Goal: Task Accomplishment & Management: Manage account settings

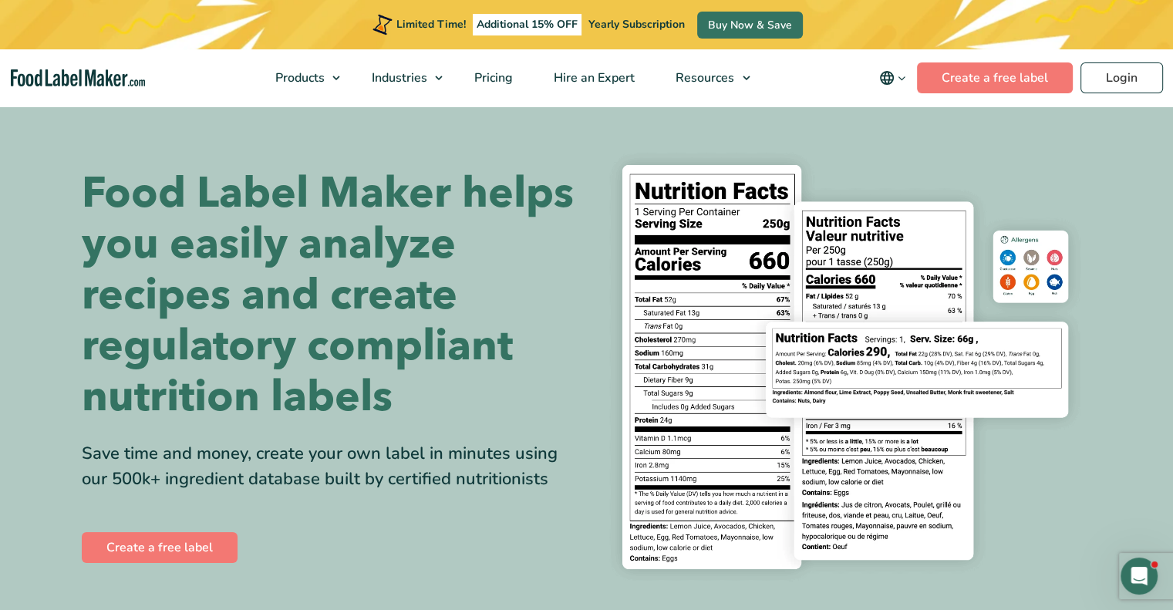
click at [1098, 27] on div "Limited Time! Additional 15% OFF Yearly Subscription Buy Now & Save" at bounding box center [586, 24] width 1173 height 49
click at [1145, 67] on link "Login" at bounding box center [1122, 77] width 83 height 31
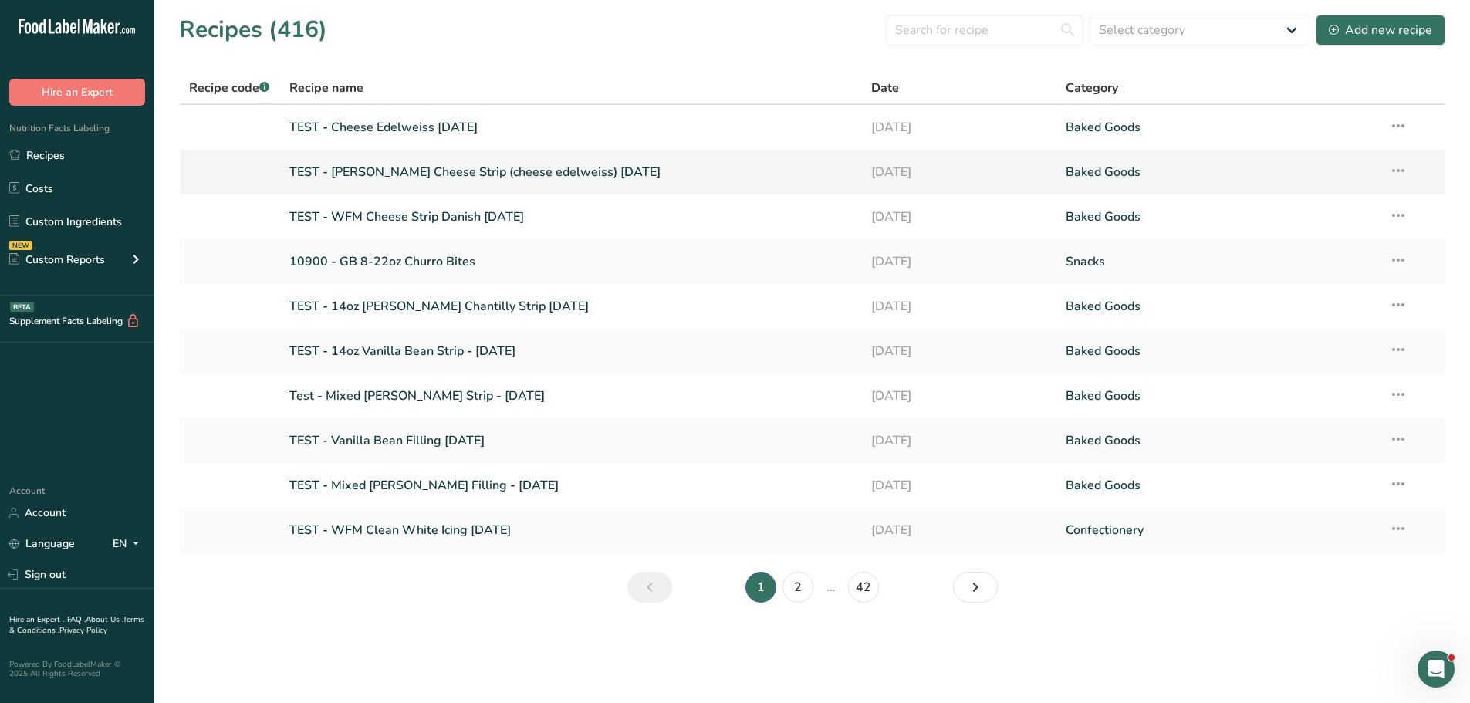
click at [425, 175] on link "TEST - [PERSON_NAME] Cheese Strip (cheese edelweiss) [DATE]" at bounding box center [571, 172] width 564 height 32
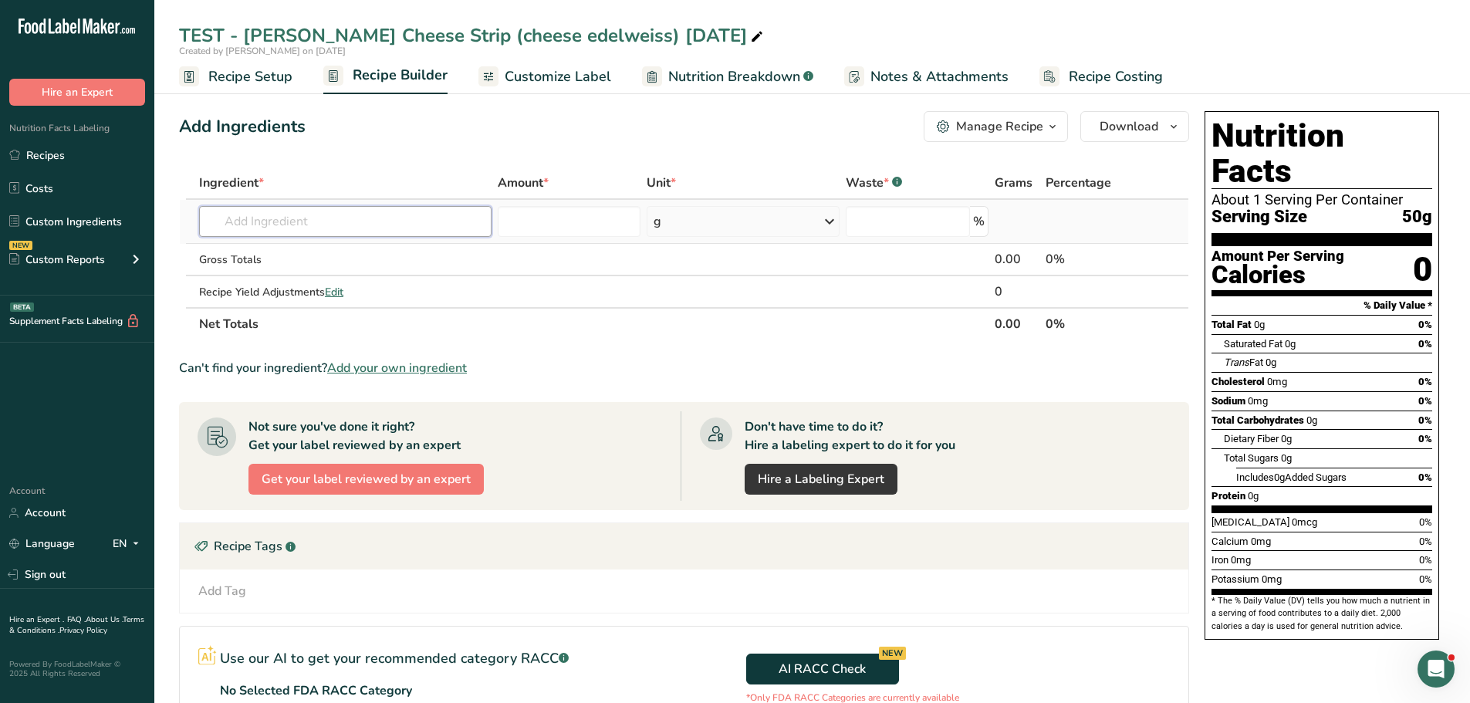
click at [294, 217] on input "text" at bounding box center [345, 221] width 292 height 31
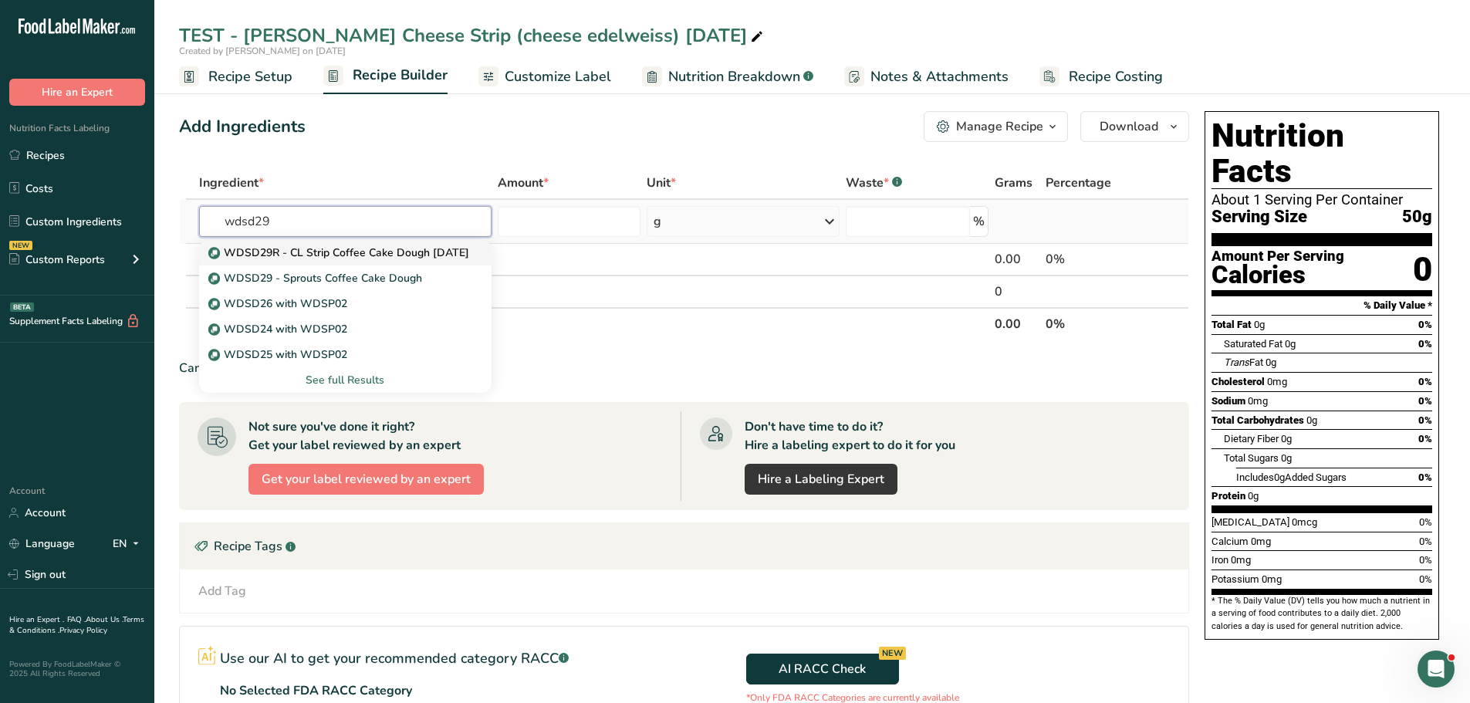
type input "wdsd29"
click at [293, 257] on p "WDSD29R - CL Strip Coffee Cake Dough [DATE]" at bounding box center [340, 253] width 258 height 16
type input "WDSD29R - CL Strip Coffee Cake Dough [DATE]"
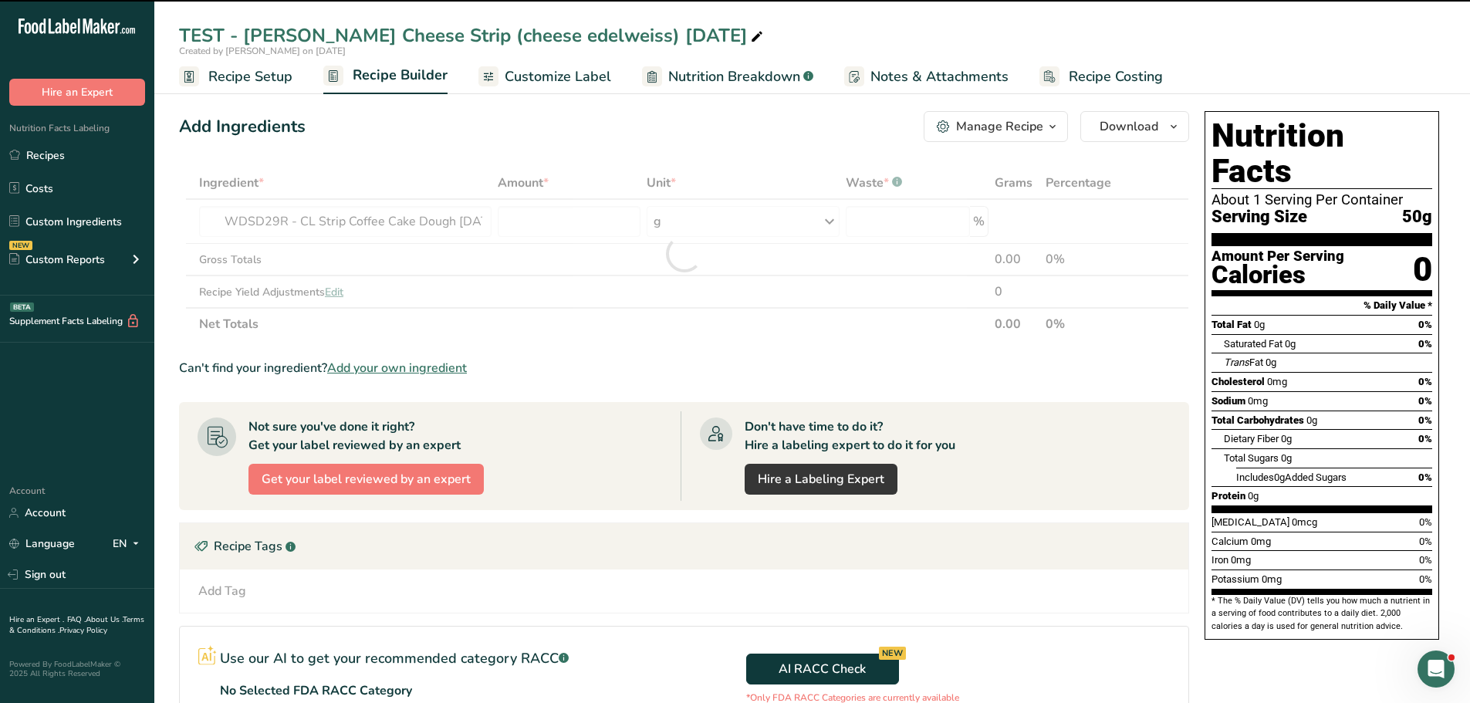
type input "0"
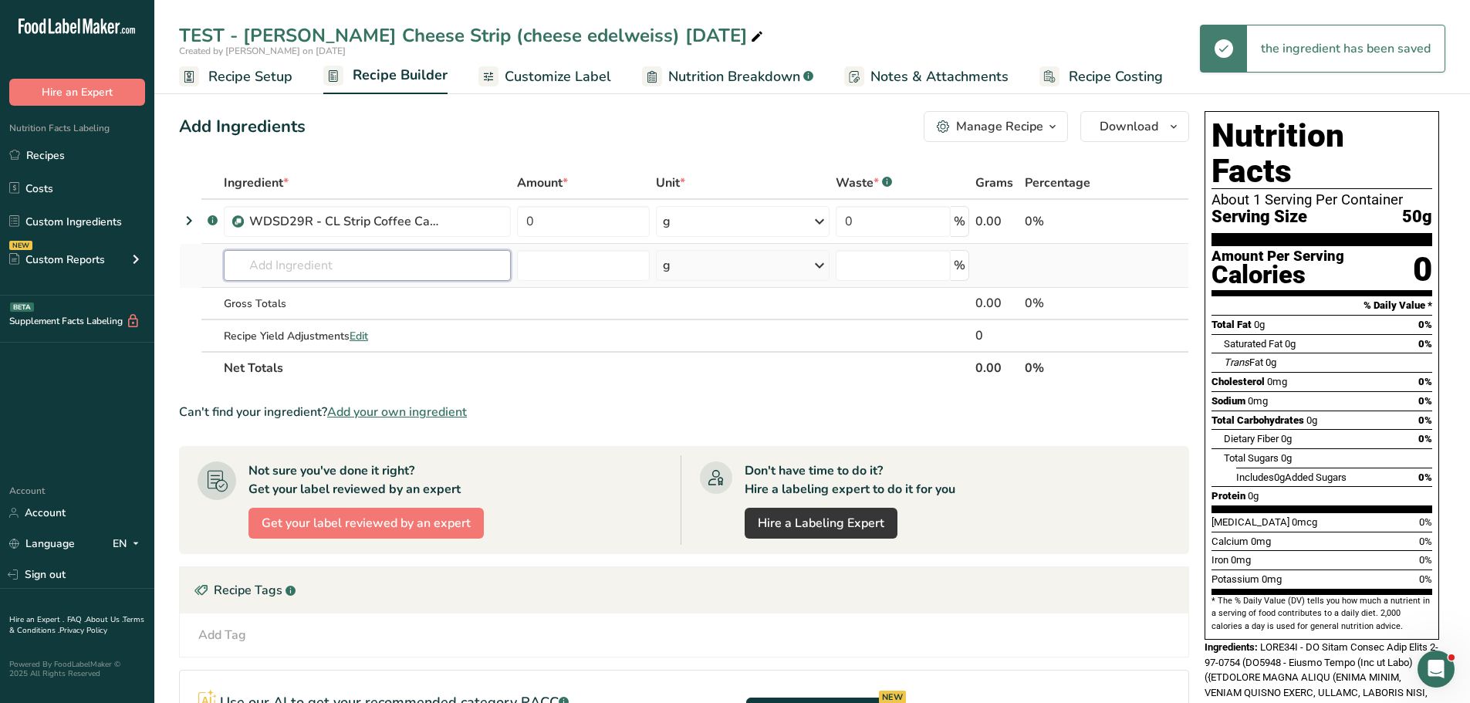
click at [292, 270] on input "text" at bounding box center [367, 265] width 287 height 31
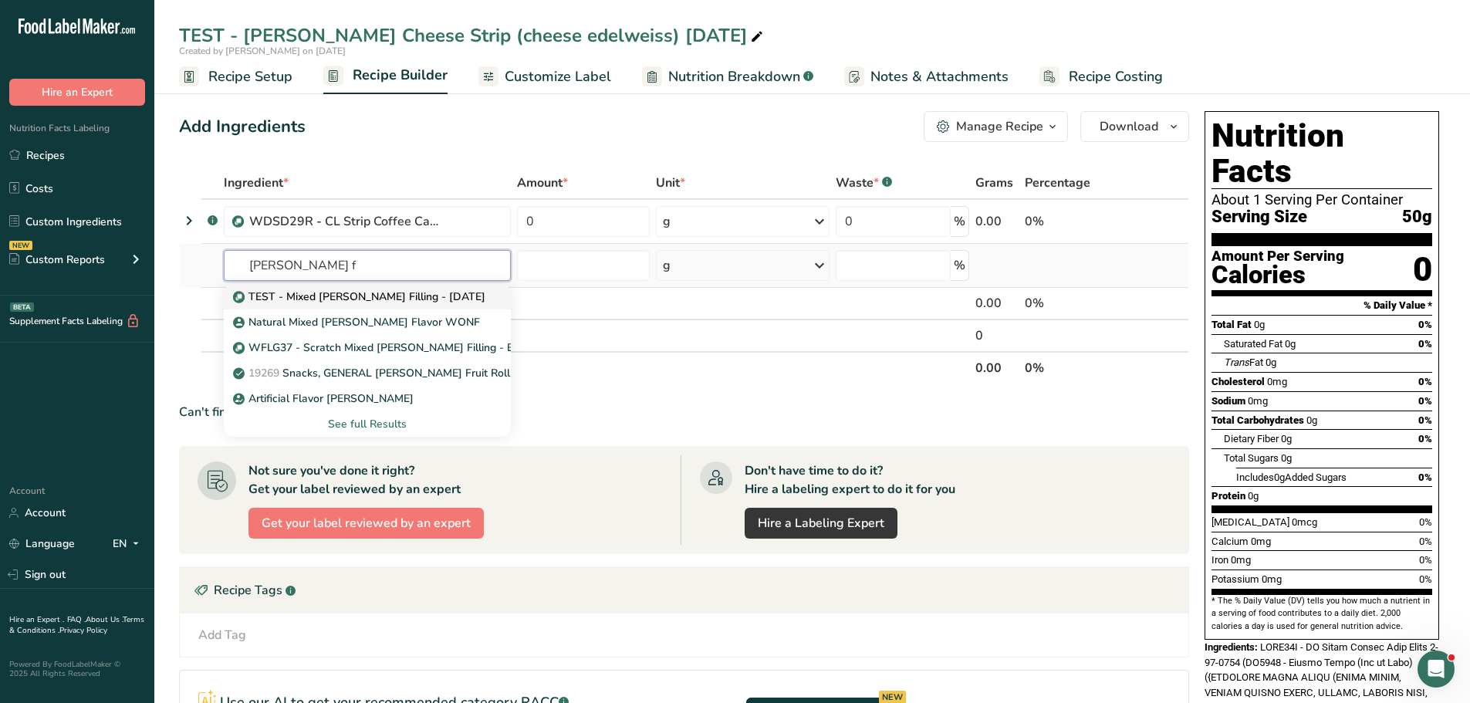
type input "[PERSON_NAME] f"
click at [290, 300] on p "TEST - Mixed [PERSON_NAME] Filling - [DATE]" at bounding box center [360, 297] width 249 height 16
type input "TEST - Mixed Berry Filling - 7-29-2025"
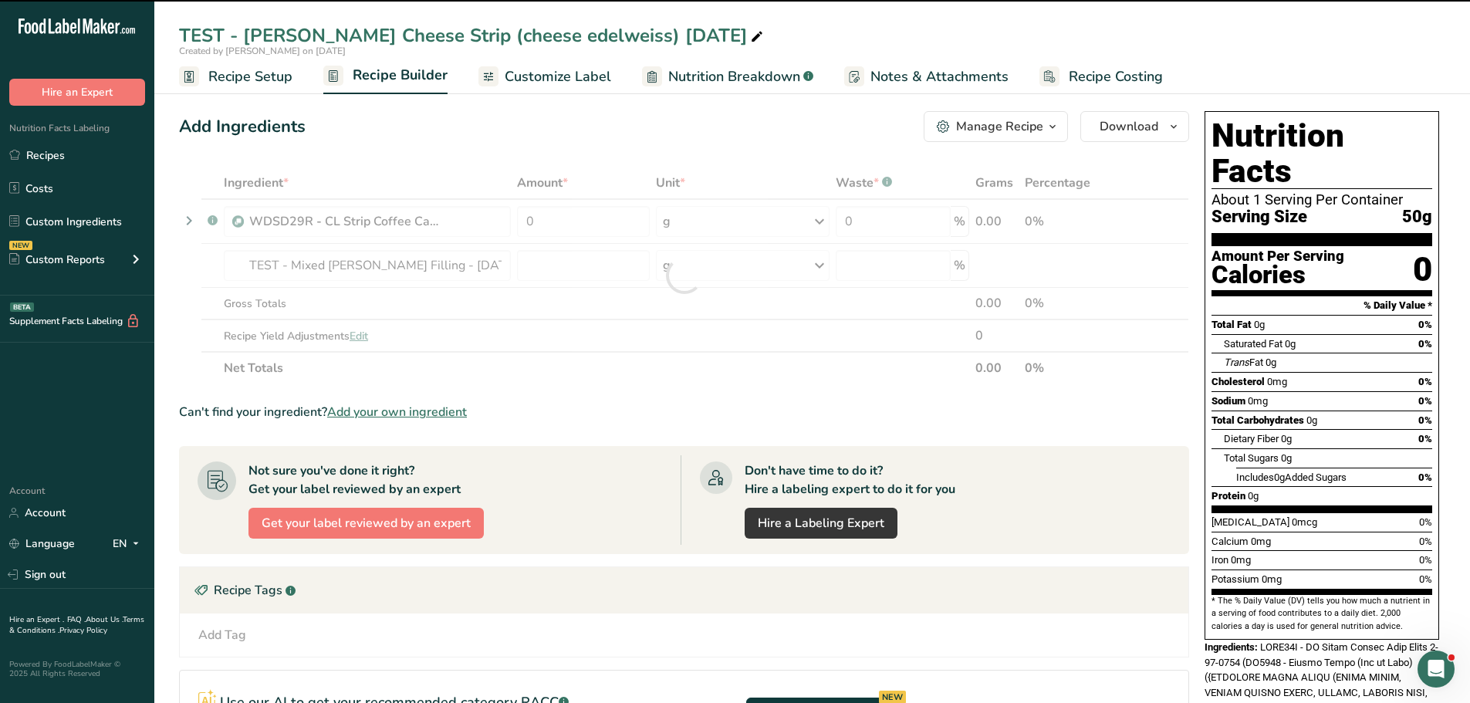
type input "0"
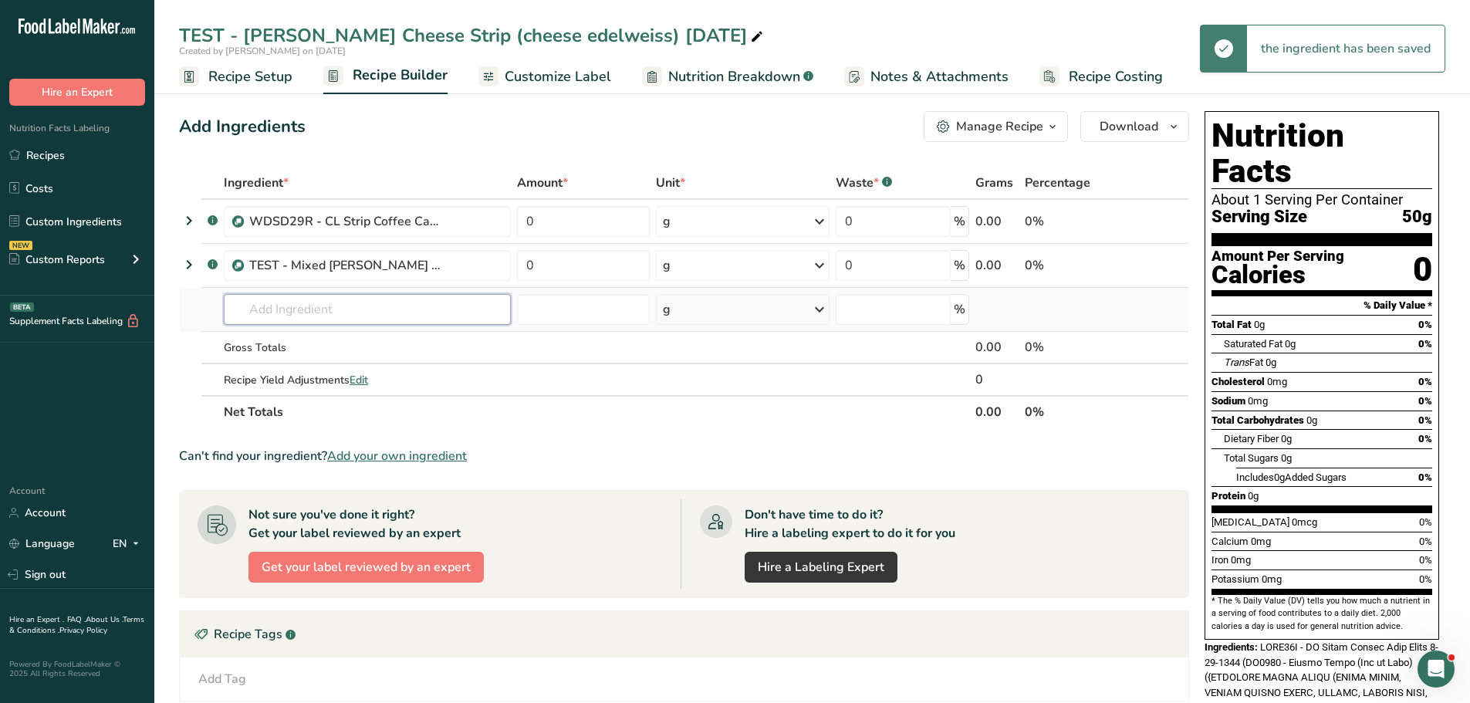
click at [307, 301] on input "text" at bounding box center [367, 309] width 287 height 31
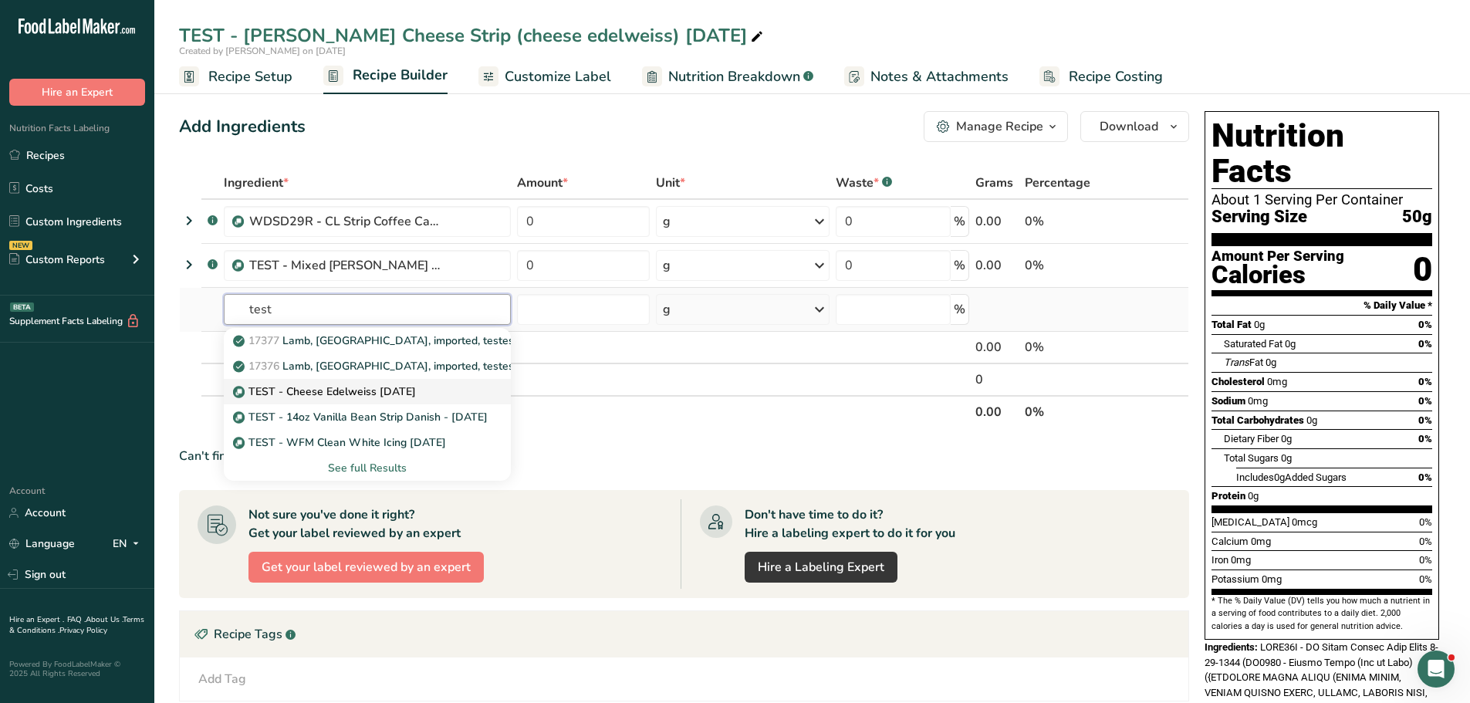
type input "test"
click at [312, 389] on p "TEST - Cheese Edelweiss 8-12-2025" at bounding box center [326, 391] width 180 height 16
type input "TEST - Cheese Edelweiss 8-12-2025"
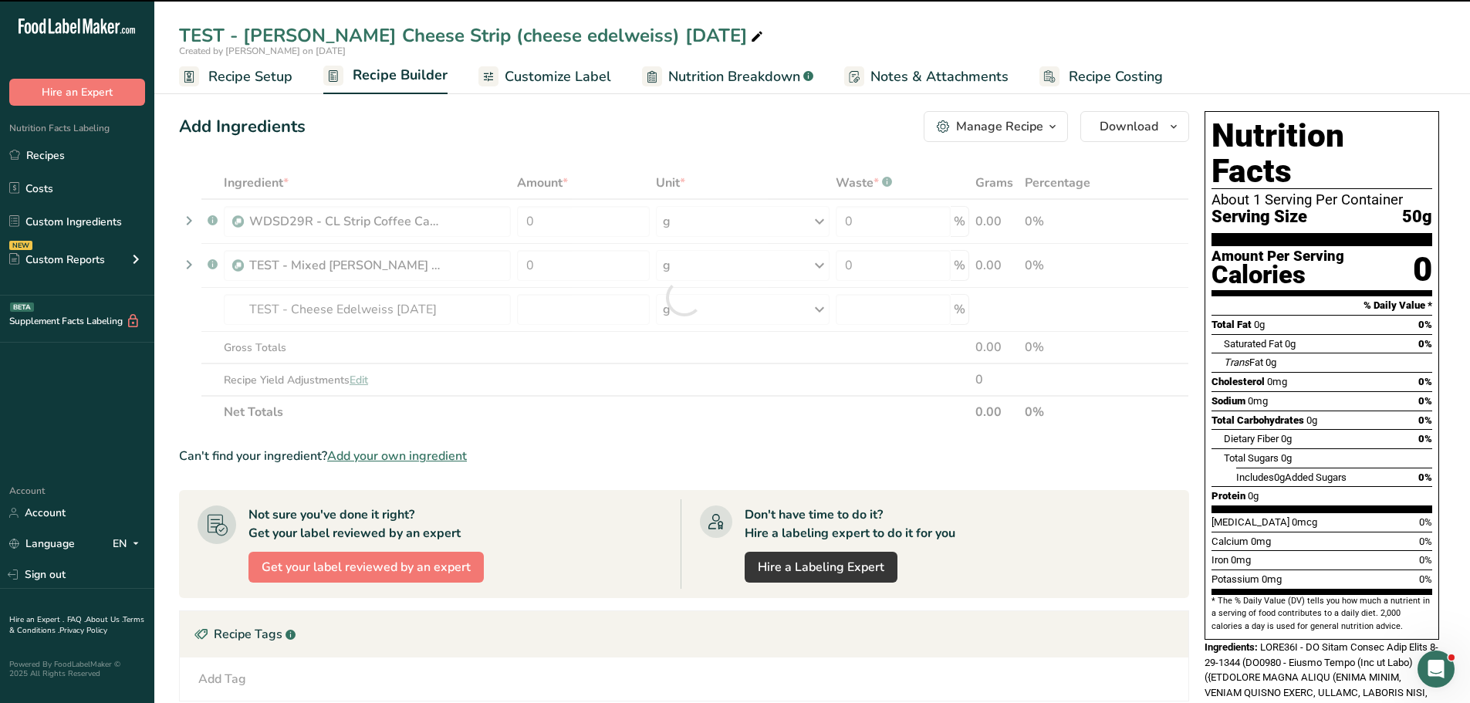
type input "0"
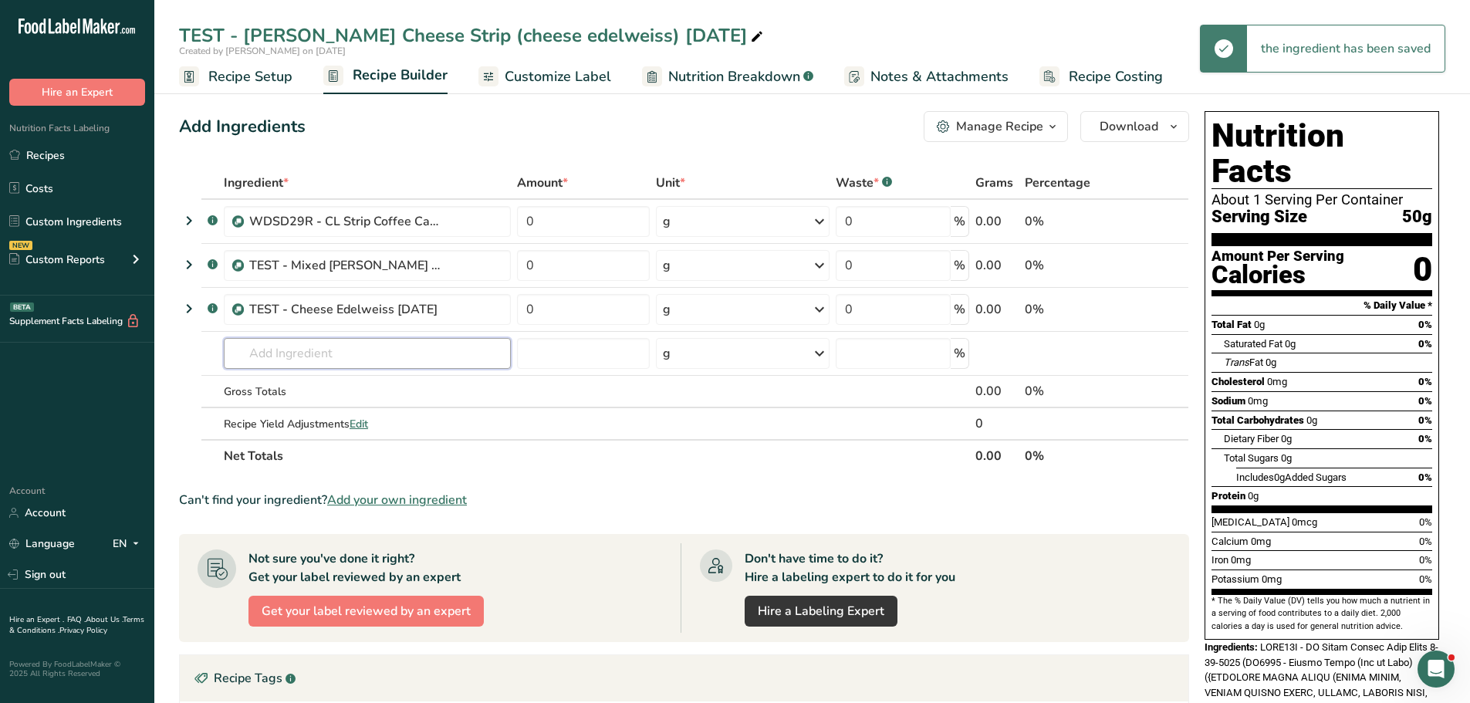
click at [299, 346] on input "text" at bounding box center [367, 353] width 287 height 31
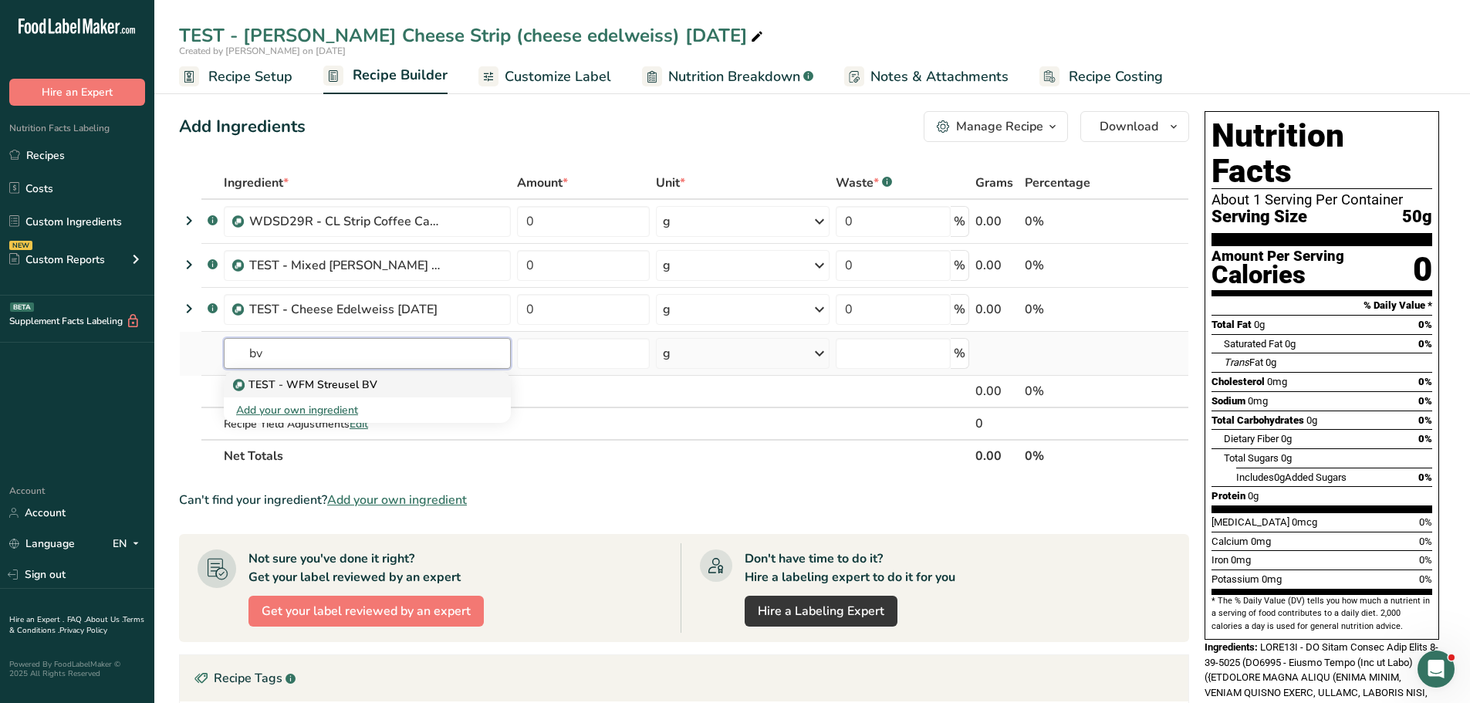
type input "bv"
click at [312, 378] on p "TEST - WFM Streusel BV" at bounding box center [306, 384] width 141 height 16
type input "TEST - WFM Streusel BV"
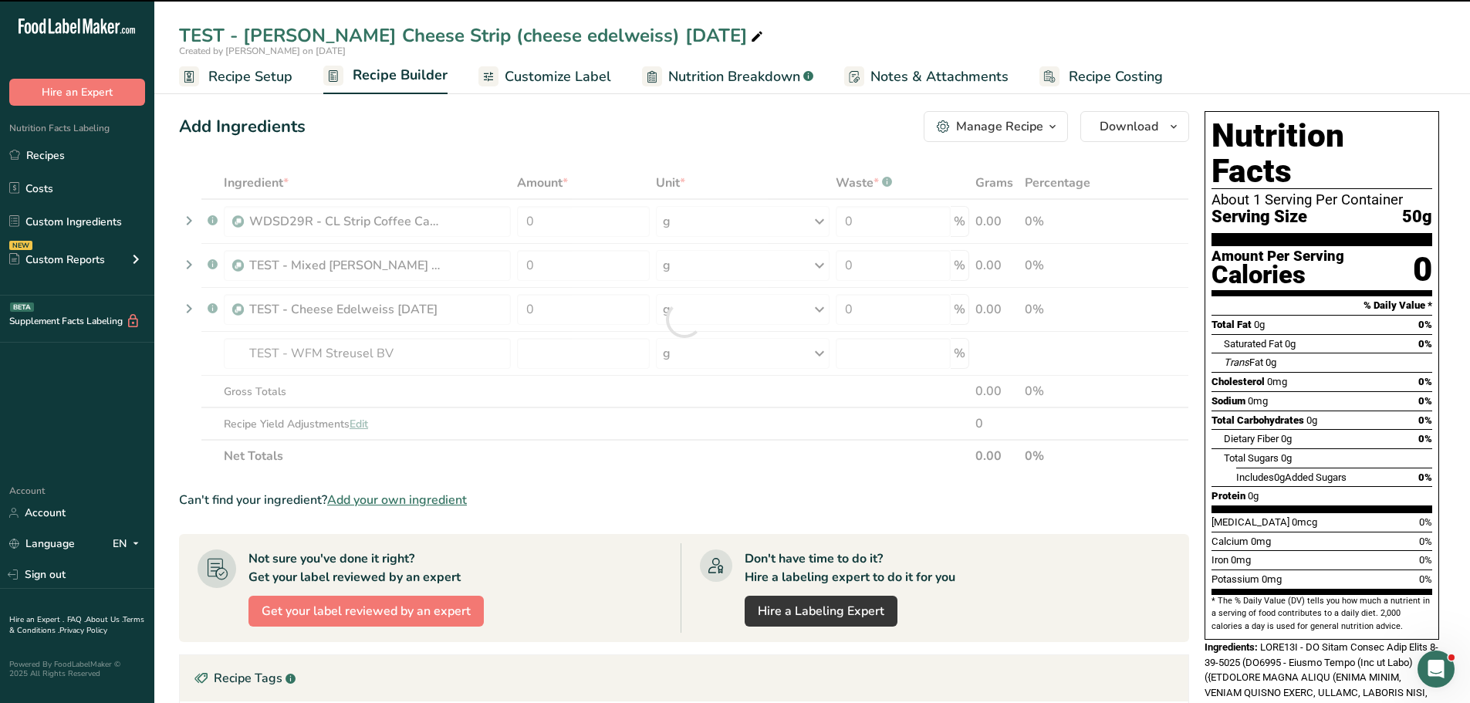
type input "0"
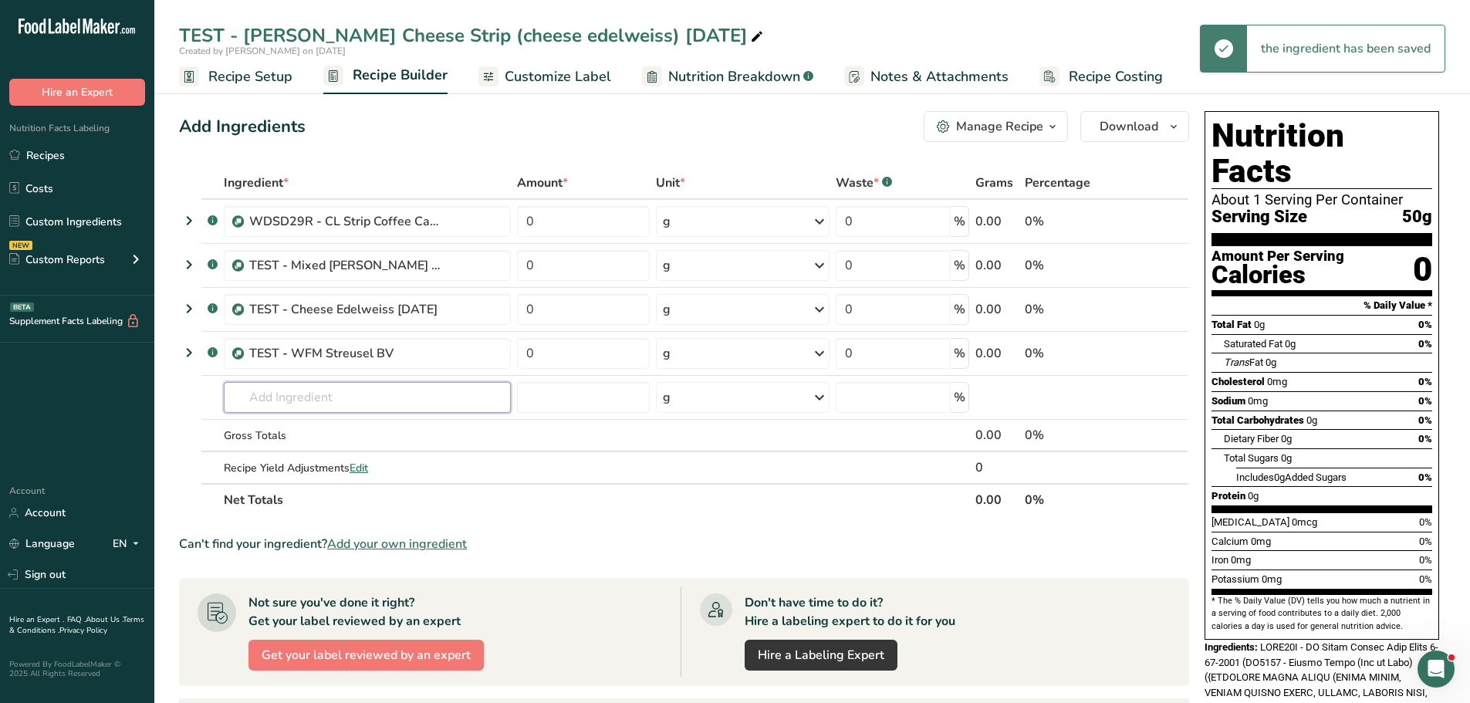
click at [302, 388] on input "text" at bounding box center [367, 397] width 287 height 31
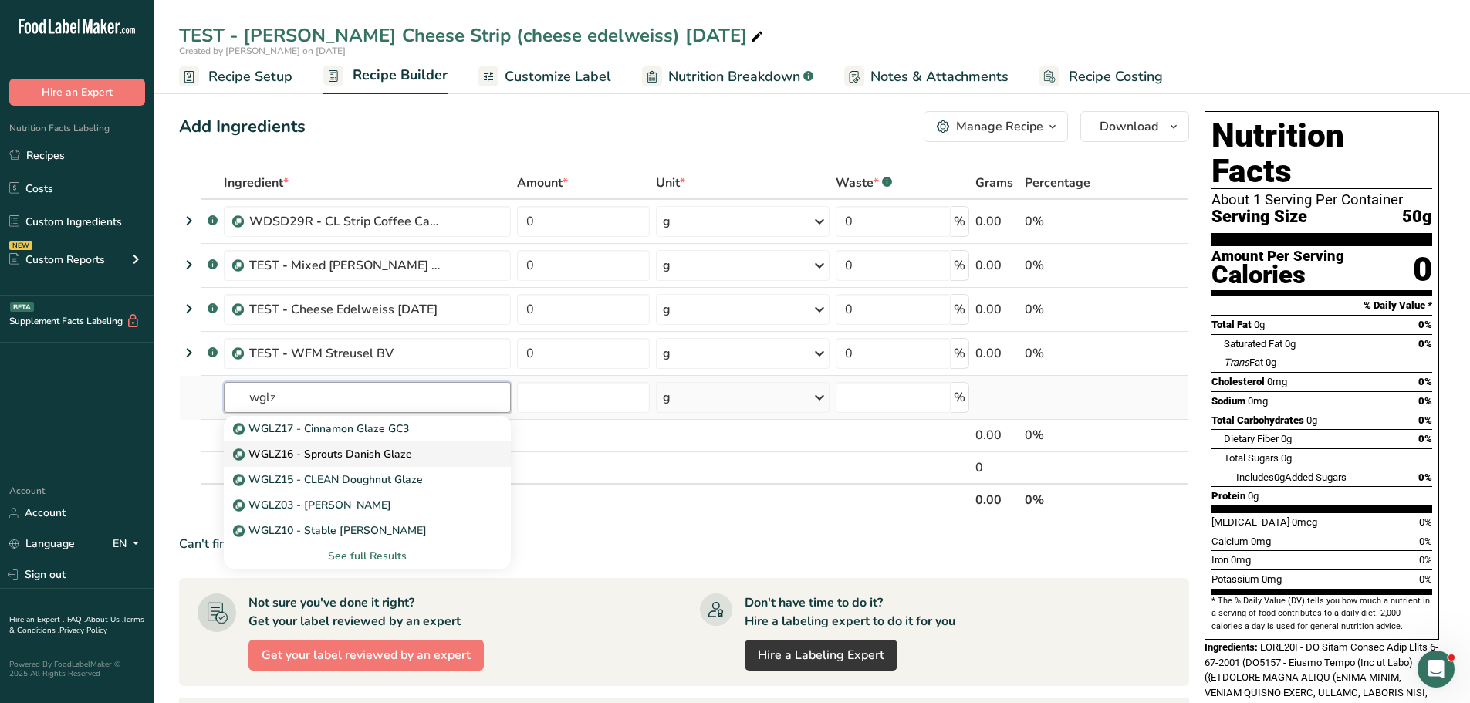
type input "wglz"
click at [304, 447] on p "WGLZ16 - Sprouts Danish Glaze" at bounding box center [324, 454] width 176 height 16
type input "WGLZ16 - Sprouts Danish Glaze"
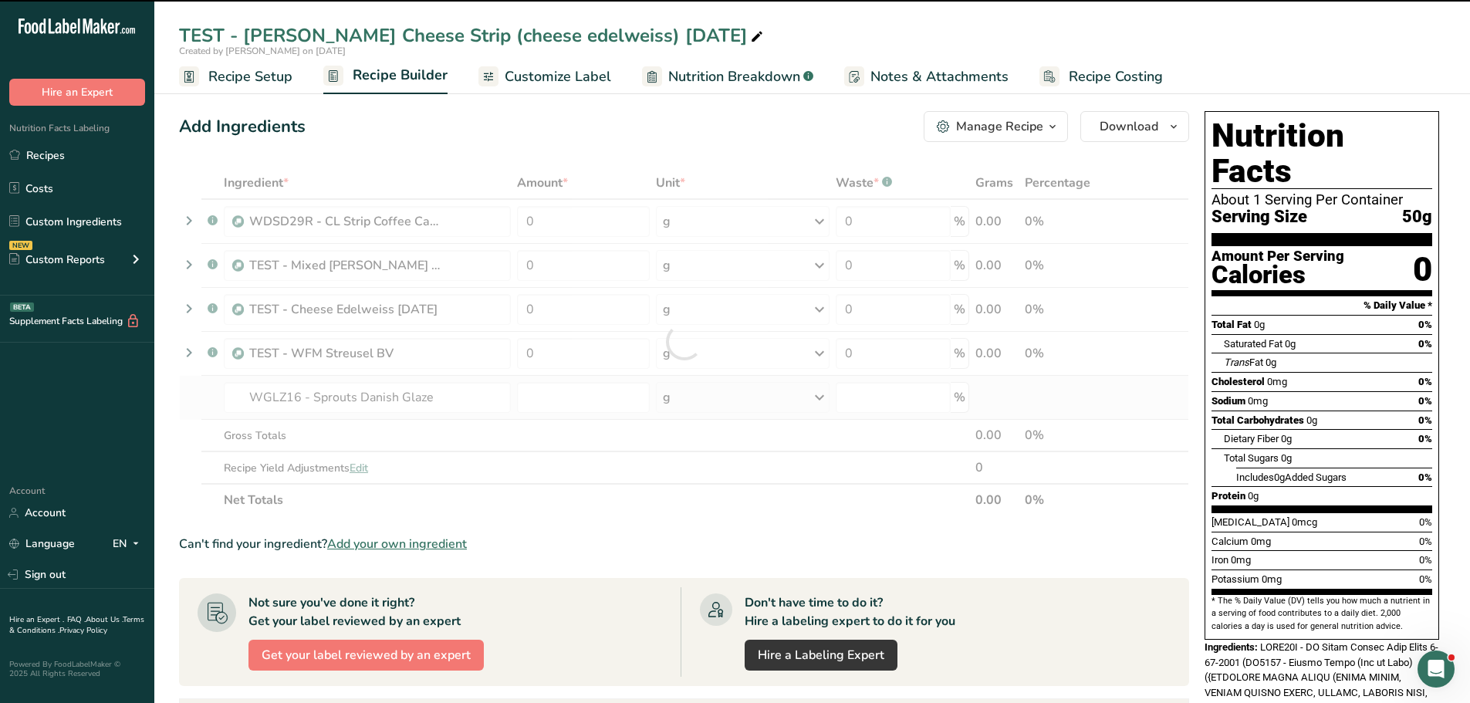
type input "0"
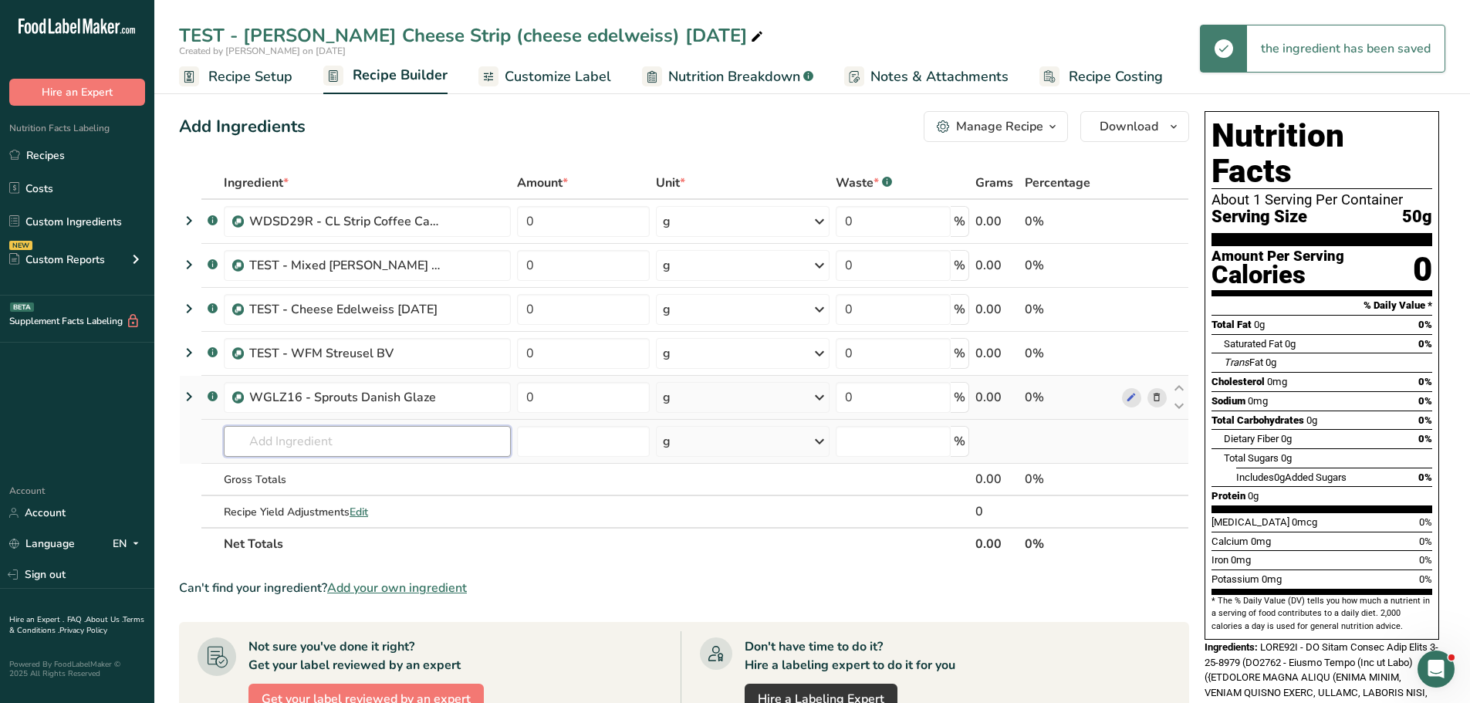
click at [302, 445] on input "text" at bounding box center [367, 441] width 287 height 31
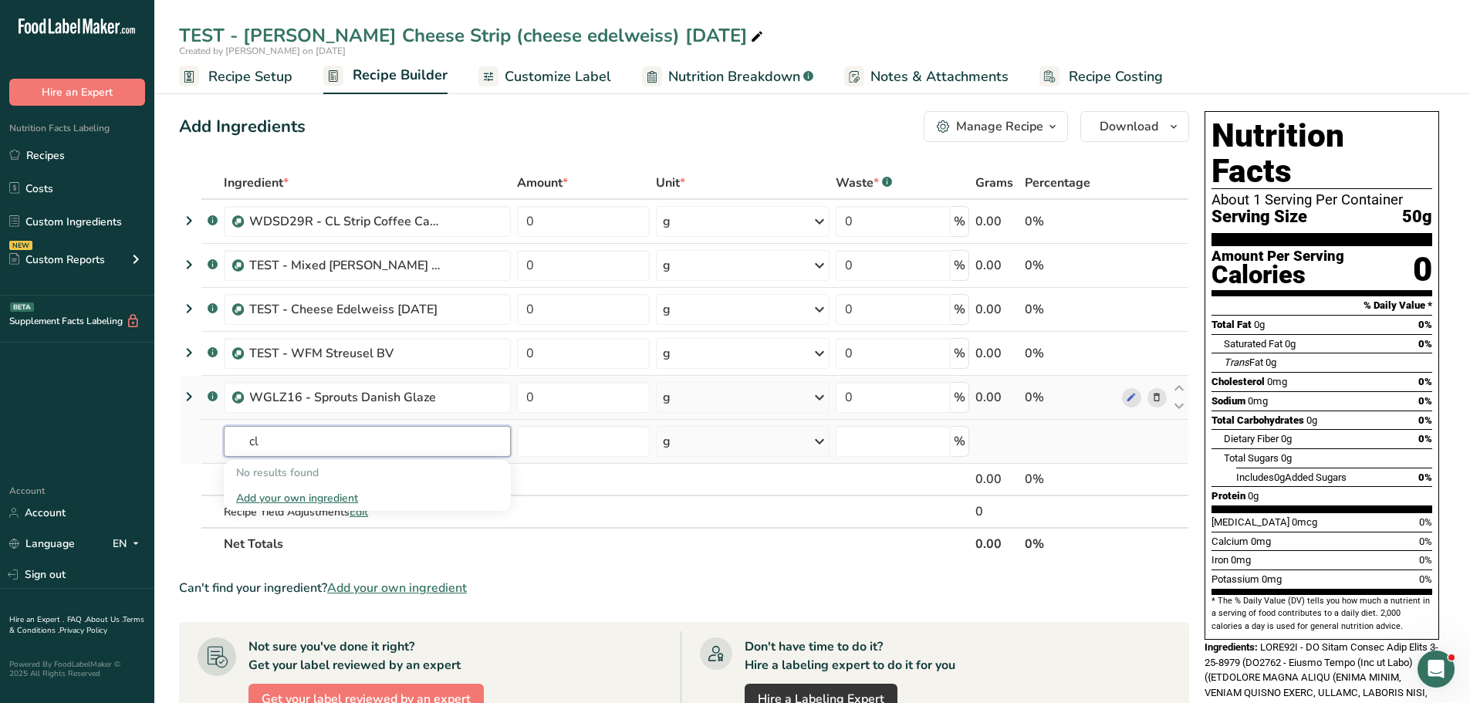
type input "c"
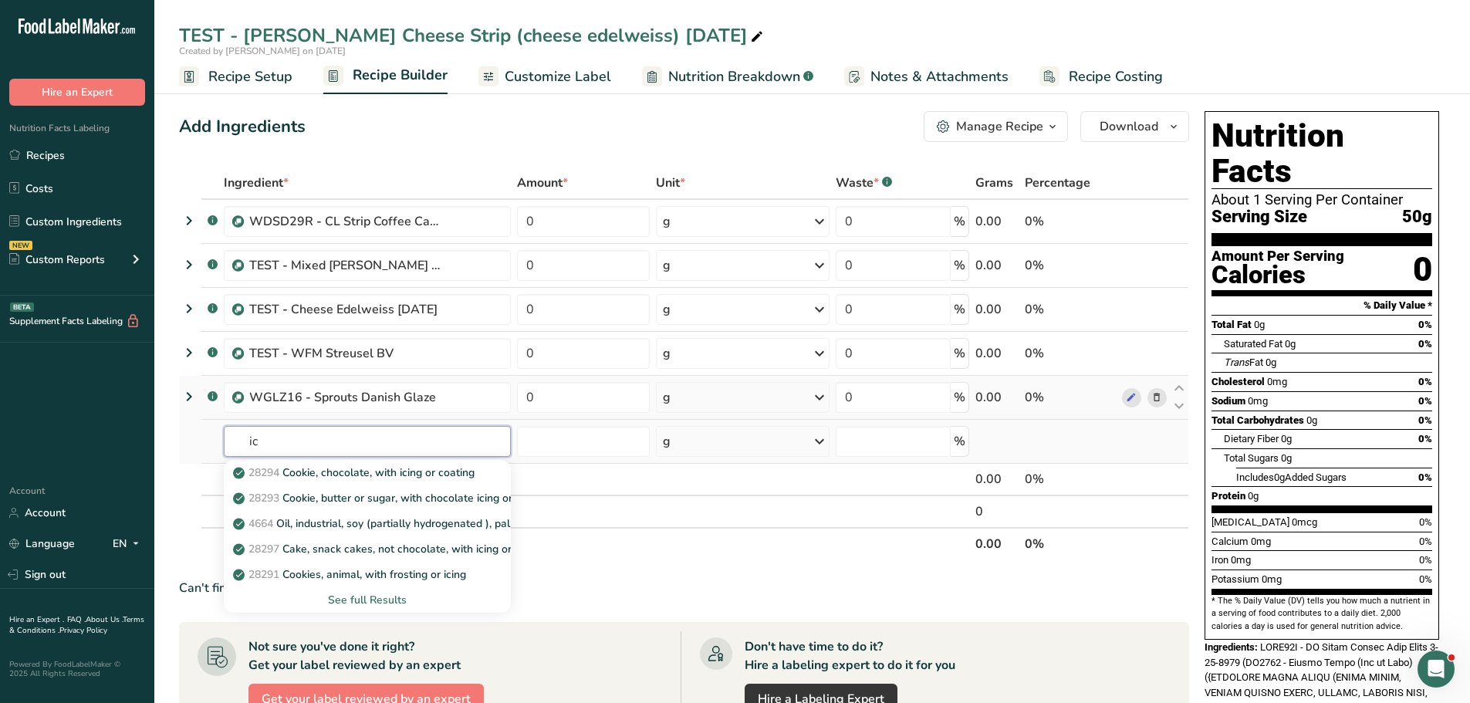
type input "i"
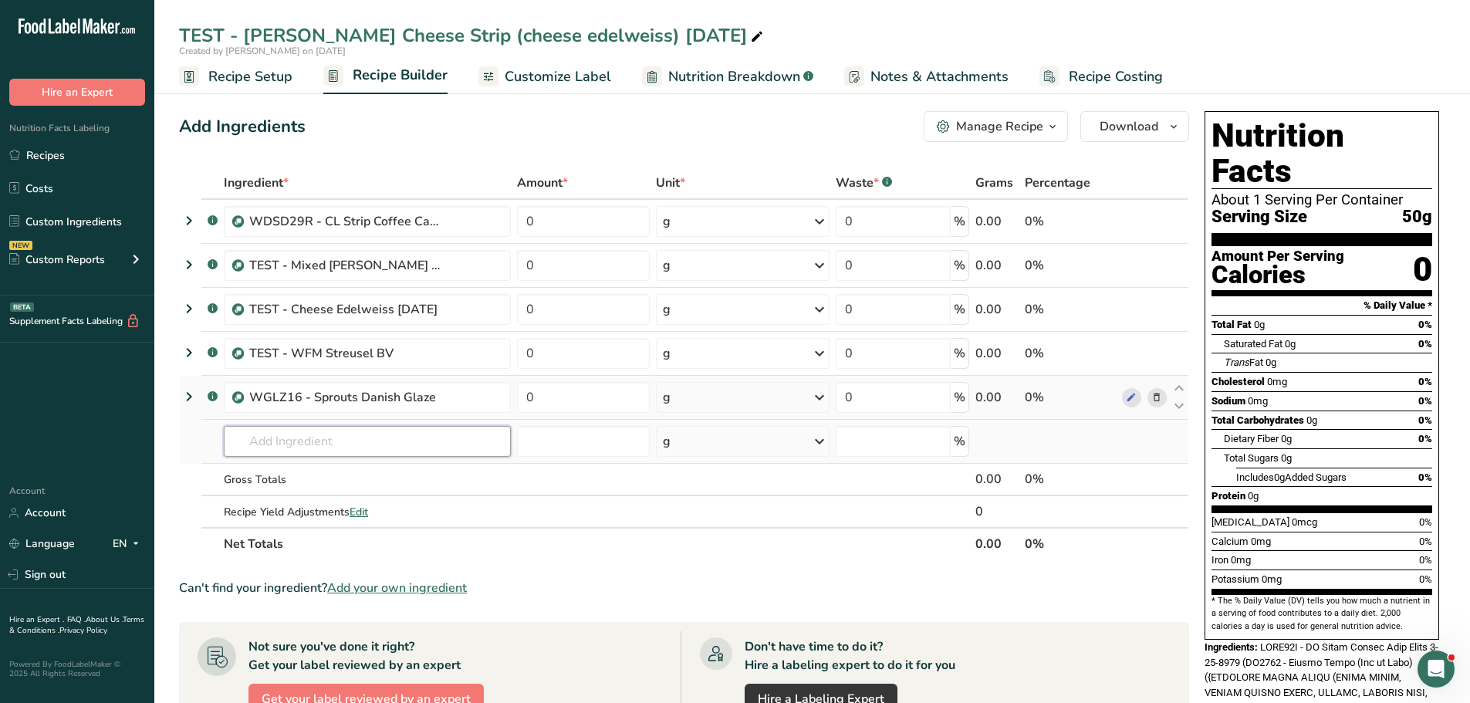
type input "W"
type input "WFM icing"
click at [309, 474] on p "TEST - WFM Clean White Icing 7-29-2025" at bounding box center [341, 472] width 210 height 16
type input "TEST - WFM Clean White Icing 7-29-2025"
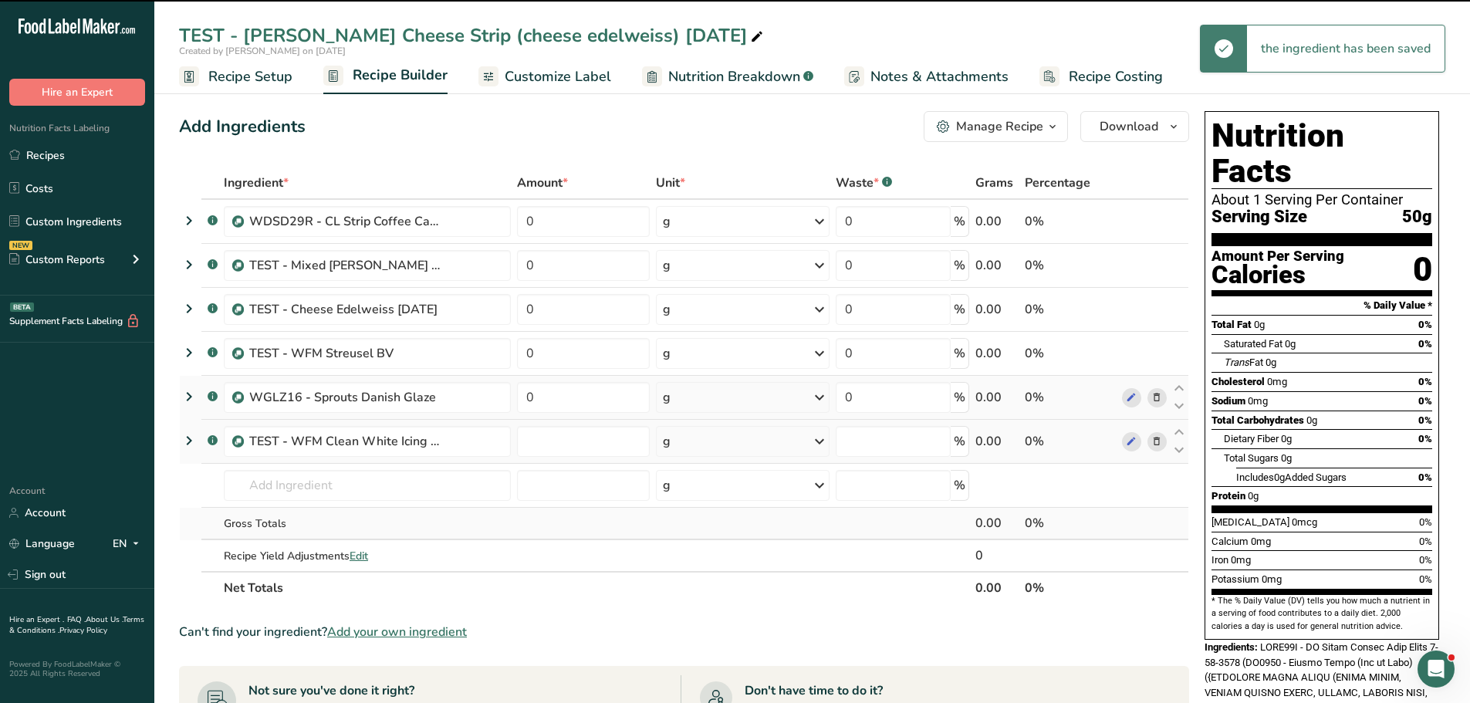
type input "0"
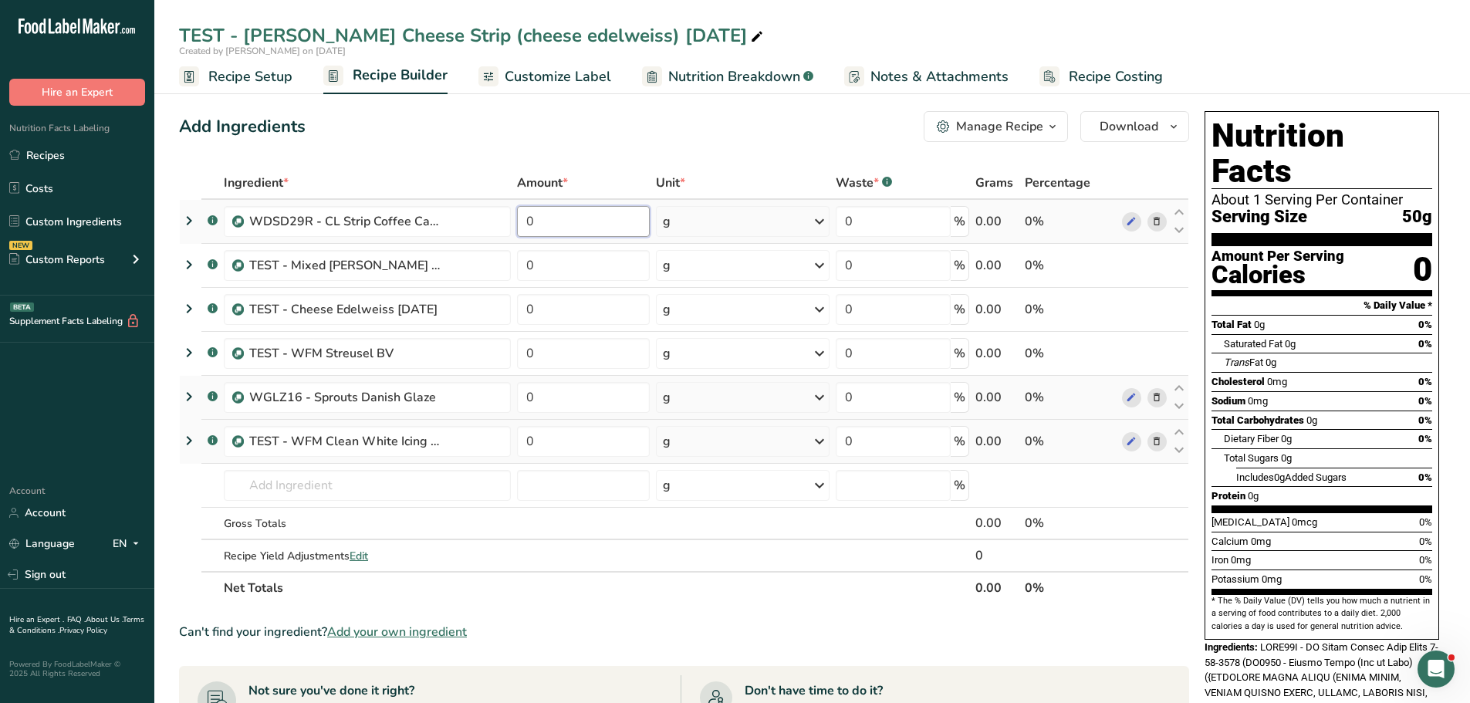
click at [556, 219] on input "0" at bounding box center [583, 221] width 133 height 31
type input "293"
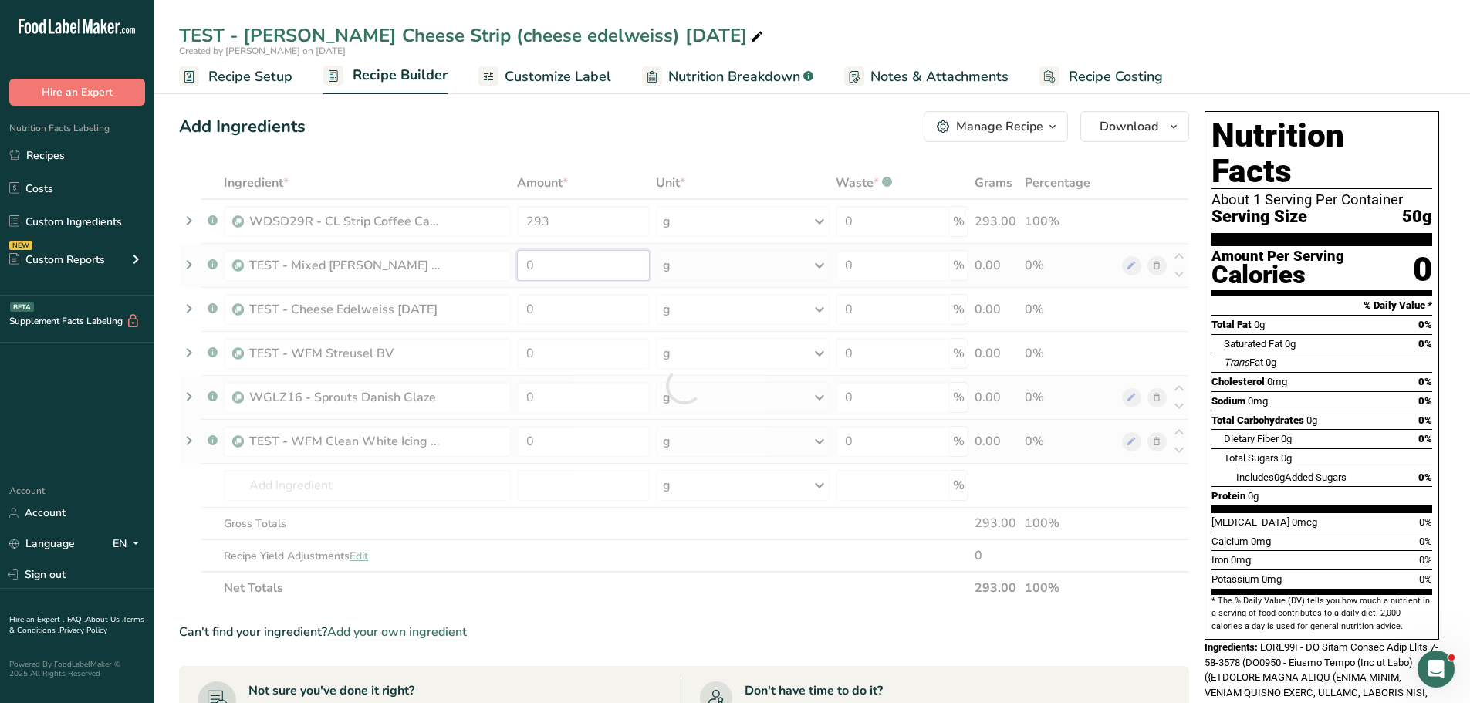
click at [552, 262] on div "Ingredient * Amount * Unit * Waste * .a-a{fill:#347362;}.b-a{fill:#fff;} Grams …" at bounding box center [684, 385] width 1010 height 437
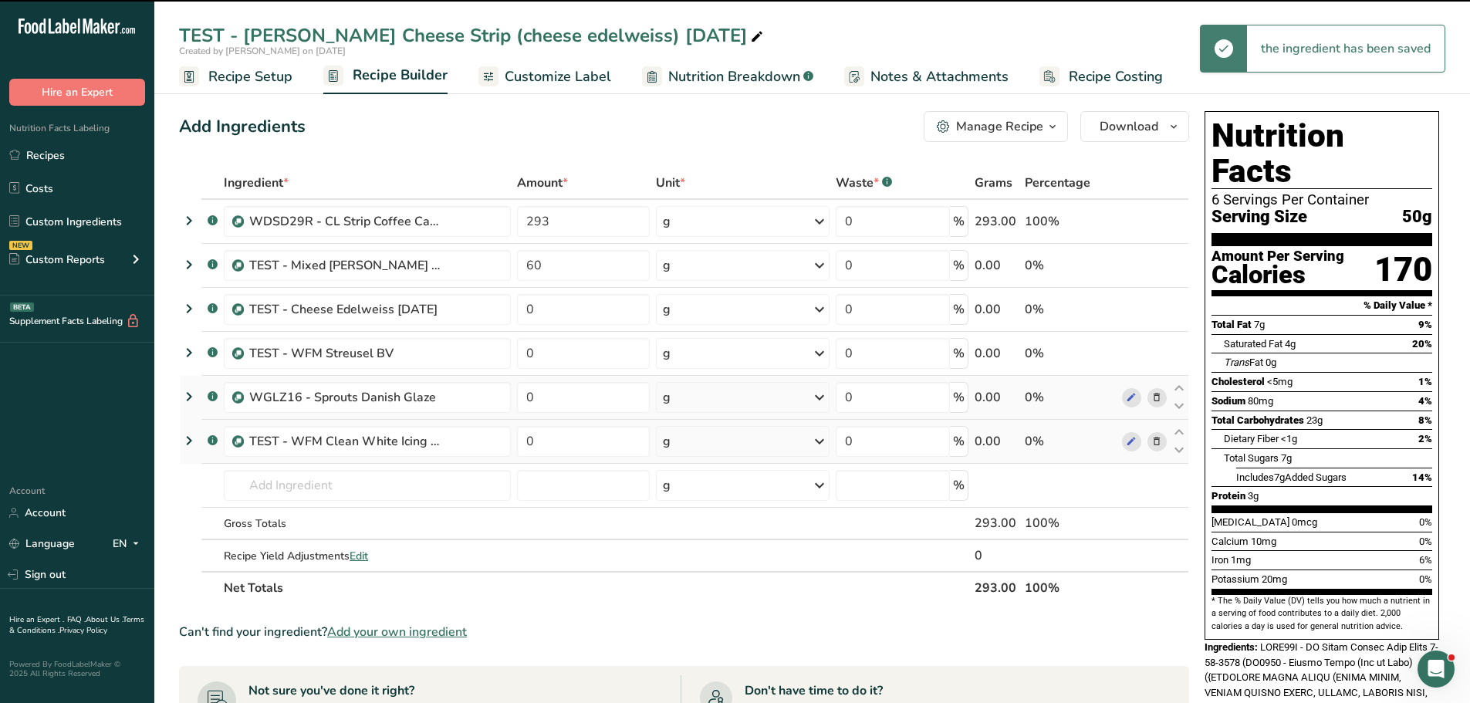
type input "0"
click at [544, 307] on input "0" at bounding box center [583, 309] width 133 height 31
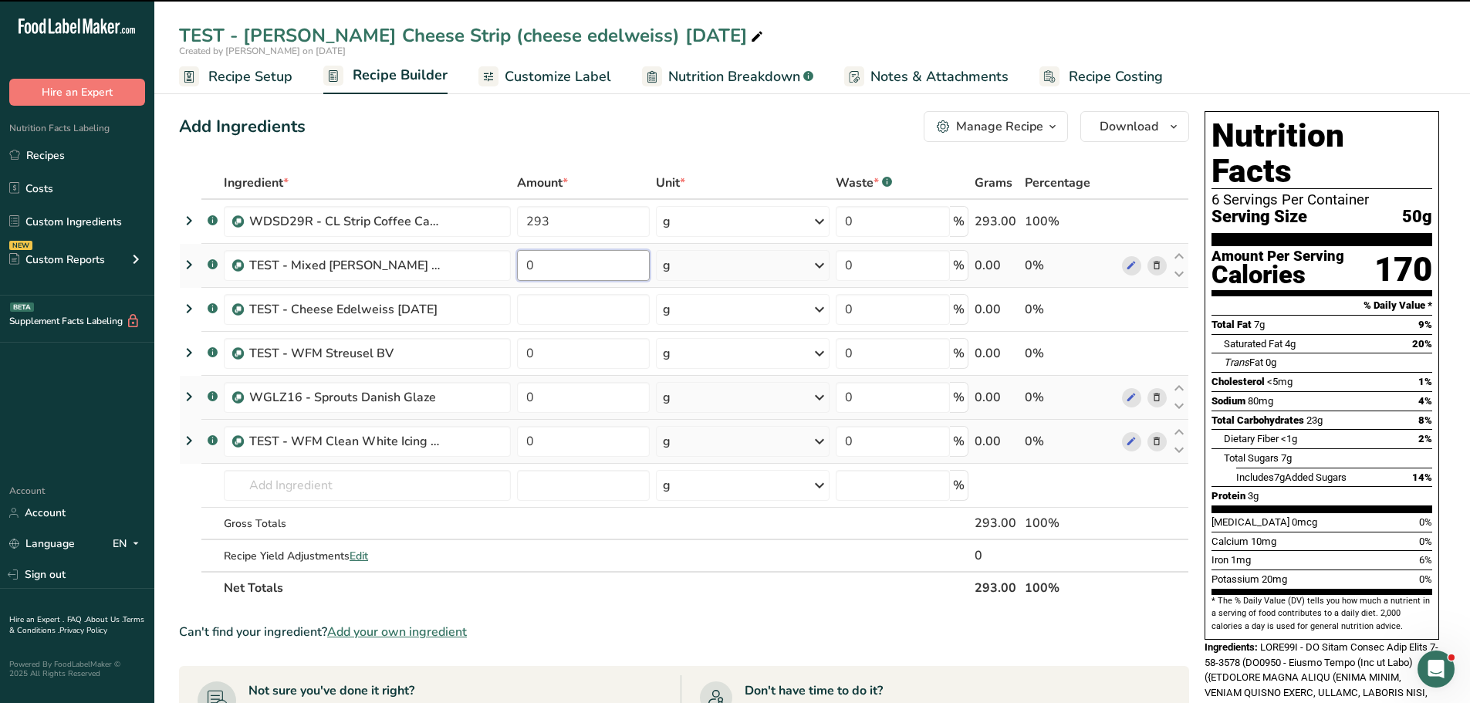
click at [547, 253] on div "Ingredient * Amount * Unit * Waste * .a-a{fill:#347362;}.b-a{fill:#fff;} Grams …" at bounding box center [684, 385] width 1010 height 437
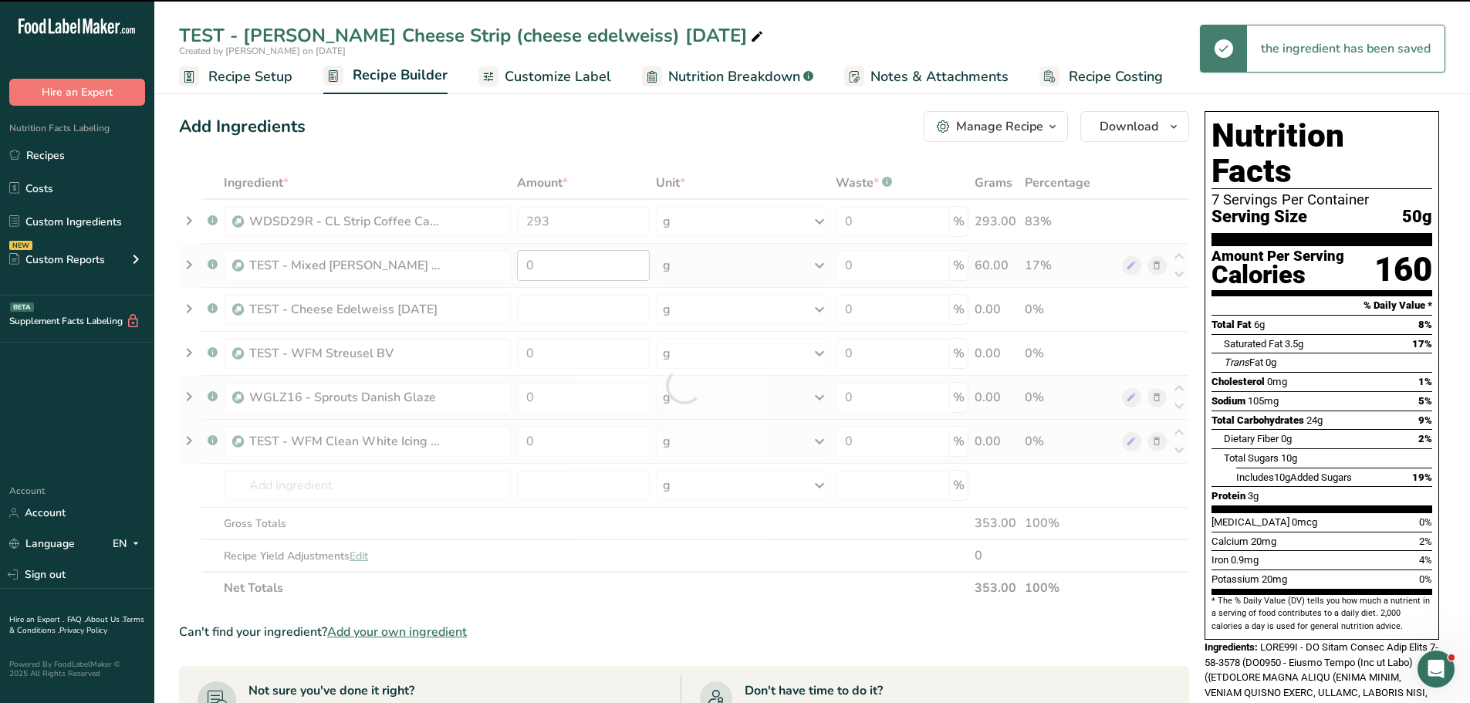
type input "60"
type input "0"
click at [550, 267] on div at bounding box center [684, 385] width 1010 height 437
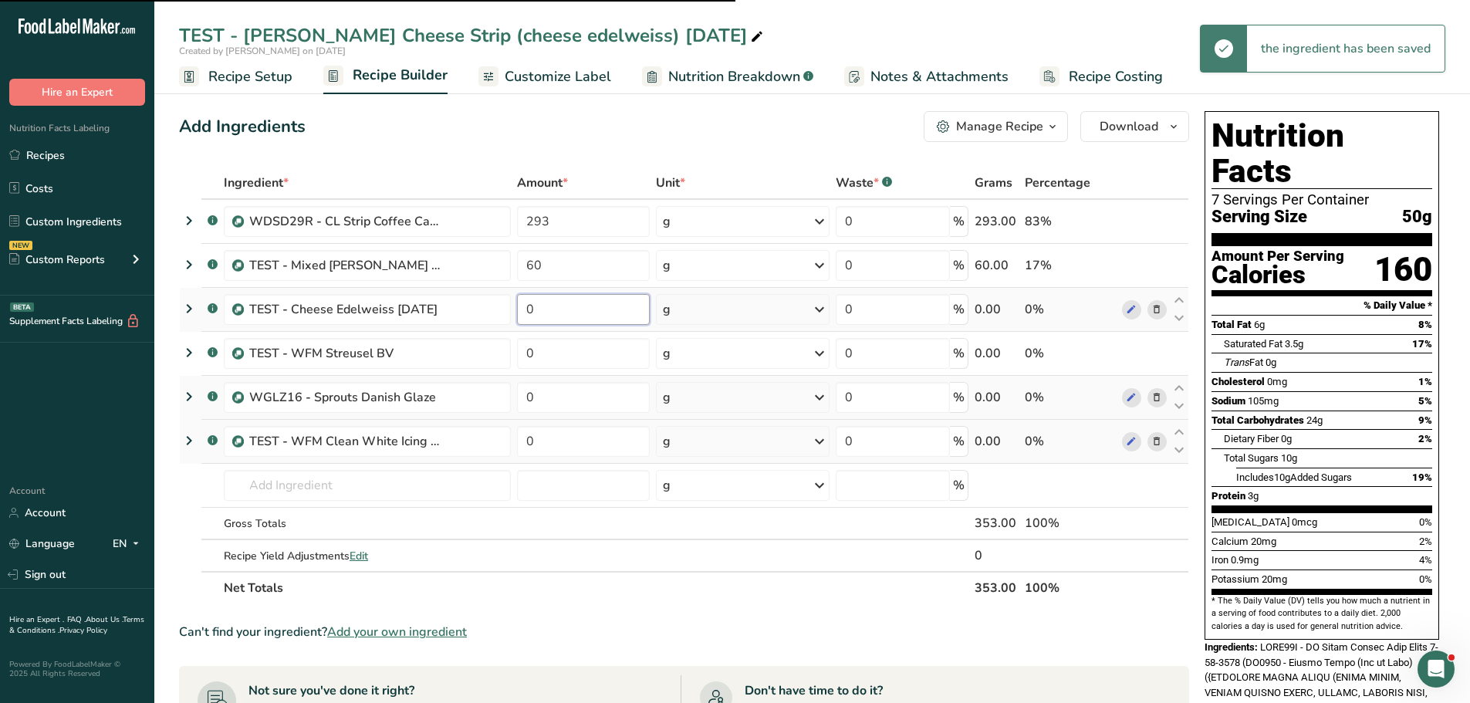
click at [550, 313] on input "0" at bounding box center [583, 309] width 133 height 31
click at [537, 305] on input "0" at bounding box center [583, 309] width 133 height 31
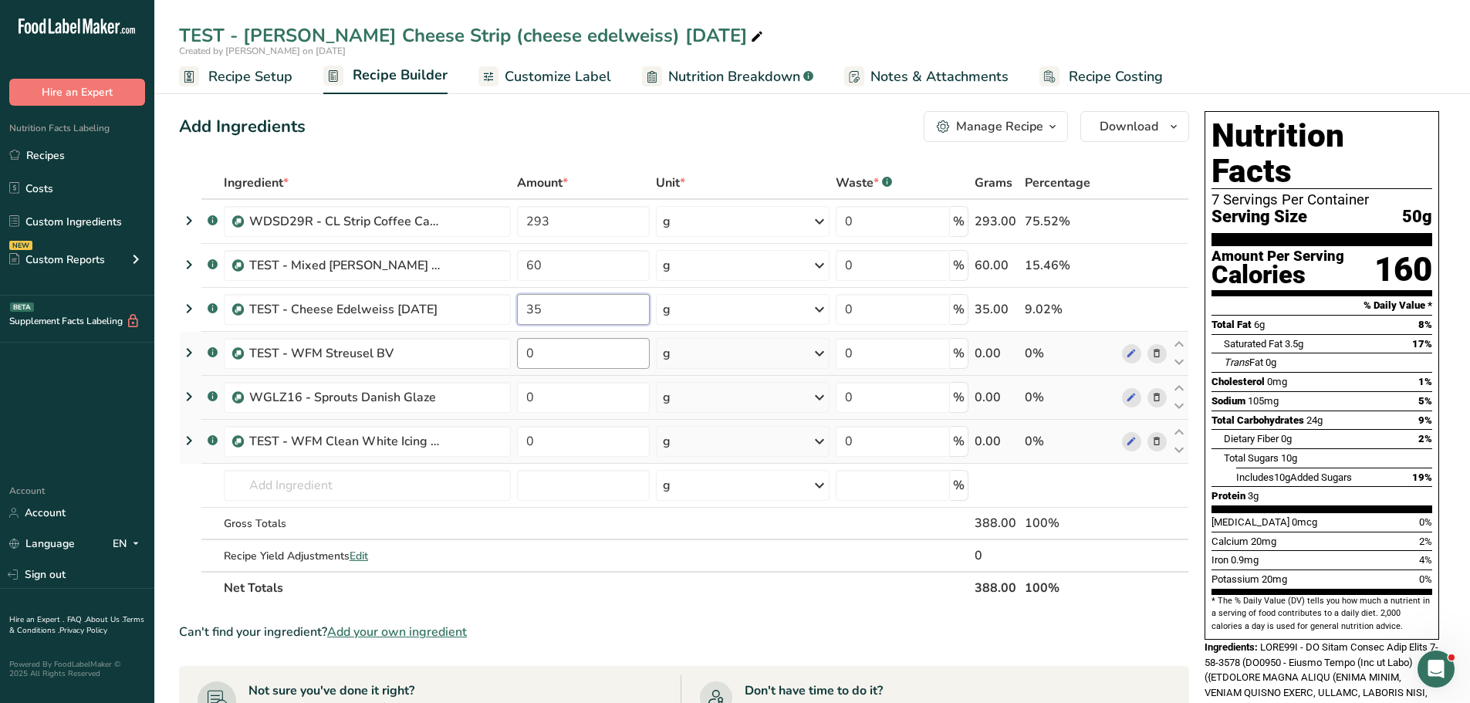
type input "35"
click at [575, 354] on div "Ingredient * Amount * Unit * Waste * .a-a{fill:#347362;}.b-a{fill:#fff;} Grams …" at bounding box center [684, 385] width 1010 height 437
type input "20"
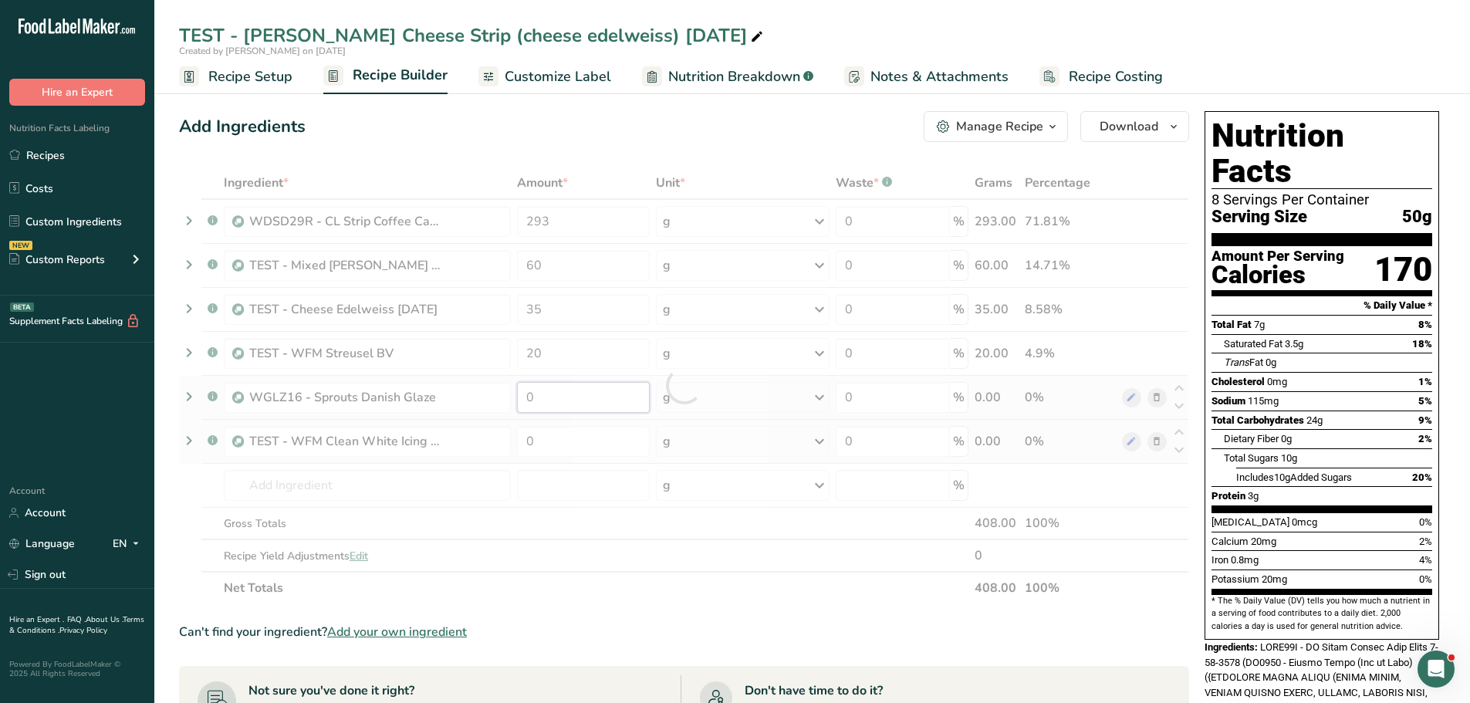
click at [563, 407] on div "Ingredient * Amount * Unit * Waste * .a-a{fill:#347362;}.b-a{fill:#fff;} Grams …" at bounding box center [684, 385] width 1010 height 437
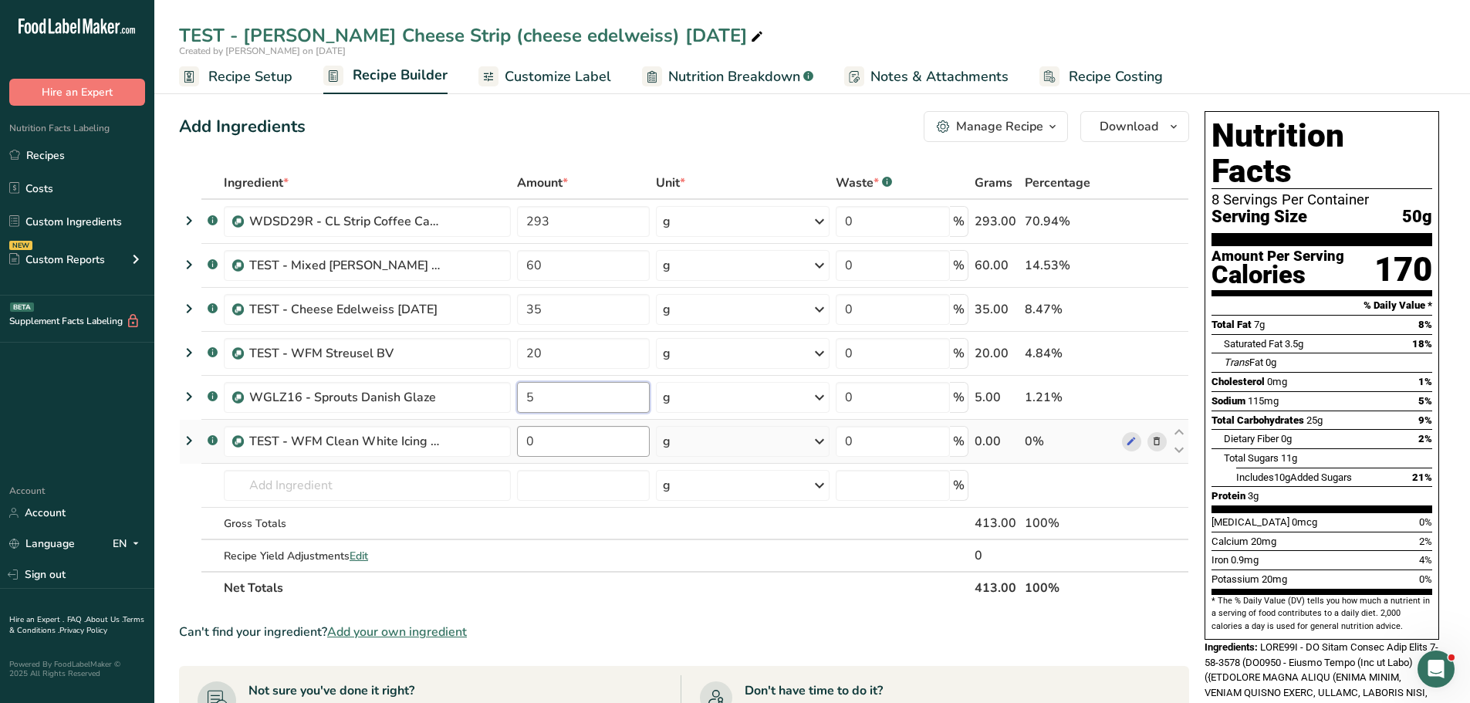
type input "5"
click at [570, 427] on div "Ingredient * Amount * Unit * Waste * .a-a{fill:#347362;}.b-a{fill:#fff;} Grams …" at bounding box center [684, 385] width 1010 height 437
type input "45"
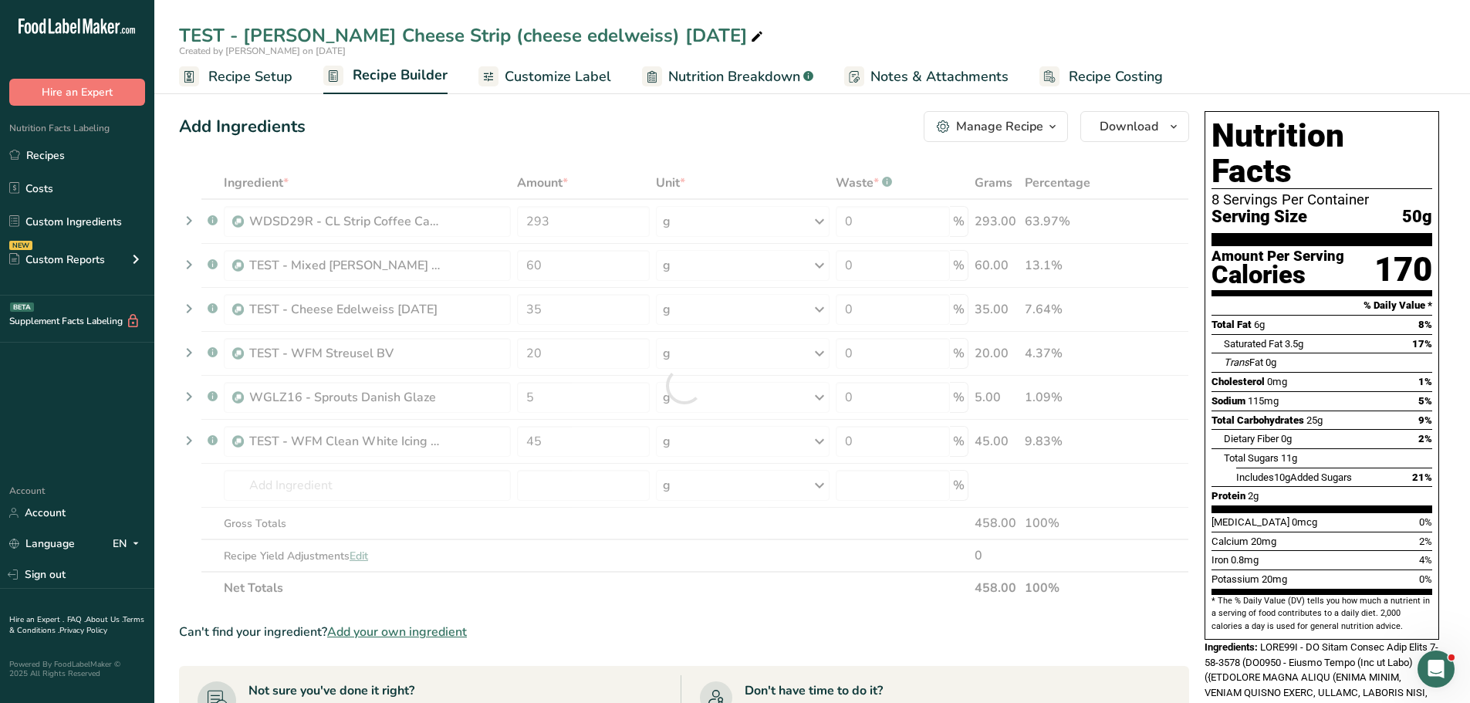
click at [639, 585] on div "Ingredient * Amount * Unit * Waste * .a-a{fill:#347362;}.b-a{fill:#fff;} Grams …" at bounding box center [684, 385] width 1010 height 437
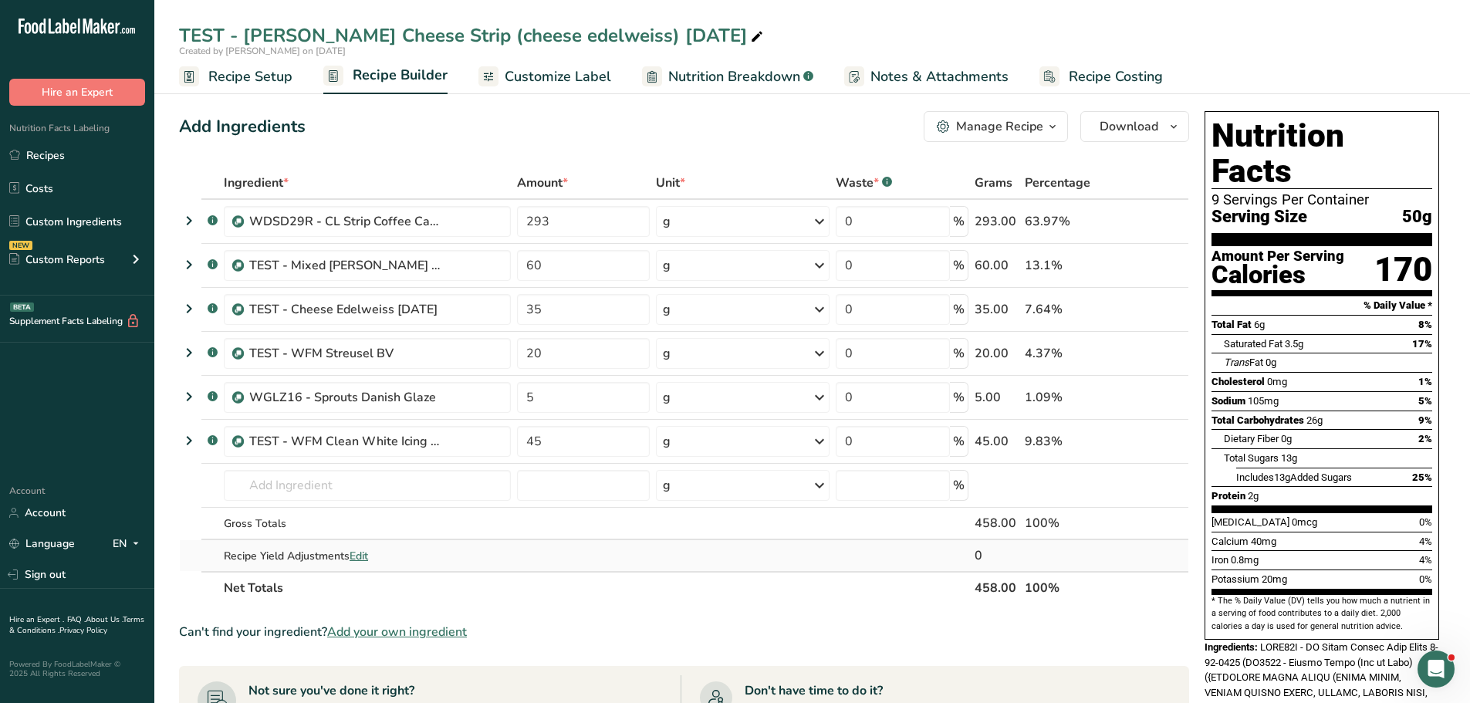
click at [361, 553] on span "Edit" at bounding box center [358, 555] width 19 height 15
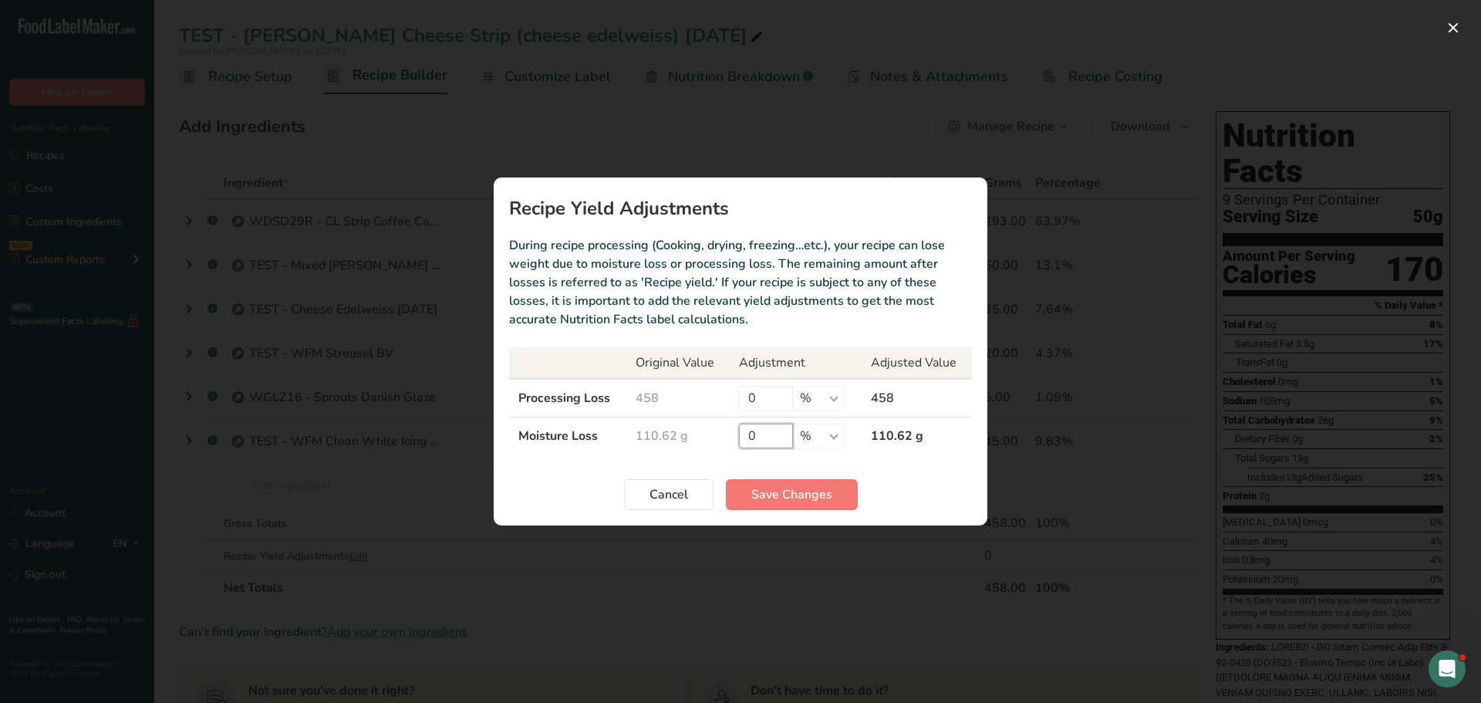
drag, startPoint x: 755, startPoint y: 431, endPoint x: 724, endPoint y: 436, distance: 31.2
click at [724, 436] on tr "Moisture Loss 110.62 g 0 % g kg mg mcg lb oz 110.62 g" at bounding box center [740, 436] width 463 height 38
type input "41.3"
click at [821, 442] on select "% g kg mg mcg lb oz" at bounding box center [819, 436] width 52 height 25
select select "0"
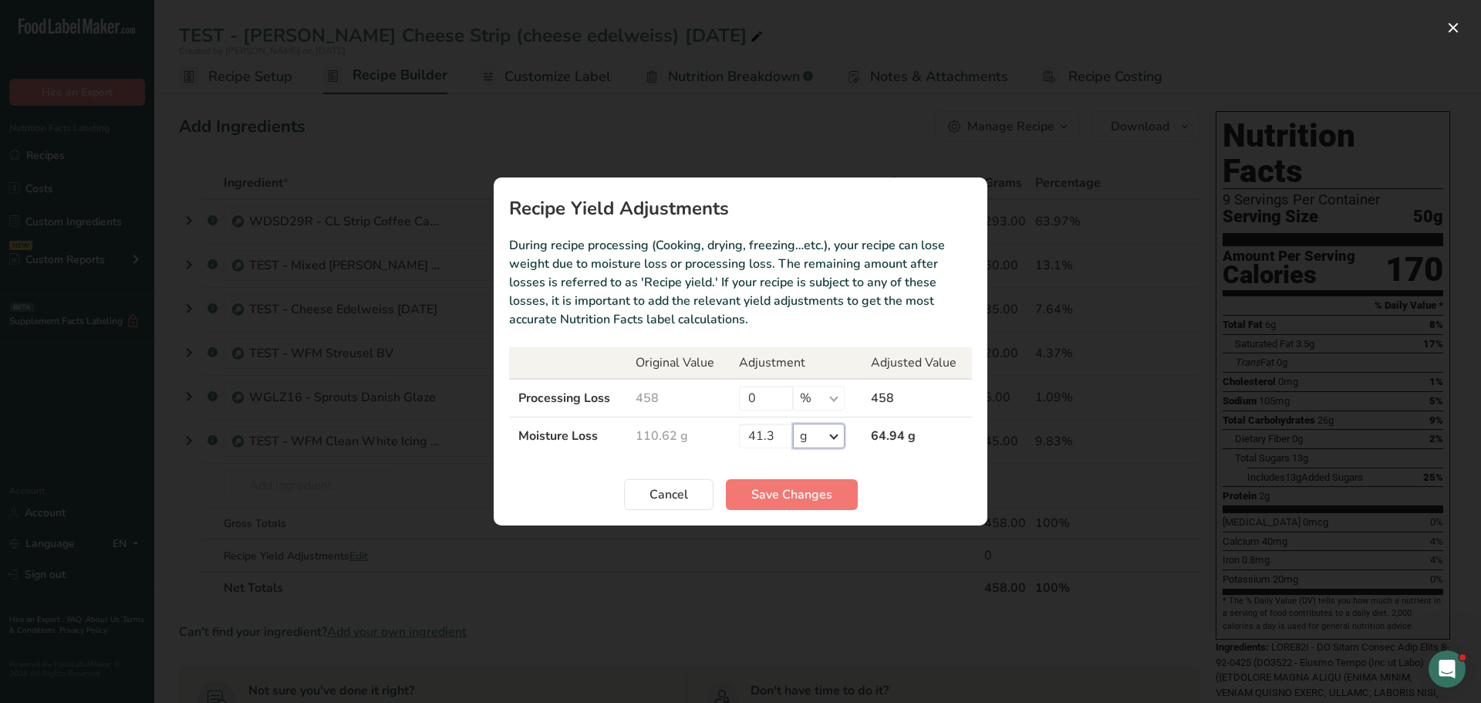
click at [793, 424] on select "% g kg mg mcg lb oz" at bounding box center [819, 436] width 52 height 25
click at [818, 484] on button "Save Changes" at bounding box center [792, 494] width 132 height 31
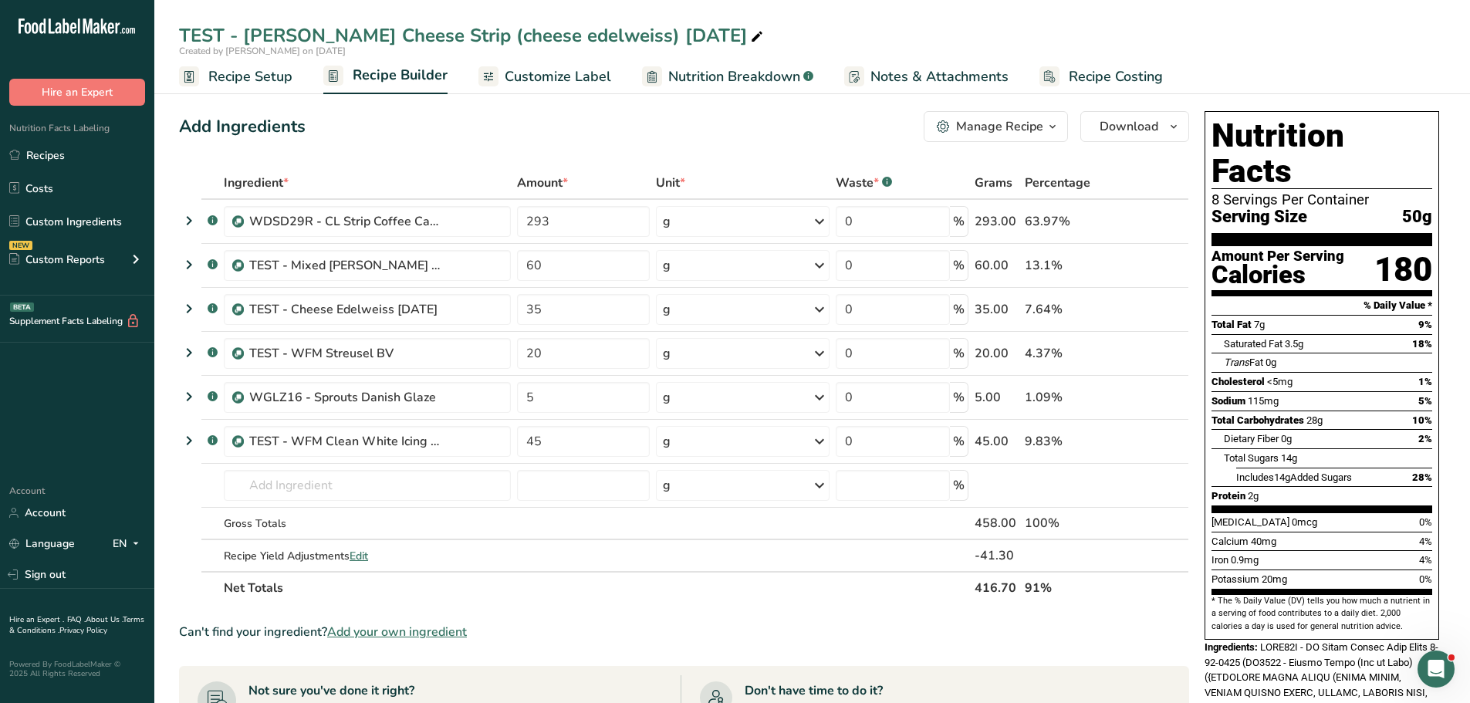
click at [1011, 124] on div "Manage Recipe" at bounding box center [999, 126] width 87 height 19
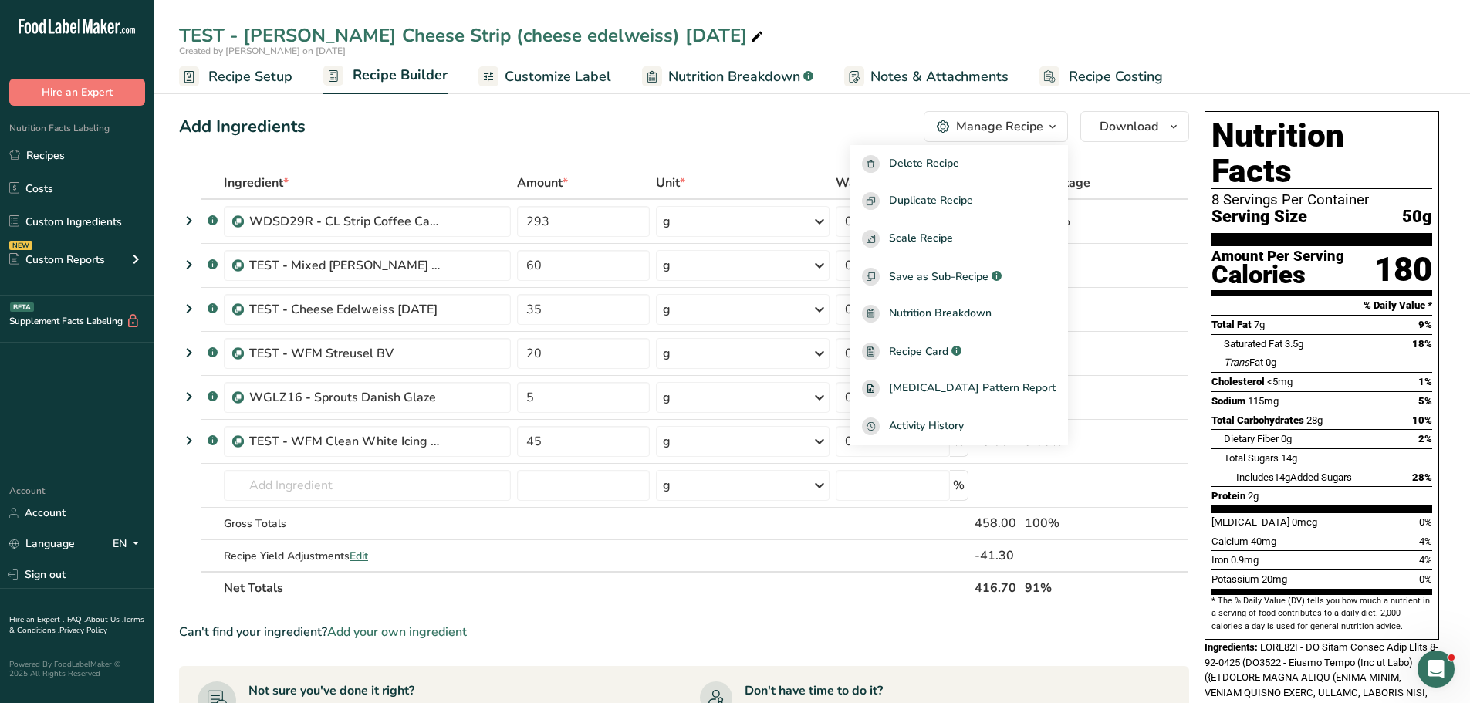
click at [773, 123] on div "Add Ingredients Manage Recipe Delete Recipe Duplicate Recipe Scale Recipe Save …" at bounding box center [684, 126] width 1010 height 31
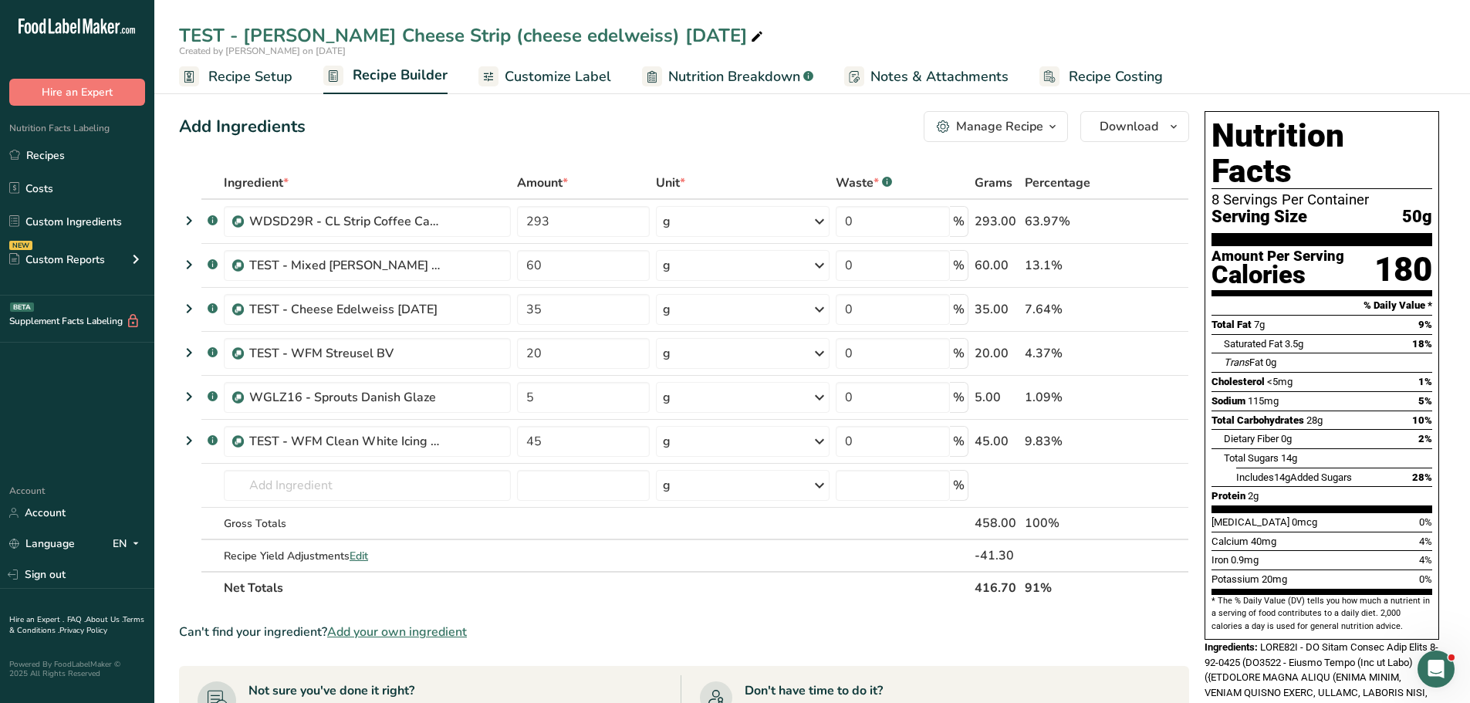
click at [557, 73] on span "Customize Label" at bounding box center [557, 76] width 106 height 21
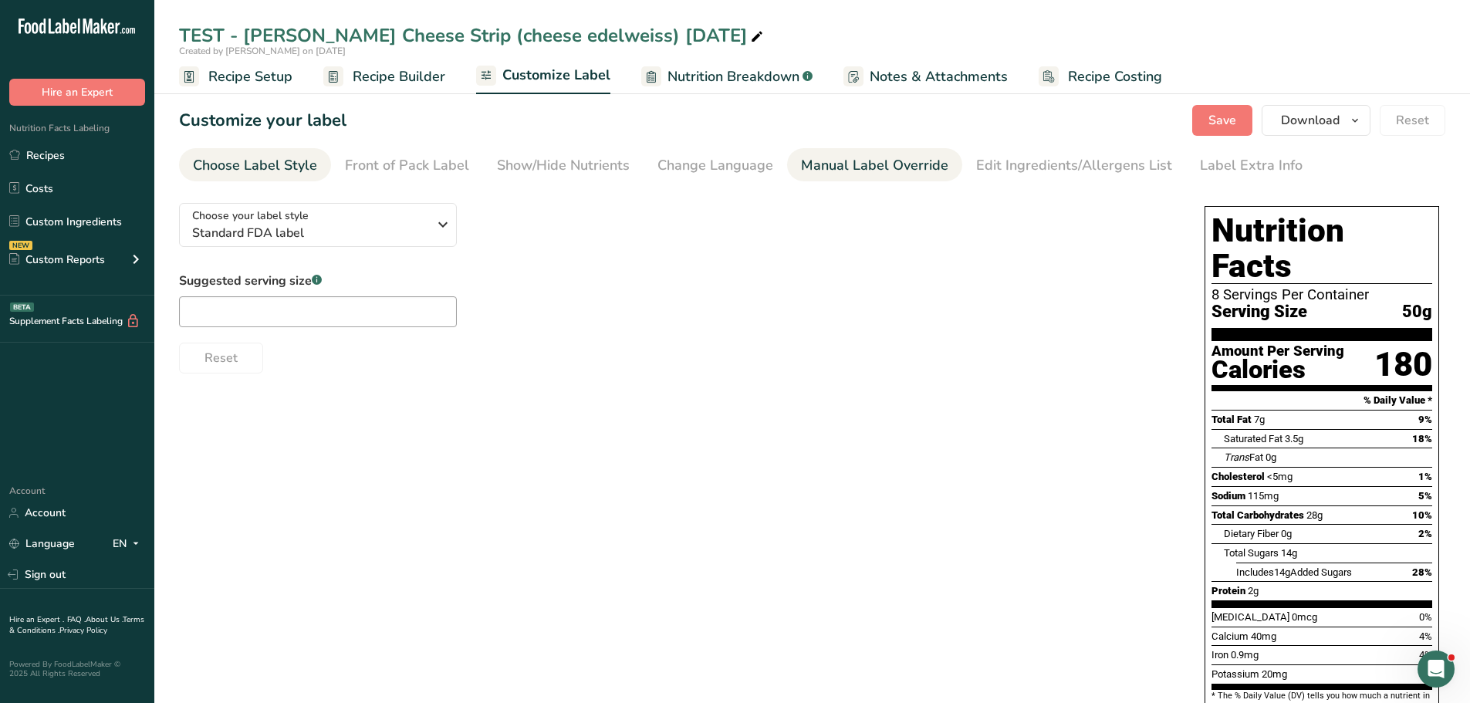
click at [894, 166] on div "Manual Label Override" at bounding box center [874, 165] width 147 height 21
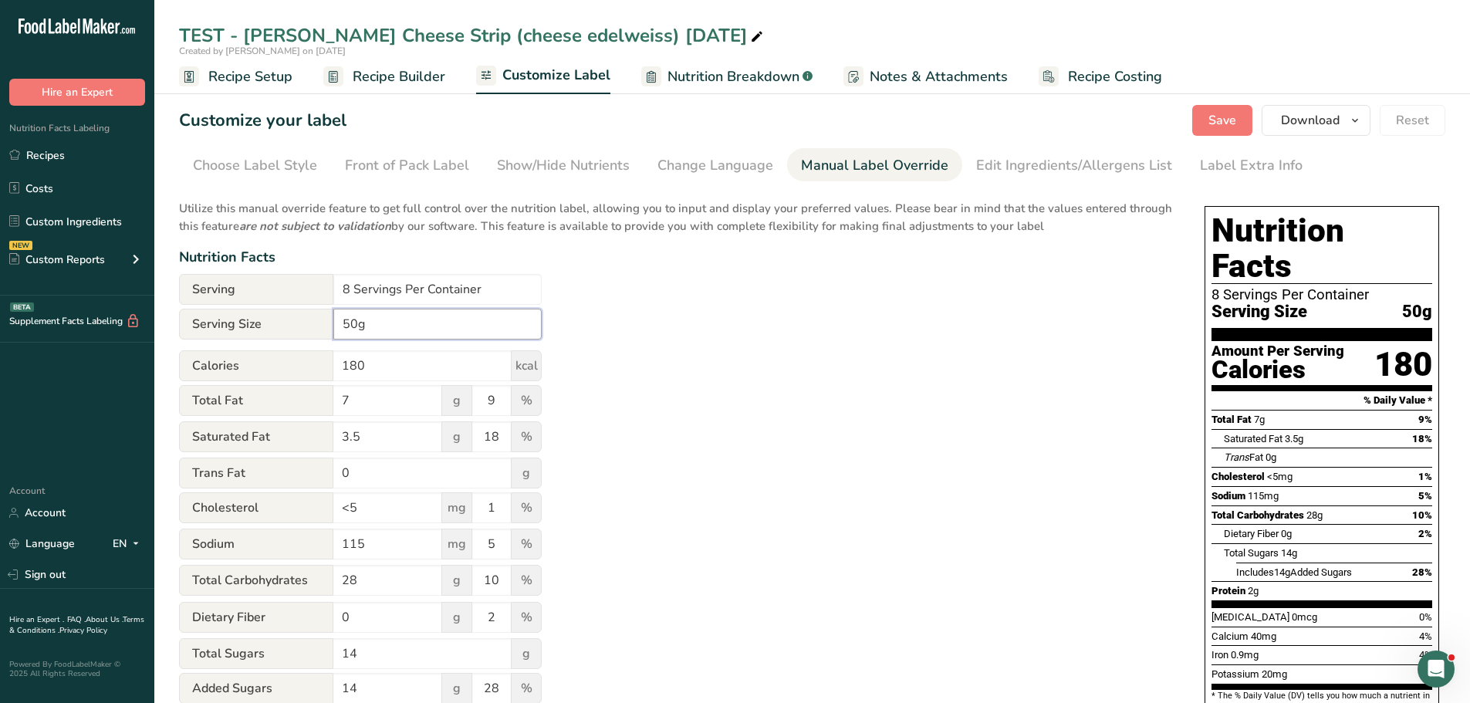
click at [349, 318] on input "50g" at bounding box center [437, 324] width 208 height 31
click at [340, 321] on input "50g" at bounding box center [437, 324] width 208 height 31
type input "1/8 cake(50g)"
drag, startPoint x: 1214, startPoint y: 122, endPoint x: 1215, endPoint y: 291, distance: 168.9
click at [1173, 122] on span "Save" at bounding box center [1222, 120] width 28 height 19
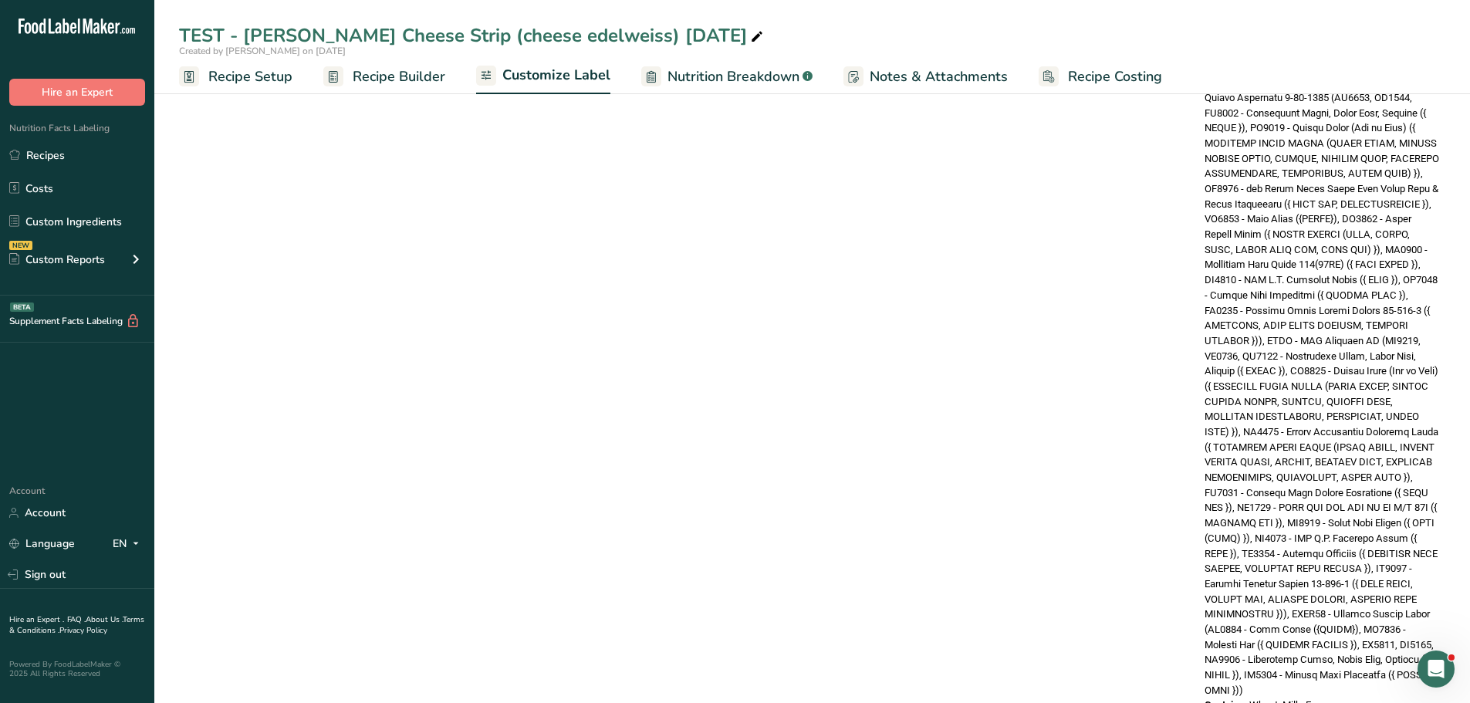
scroll to position [1646, 0]
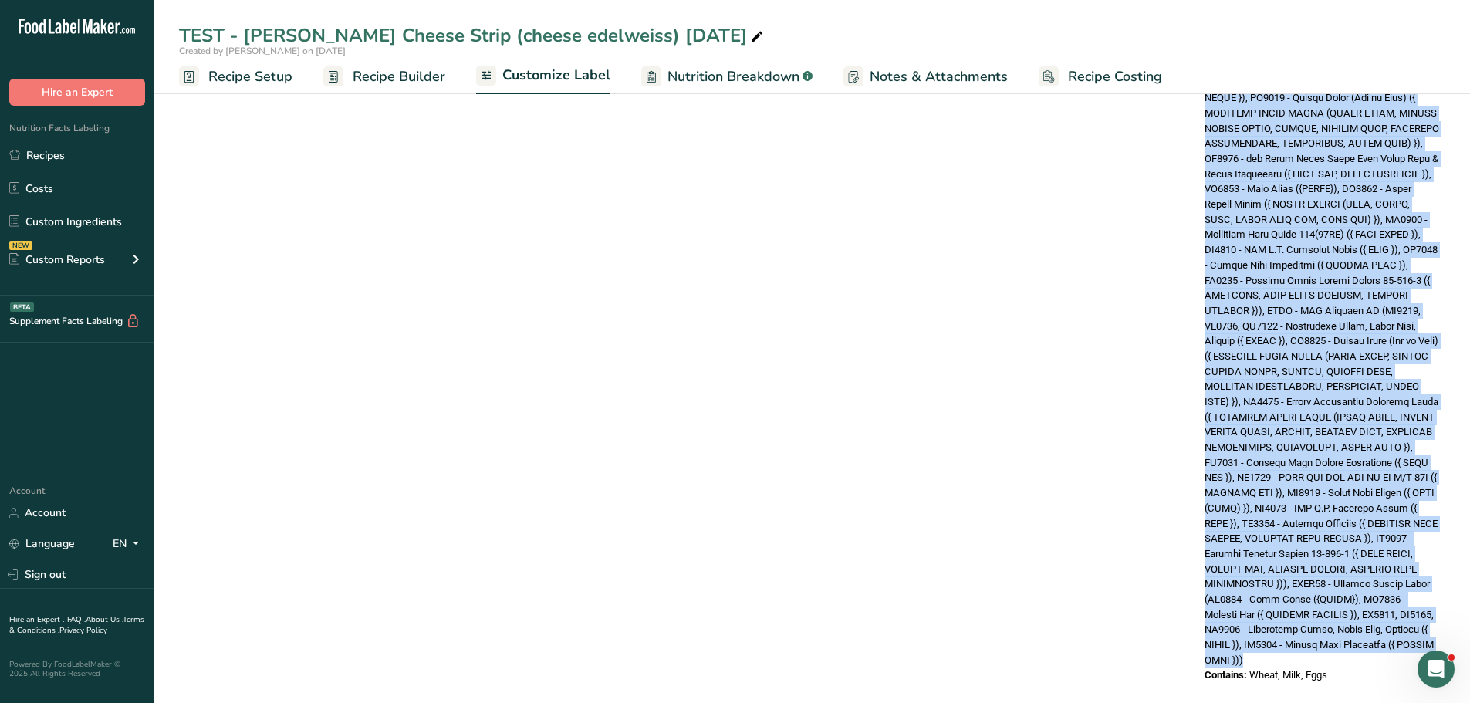
drag, startPoint x: 1262, startPoint y: 162, endPoint x: 1381, endPoint y: 646, distance: 498.8
copy span "WDSD29R - CL Strip Coffee Cake Dough 6-11-2025 (CR1004 - Danish Flour (Bag or S…"
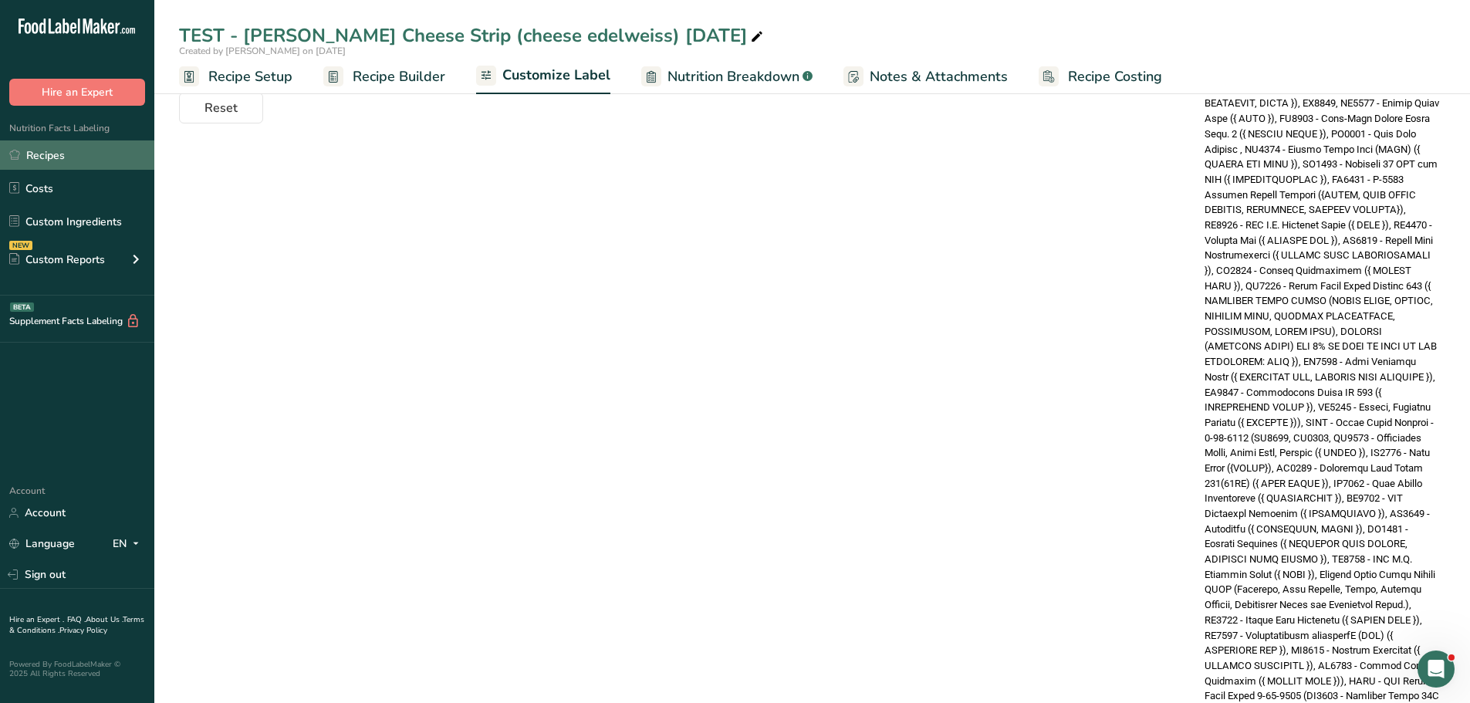
scroll to position [643, 0]
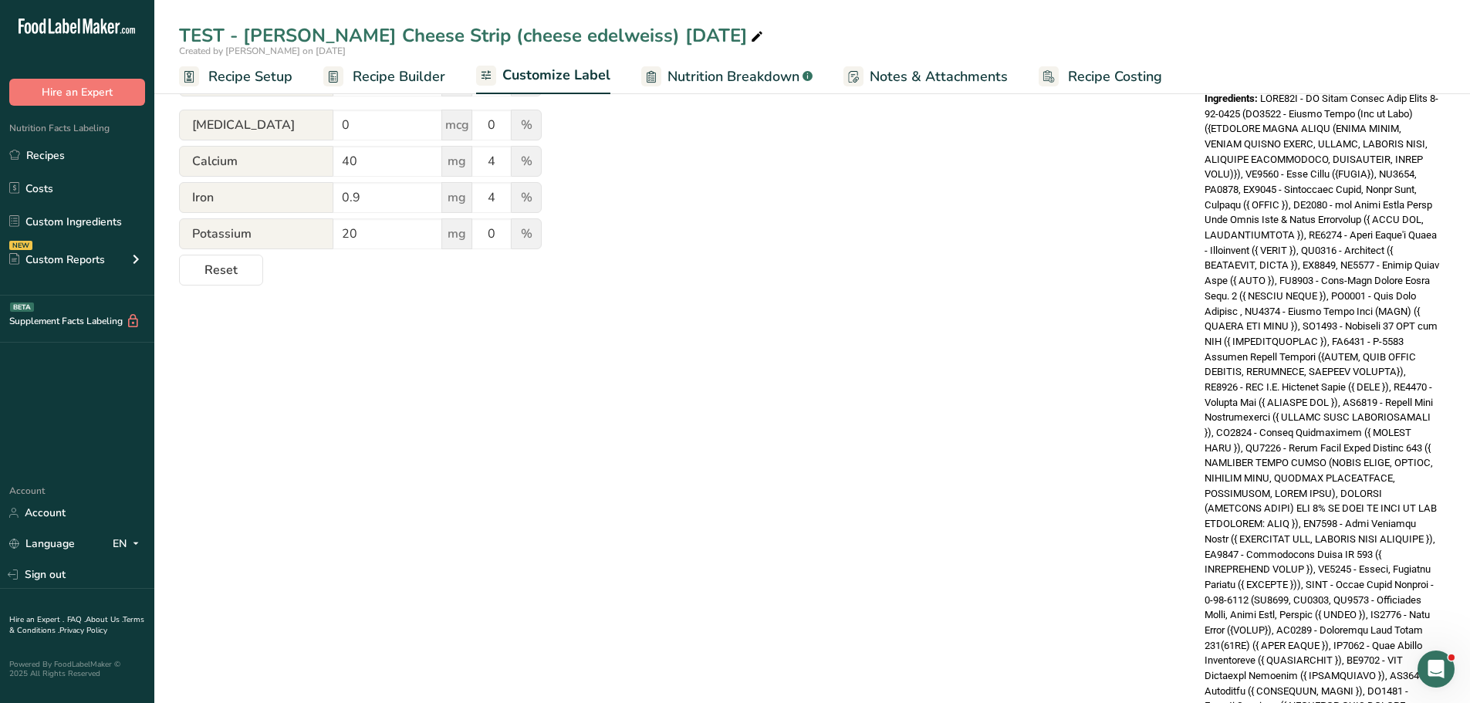
drag, startPoint x: 55, startPoint y: 147, endPoint x: 517, endPoint y: 126, distance: 462.6
click at [55, 147] on link "Recipes" at bounding box center [77, 154] width 154 height 29
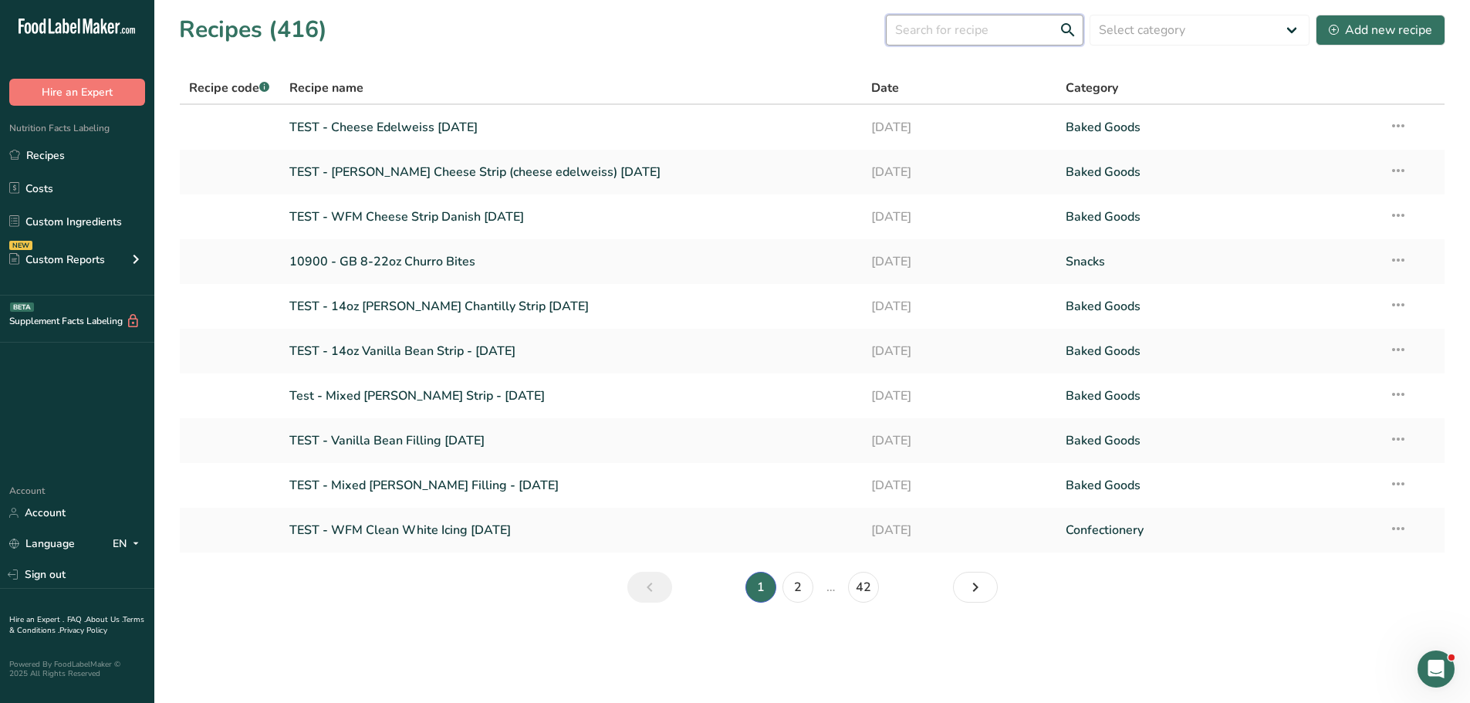
click at [962, 22] on input "text" at bounding box center [984, 30] width 197 height 31
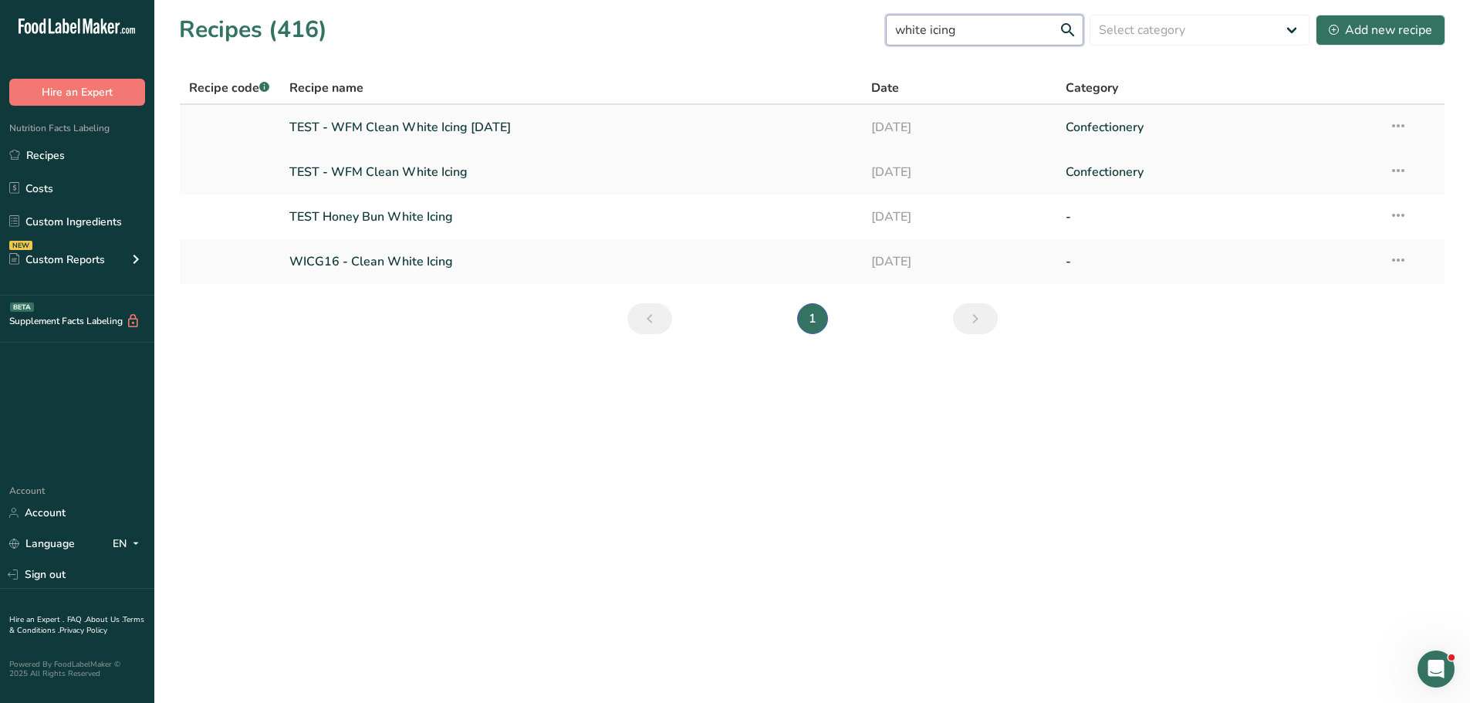
type input "white icing"
click at [413, 127] on link "TEST - WFM Clean White Icing 7-29-2025" at bounding box center [571, 127] width 564 height 32
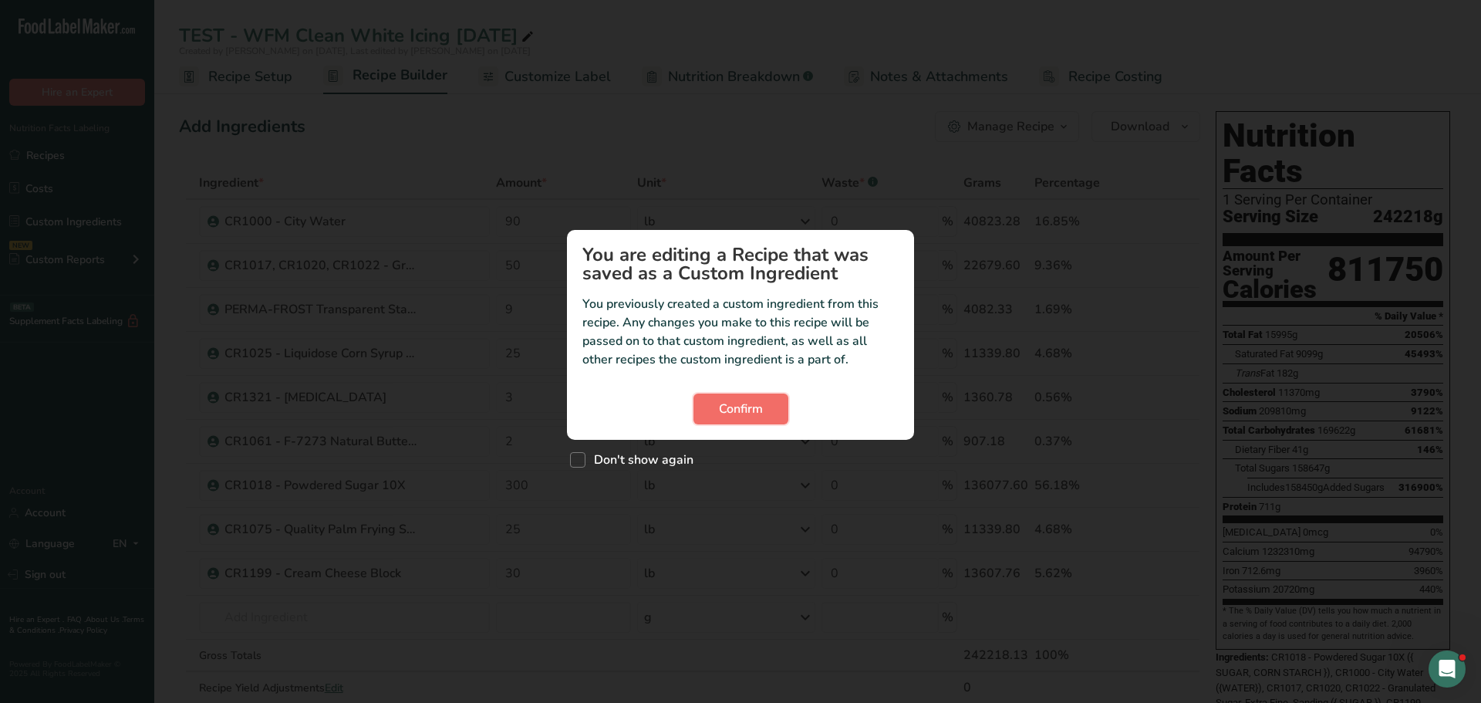
click at [707, 419] on button "Confirm" at bounding box center [740, 408] width 95 height 31
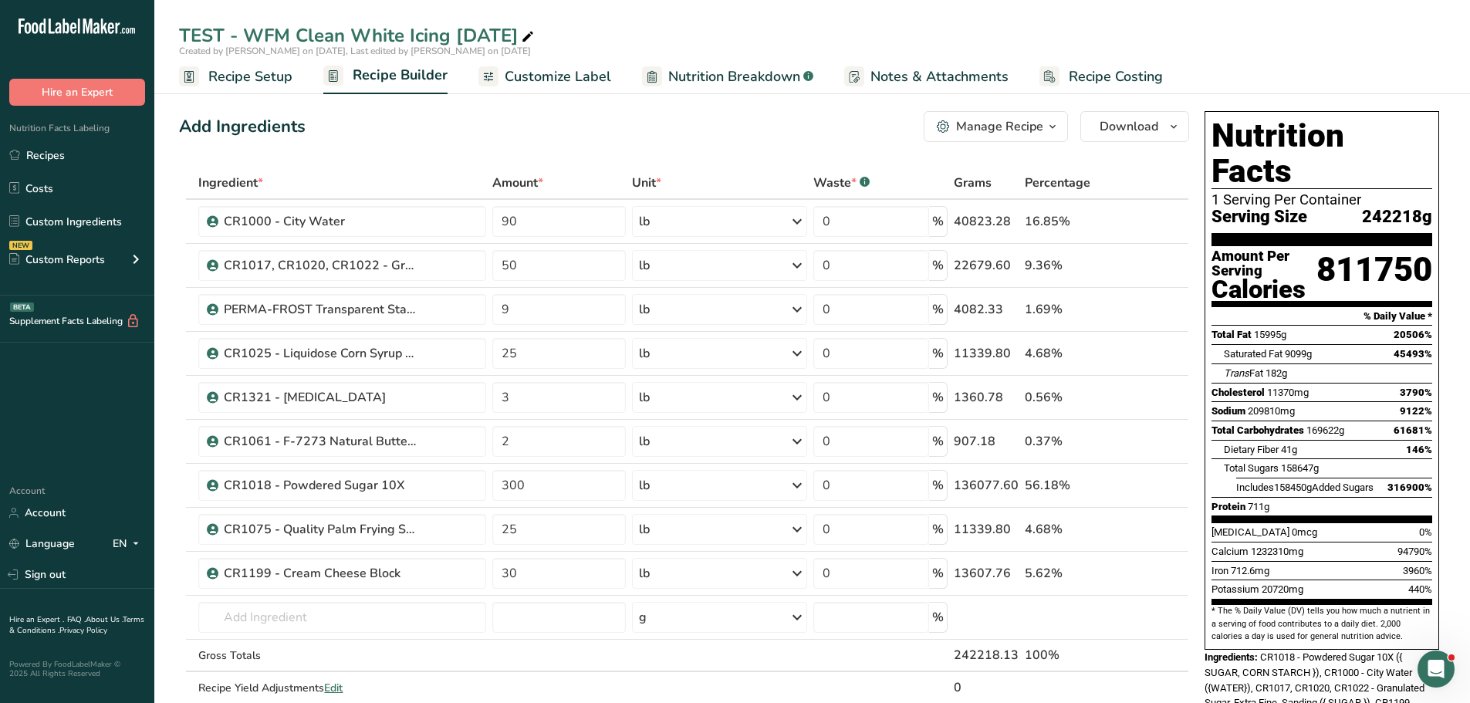
click at [996, 120] on div "Manage Recipe" at bounding box center [999, 126] width 87 height 19
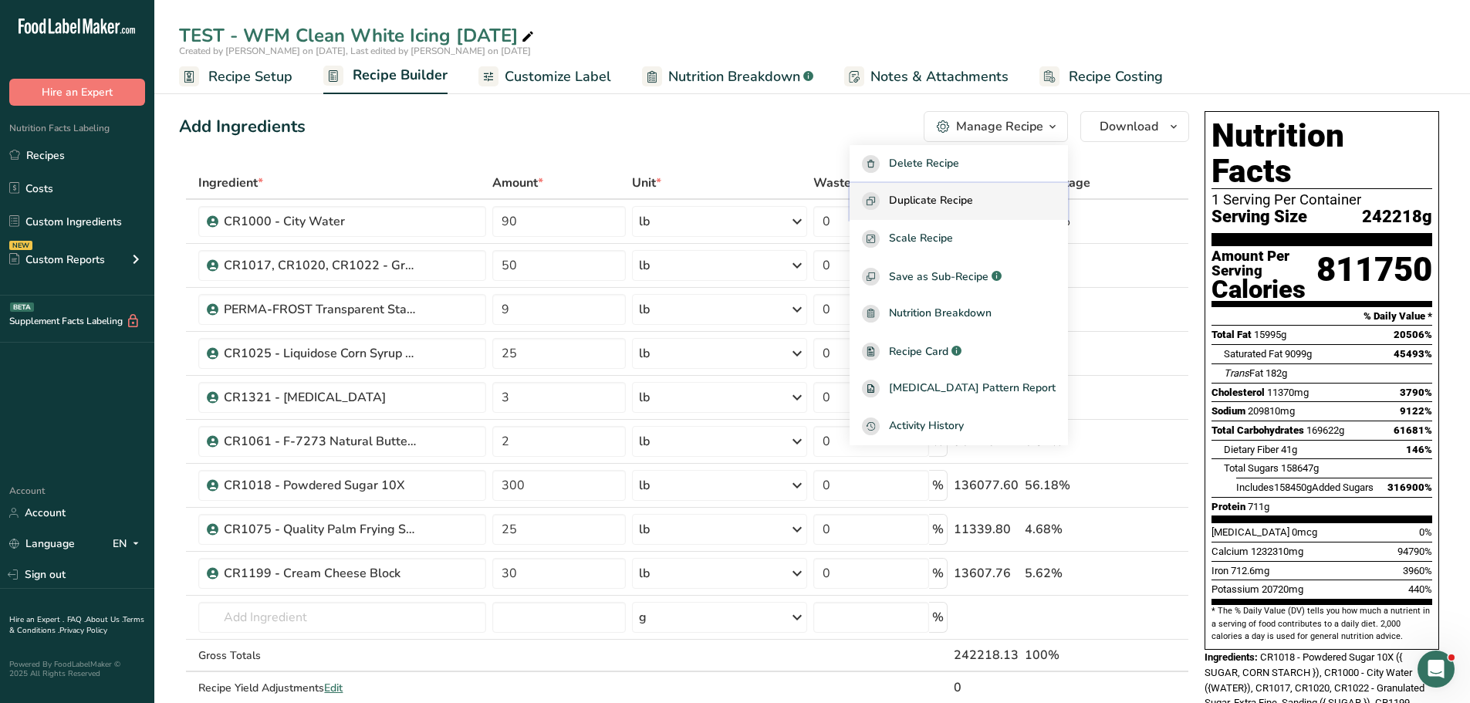
click at [964, 197] on span "Duplicate Recipe" at bounding box center [931, 201] width 84 height 18
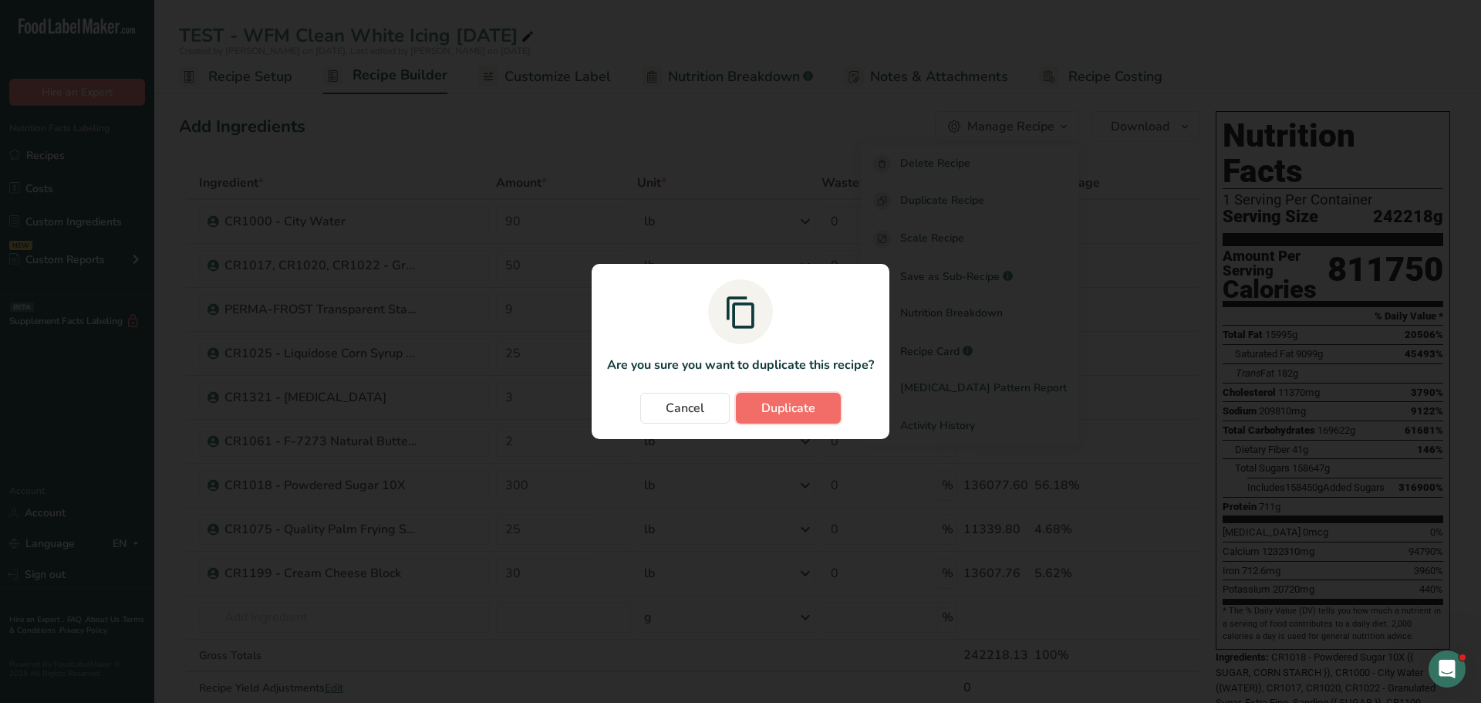
click at [794, 413] on span "Duplicate" at bounding box center [788, 408] width 54 height 19
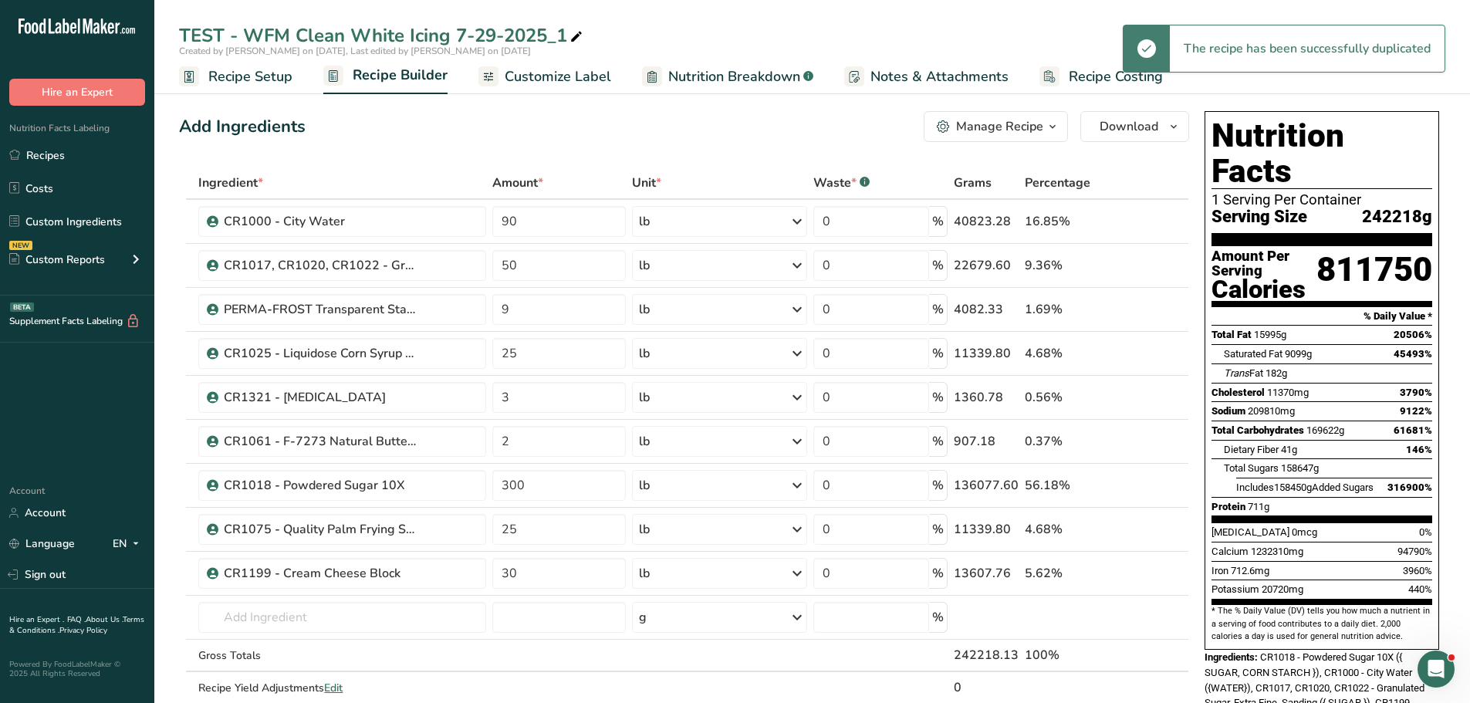
click at [576, 39] on icon at bounding box center [576, 37] width 14 height 22
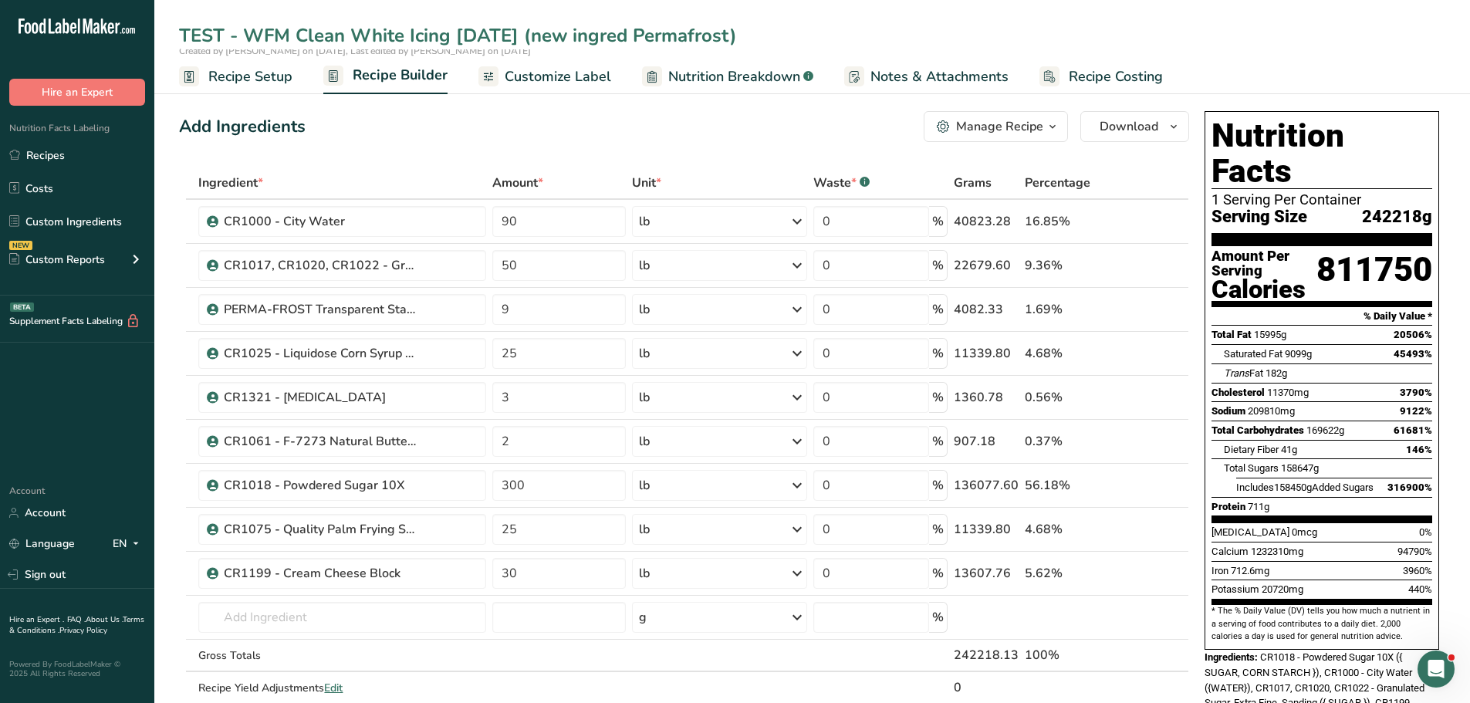
type input "TEST - WFM Clean White Icing 8/20/2025 (new ingred Permafrost)"
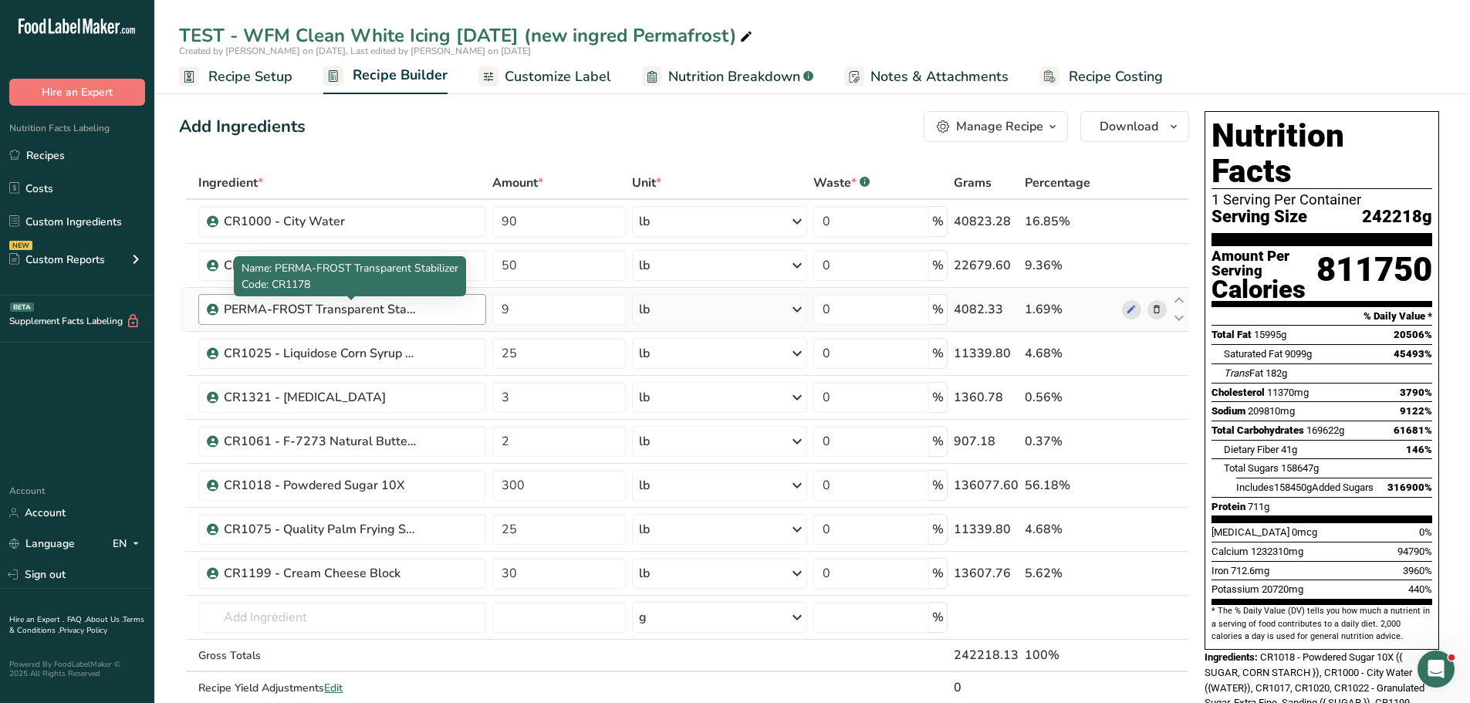
click at [382, 310] on div "PERMA-FROST Transparent Stabilizer" at bounding box center [320, 309] width 193 height 19
click at [1155, 312] on icon at bounding box center [1156, 310] width 11 height 16
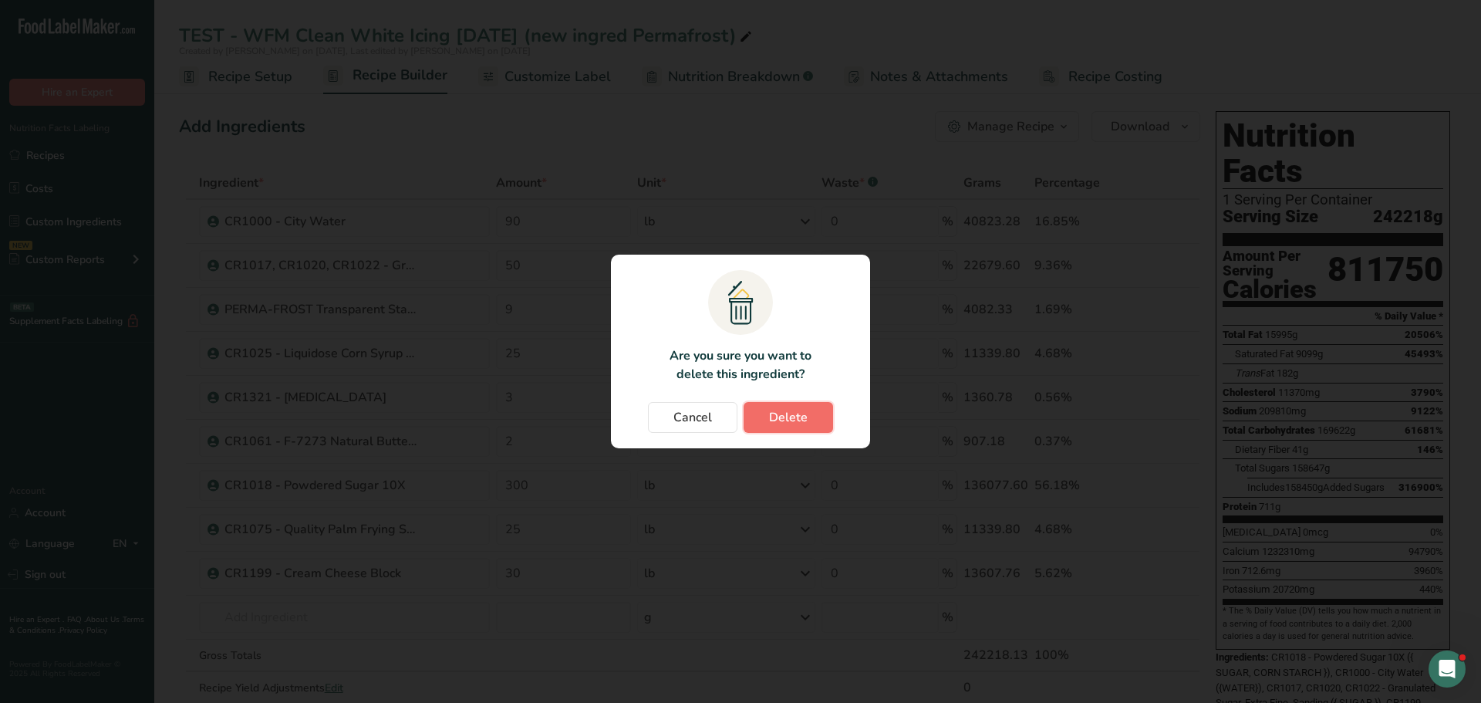
click at [822, 412] on button "Delete" at bounding box center [788, 417] width 89 height 31
type input "25"
type input "3"
type input "2"
type input "300"
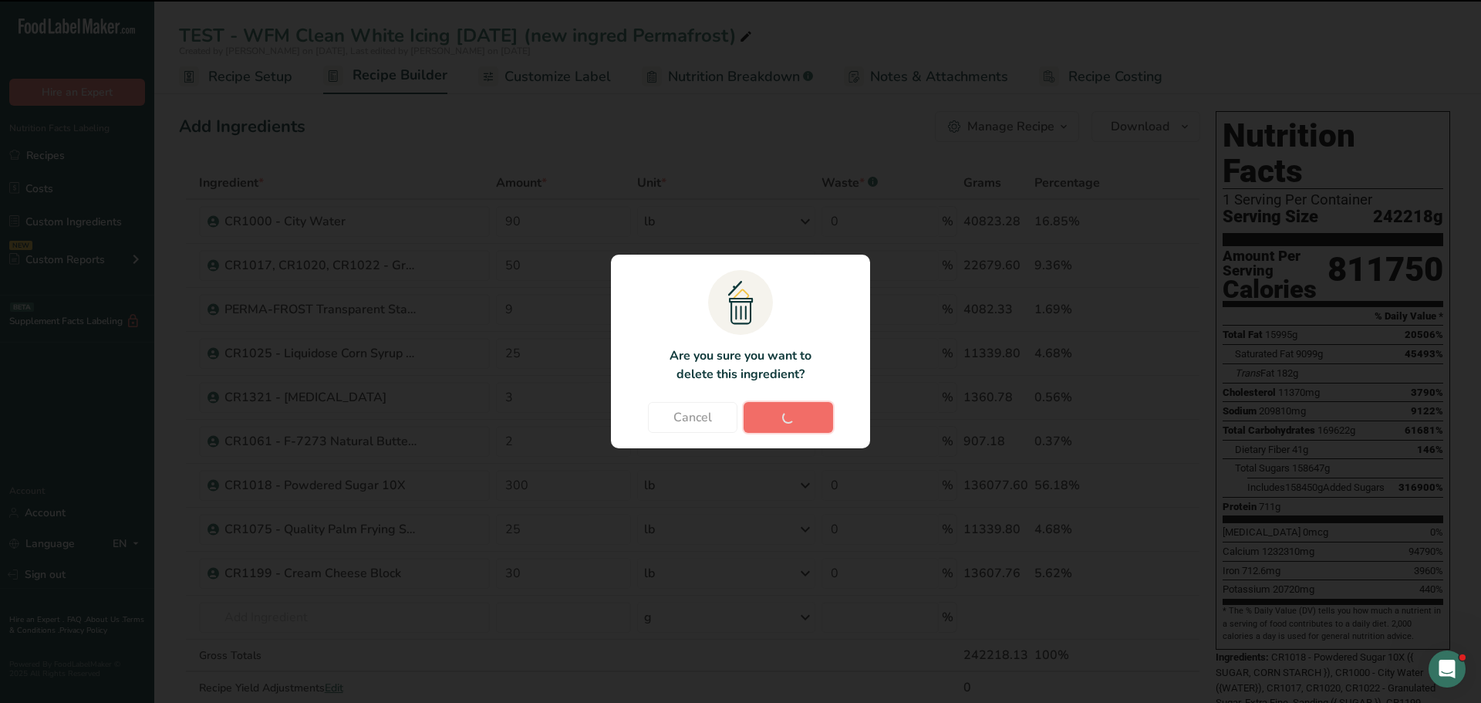
type input "25"
type input "30"
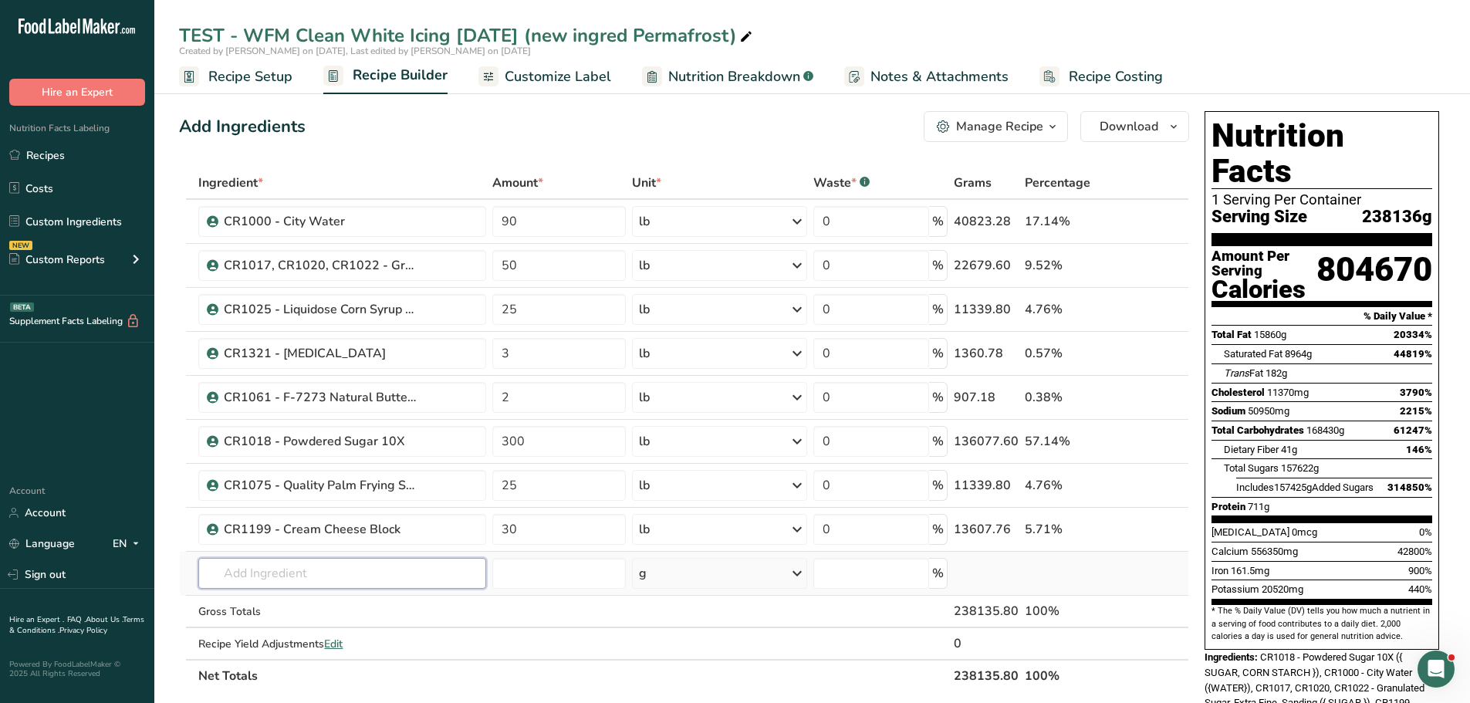
click at [248, 569] on input "text" at bounding box center [342, 573] width 288 height 31
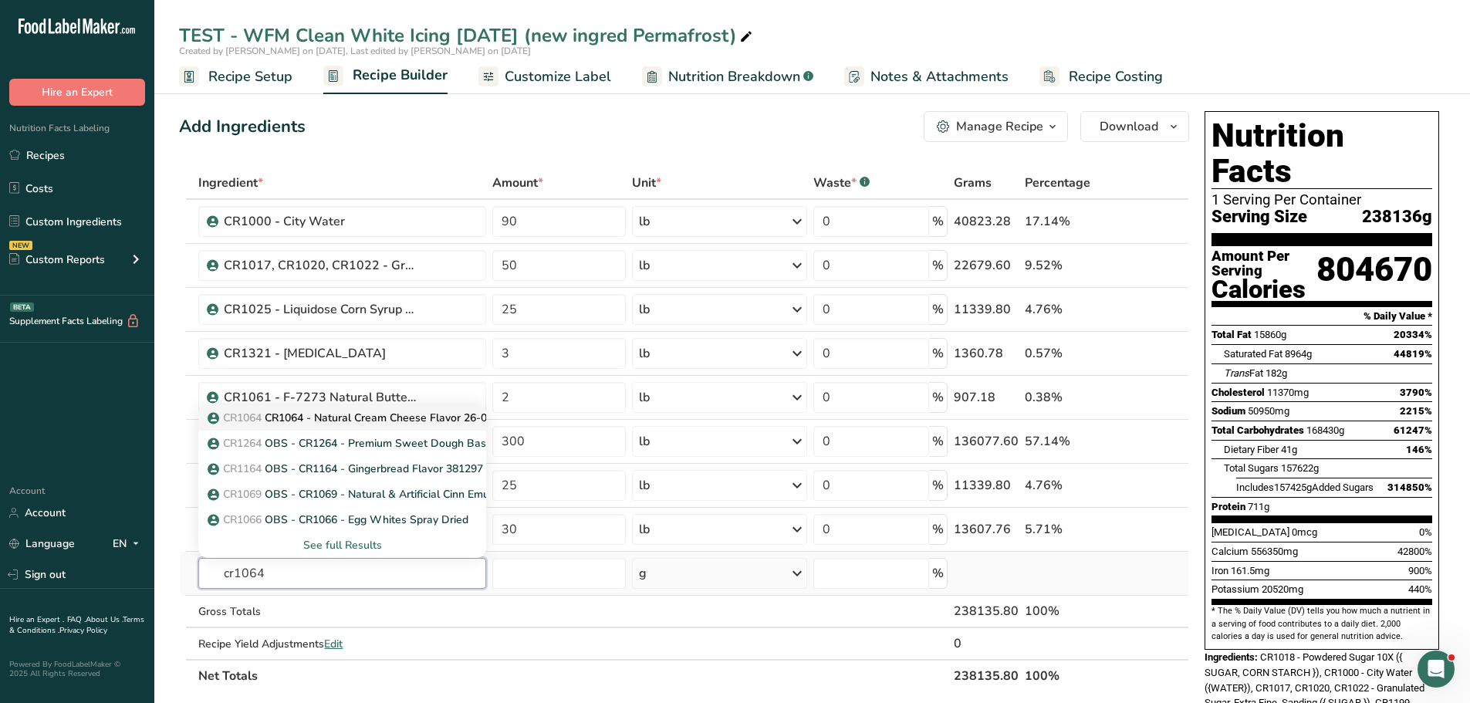
type input "cr1064"
click at [272, 414] on p "CR1064 CR1064 - Natural Cream Cheese Flavor 26-053-1" at bounding box center [360, 418] width 299 height 16
type input "CR1064 - Natural Cream Cheese Flavor 26-053-1"
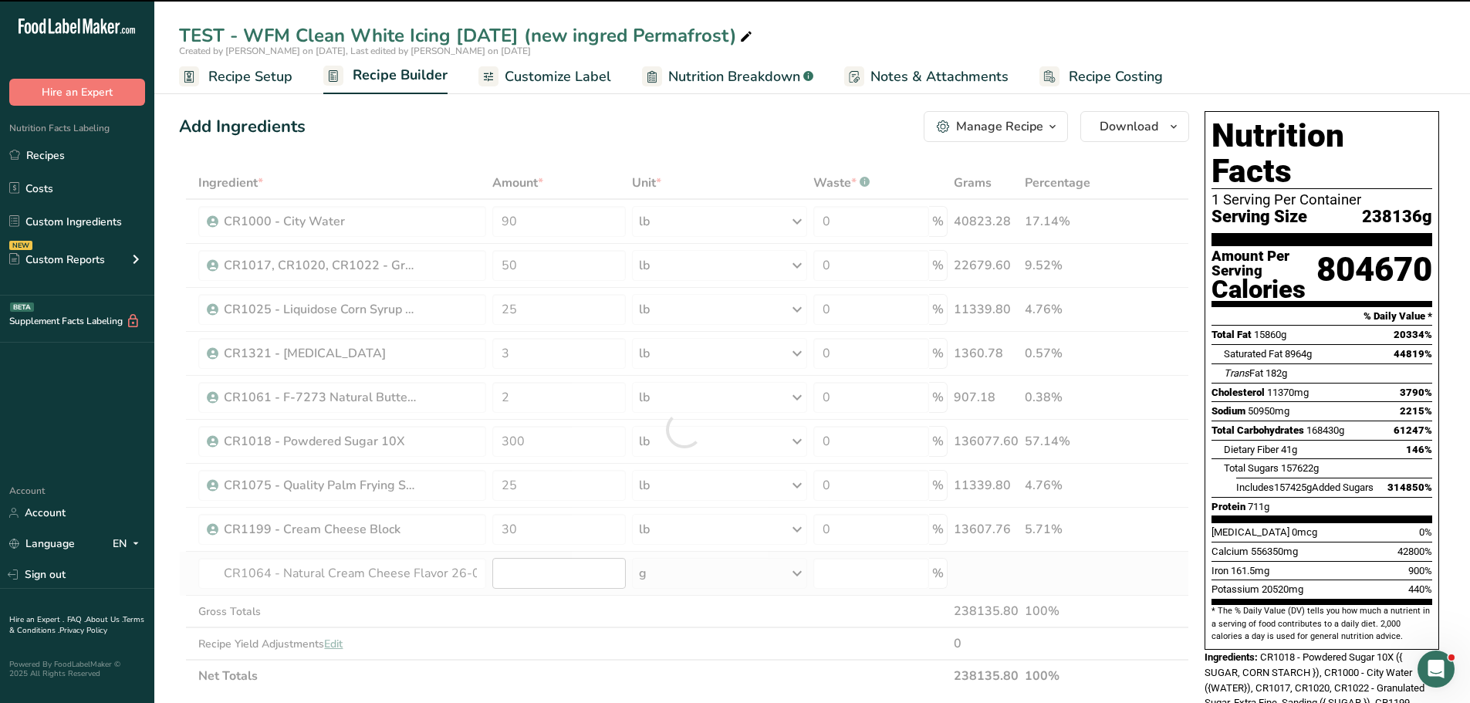
type input "0"
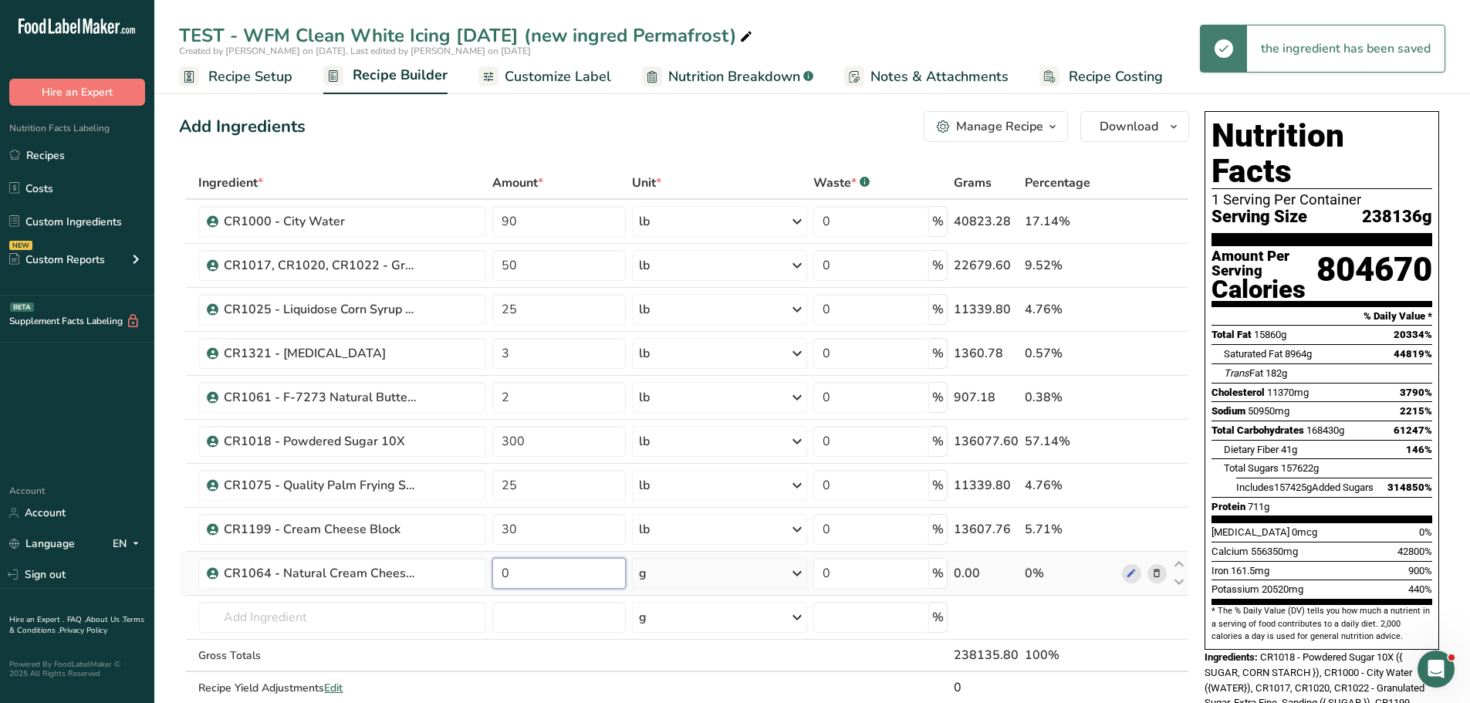
click at [536, 572] on input "0" at bounding box center [558, 573] width 133 height 31
type input "1"
click at [715, 575] on div "Ingredient * Amount * Unit * Waste * .a-a{fill:#347362;}.b-a{fill:#fff;} Grams …" at bounding box center [684, 451] width 1010 height 569
click at [715, 575] on div "g" at bounding box center [720, 573] width 176 height 31
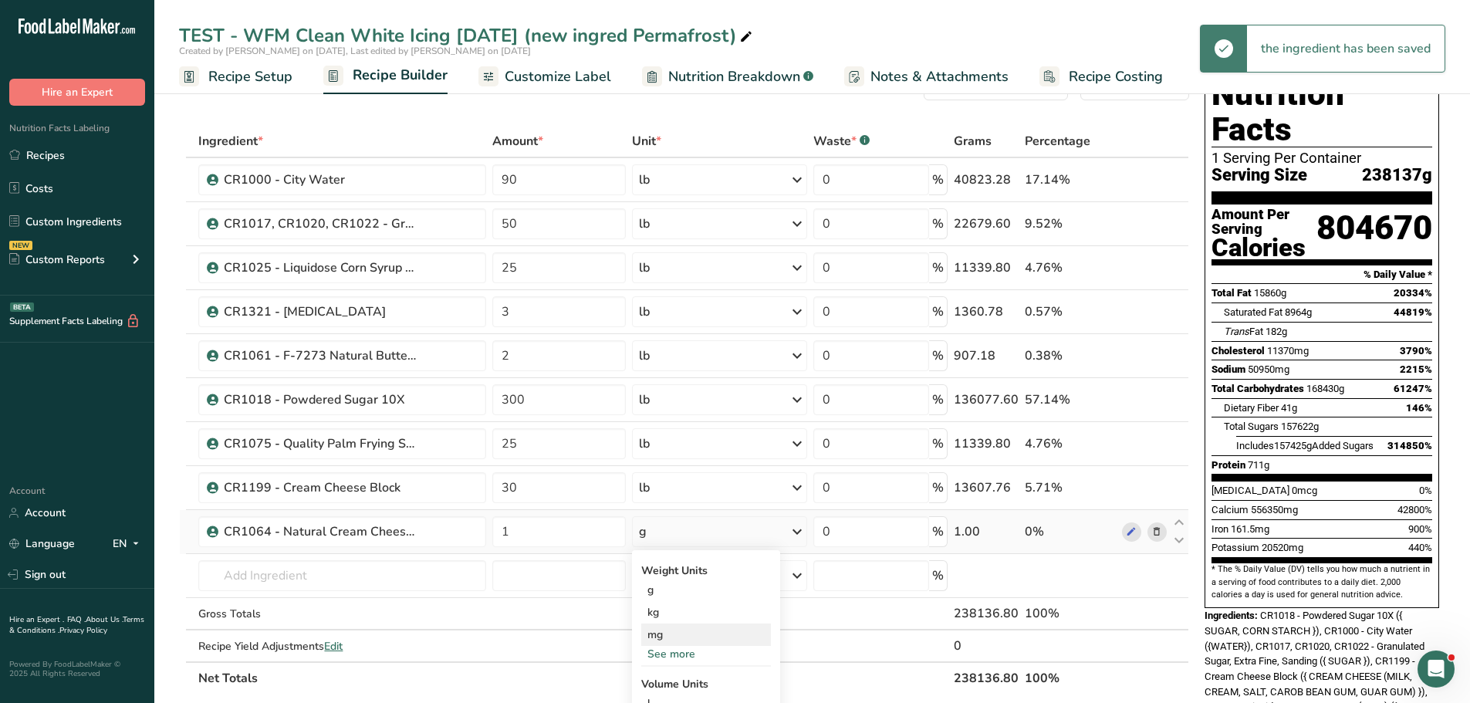
scroll to position [77, 0]
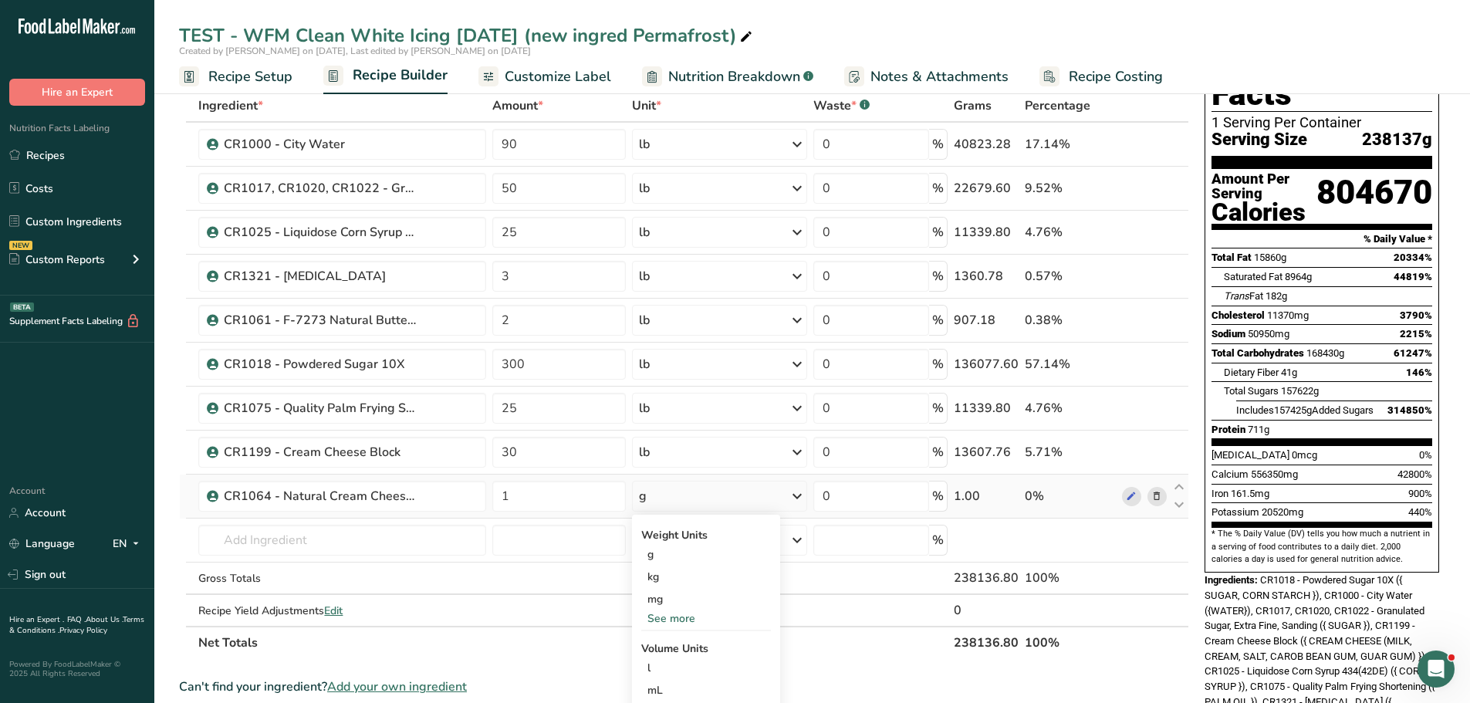
click at [694, 609] on div "See more" at bounding box center [706, 618] width 130 height 16
click at [664, 609] on div "lb" at bounding box center [706, 644] width 130 height 22
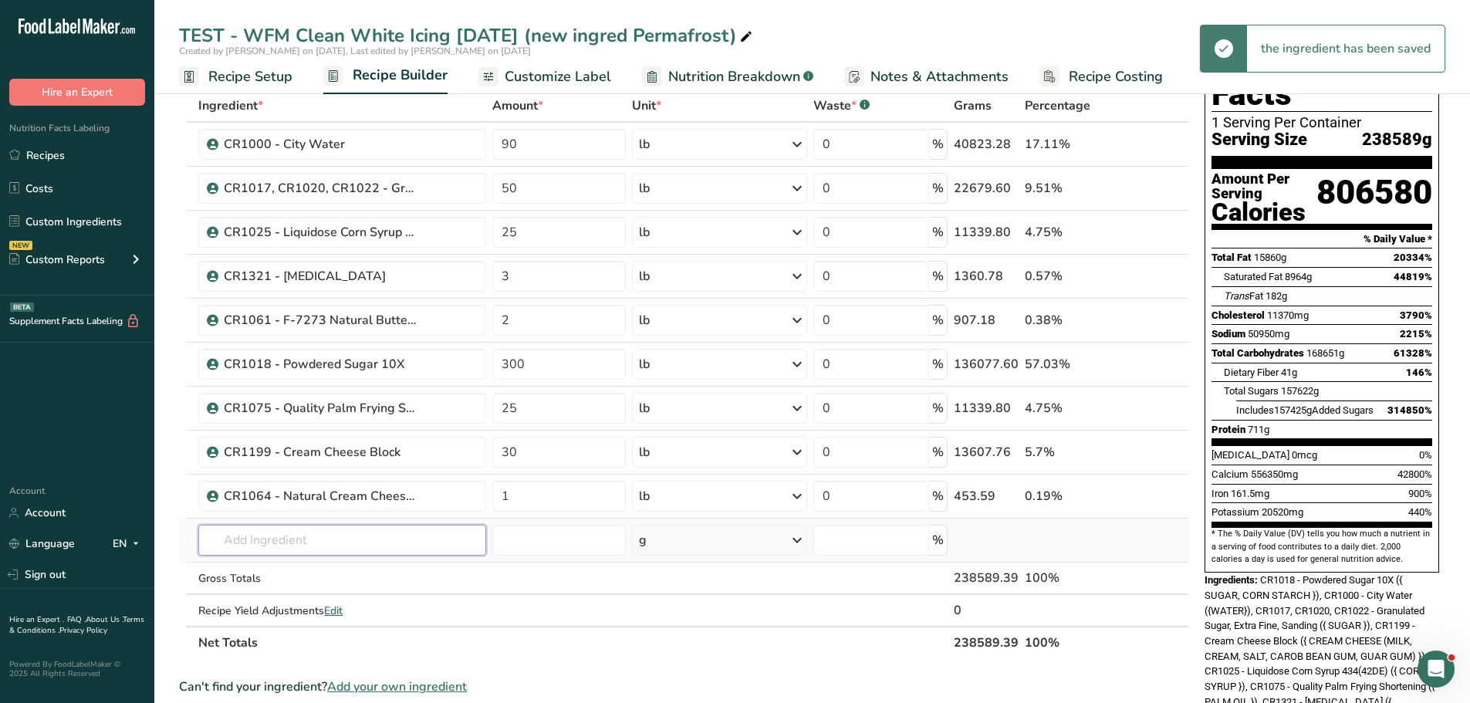
click at [268, 540] on input "text" at bounding box center [342, 540] width 288 height 31
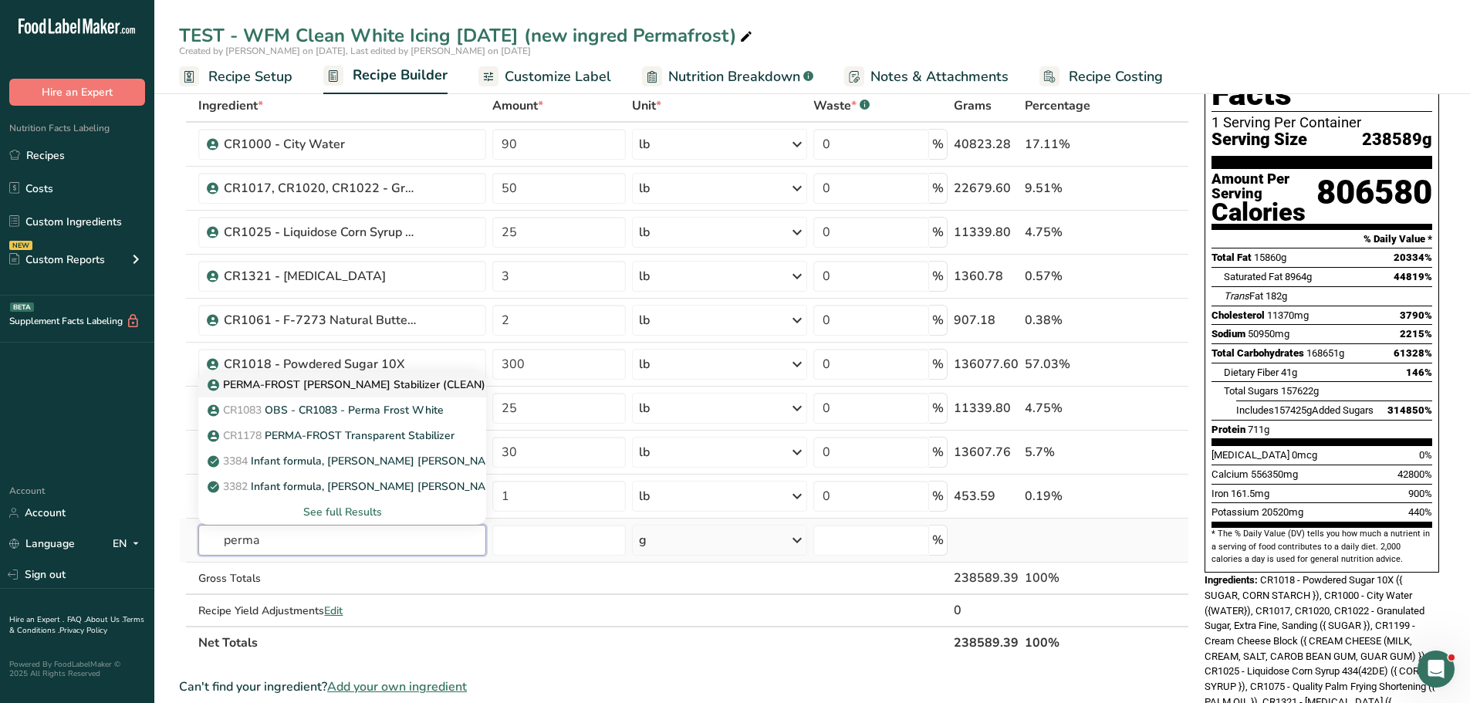
type input "perma"
click at [304, 386] on p "PERMA-FROST White CL Stabilizer (CLEAN)8-20-25" at bounding box center [366, 384] width 311 height 16
type input "PERMA-FROST White CL Stabilizer (CLEAN)8-20-25"
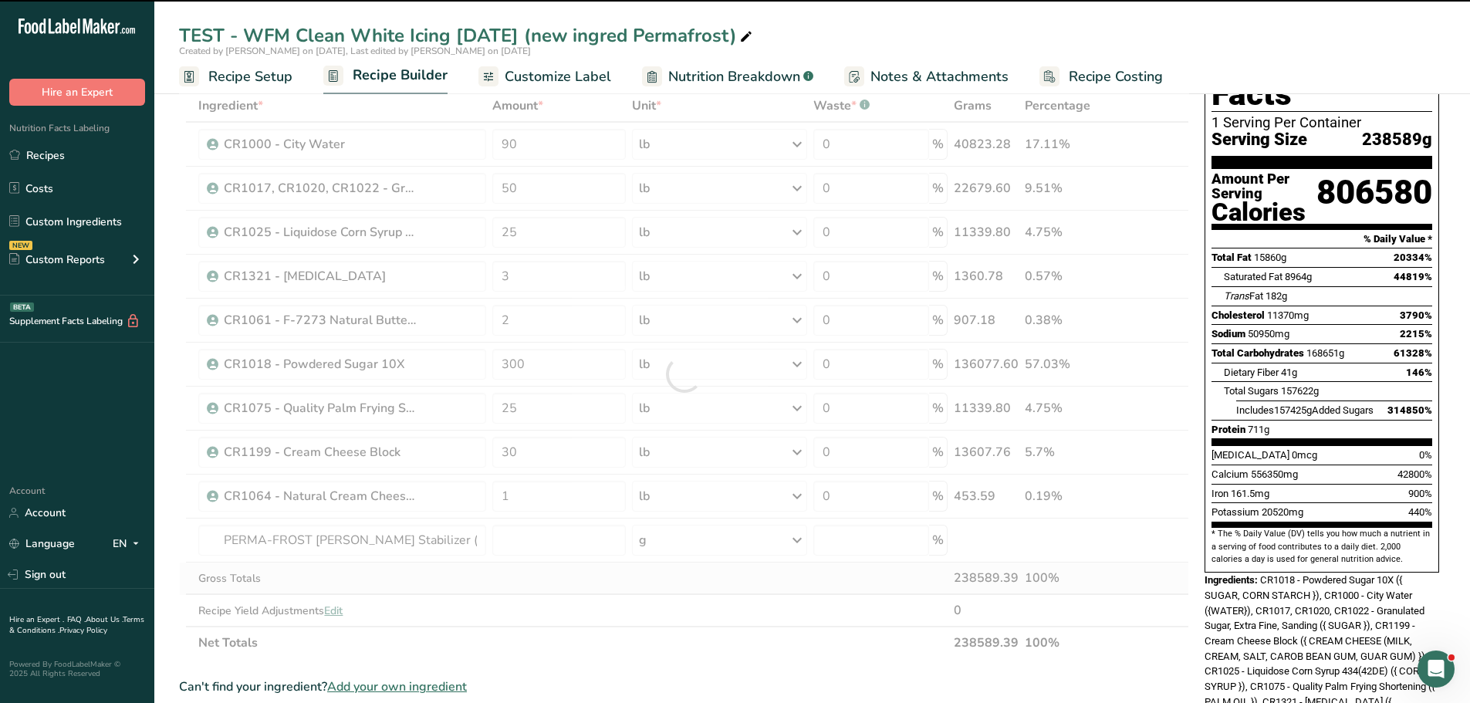
type input "0"
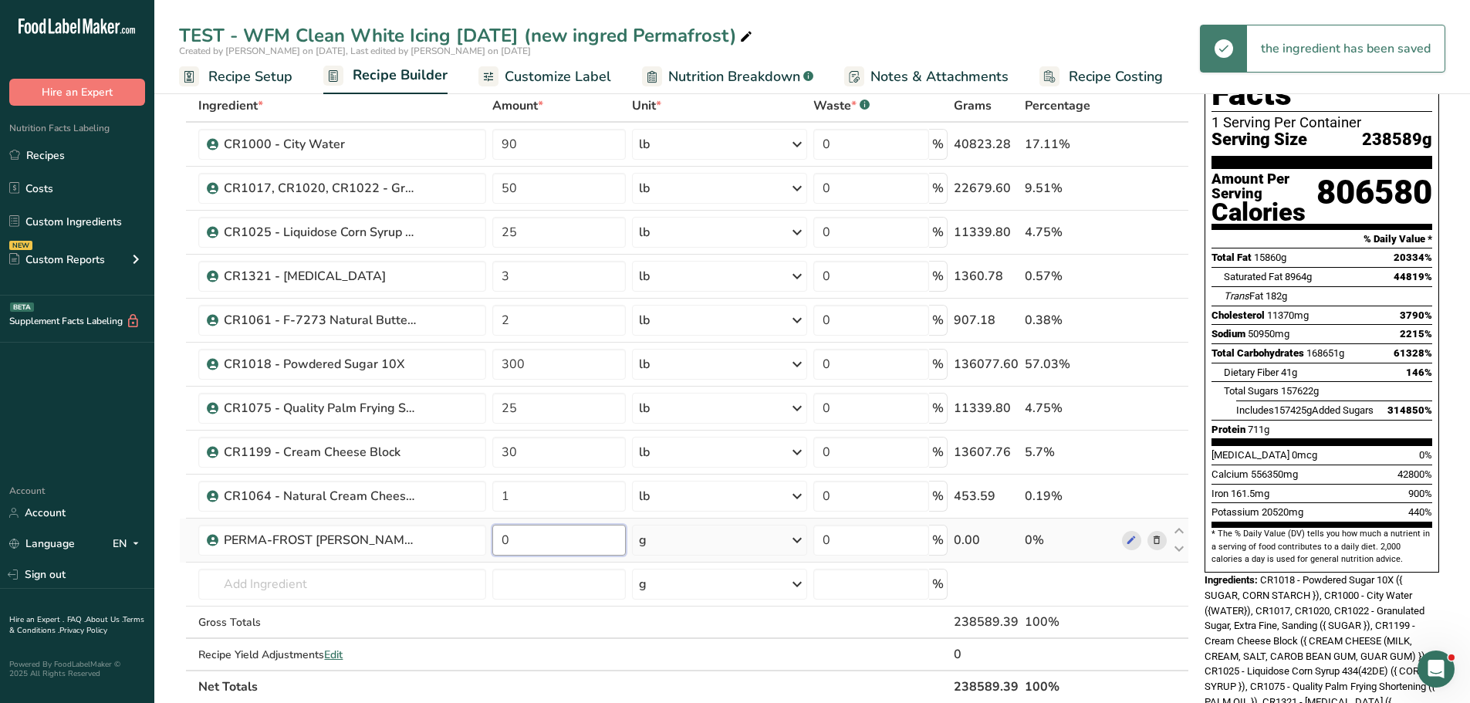
click at [525, 542] on input "0" at bounding box center [558, 540] width 133 height 31
type input "9"
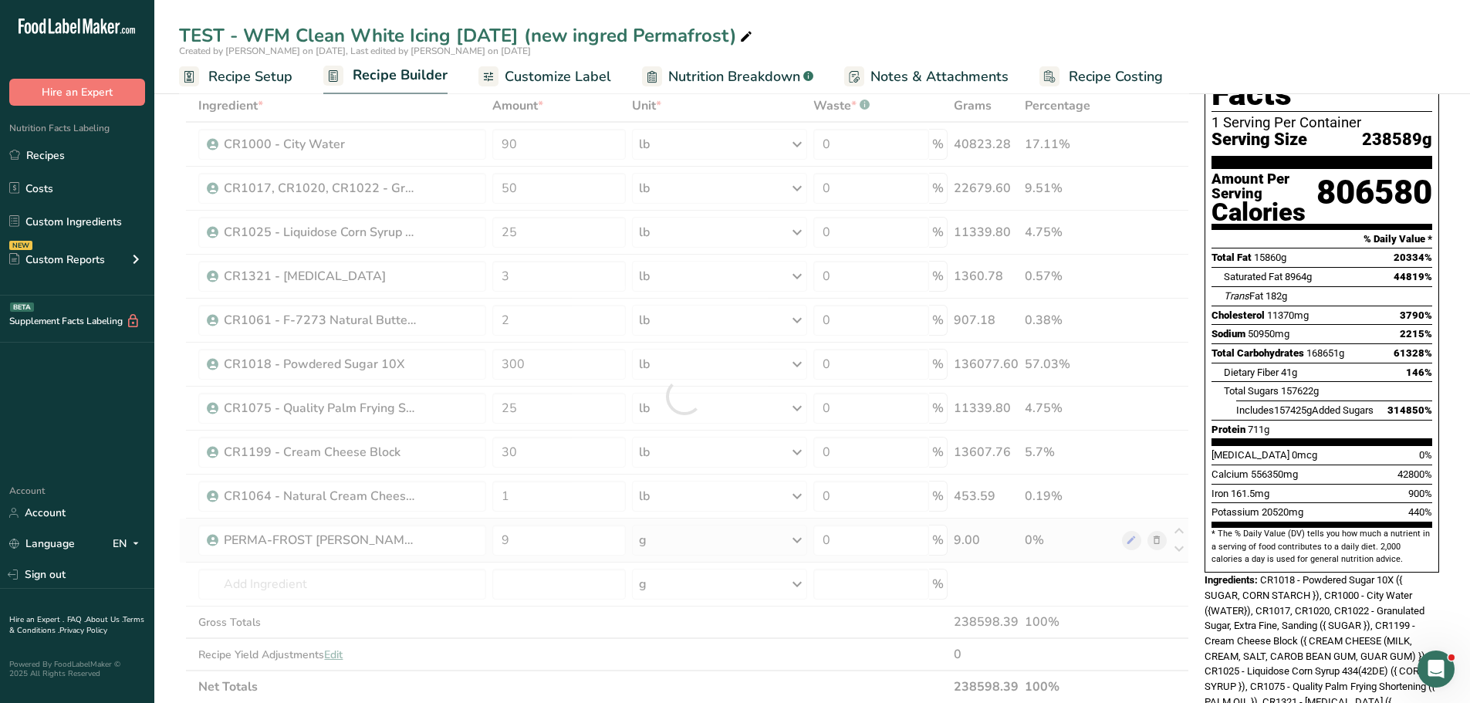
click at [688, 542] on div "Ingredient * Amount * Unit * Waste * .a-a{fill:#347362;}.b-a{fill:#fff;} Grams …" at bounding box center [684, 395] width 1010 height 613
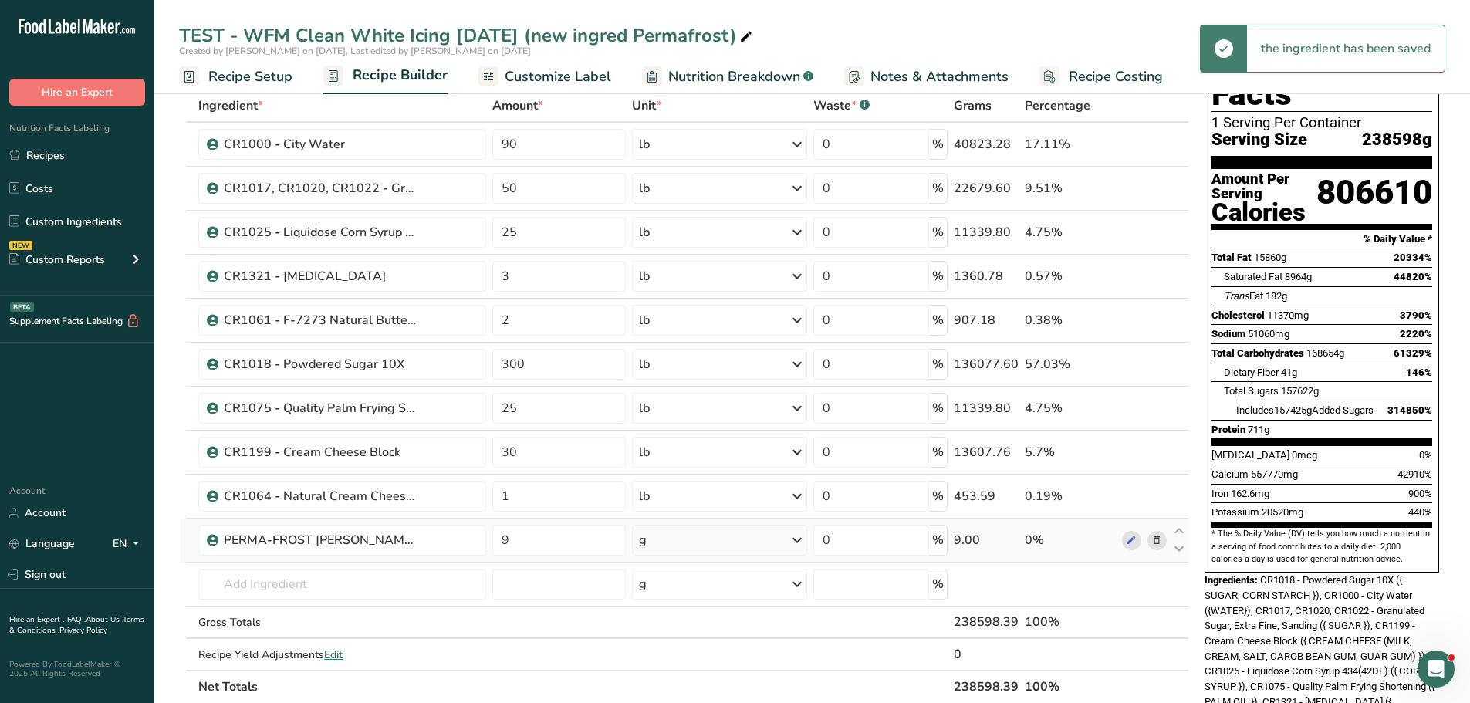
click at [661, 535] on div "g" at bounding box center [720, 540] width 176 height 31
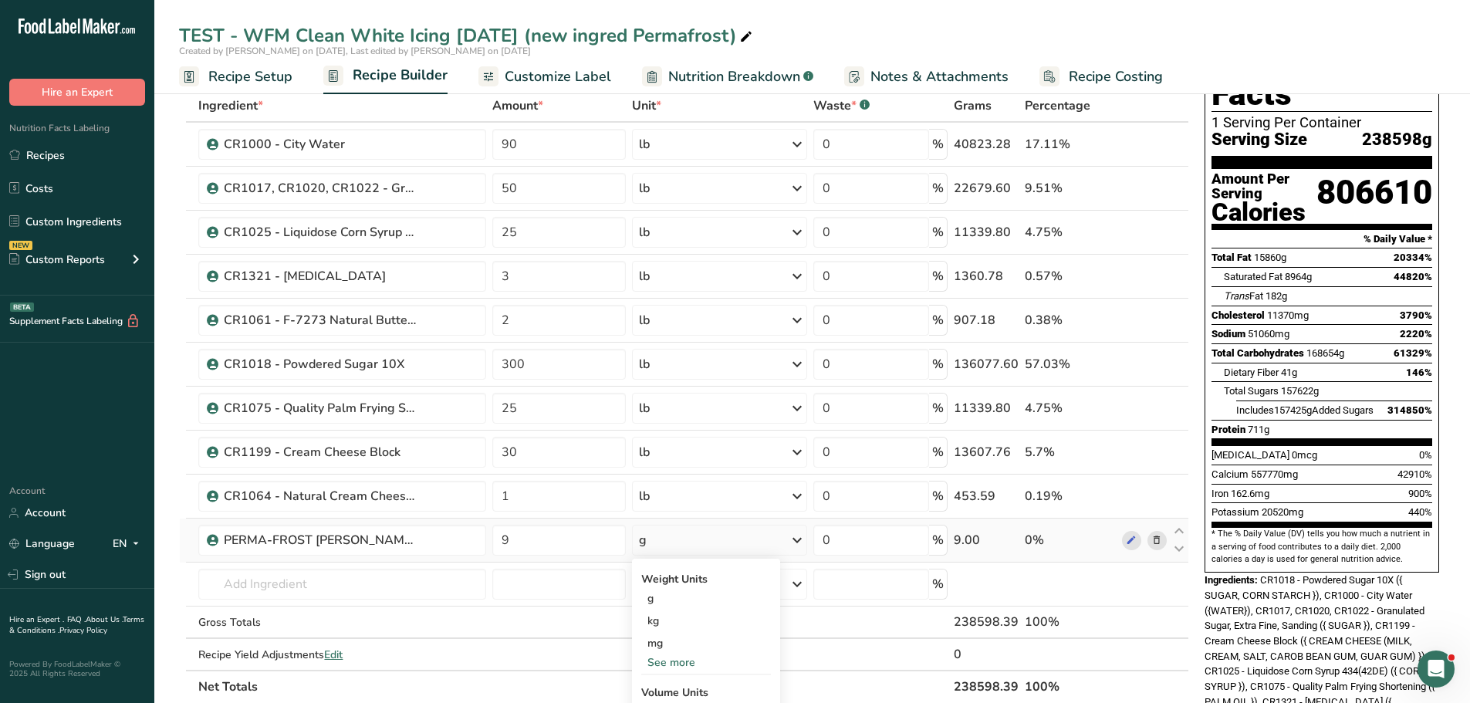
click at [677, 542] on div "g" at bounding box center [720, 540] width 176 height 31
click at [686, 541] on div "g" at bounding box center [720, 540] width 176 height 31
click at [681, 609] on div "See more" at bounding box center [706, 662] width 130 height 16
click at [666, 609] on div "lb" at bounding box center [706, 688] width 130 height 22
click at [255, 74] on span "Recipe Setup" at bounding box center [250, 76] width 84 height 21
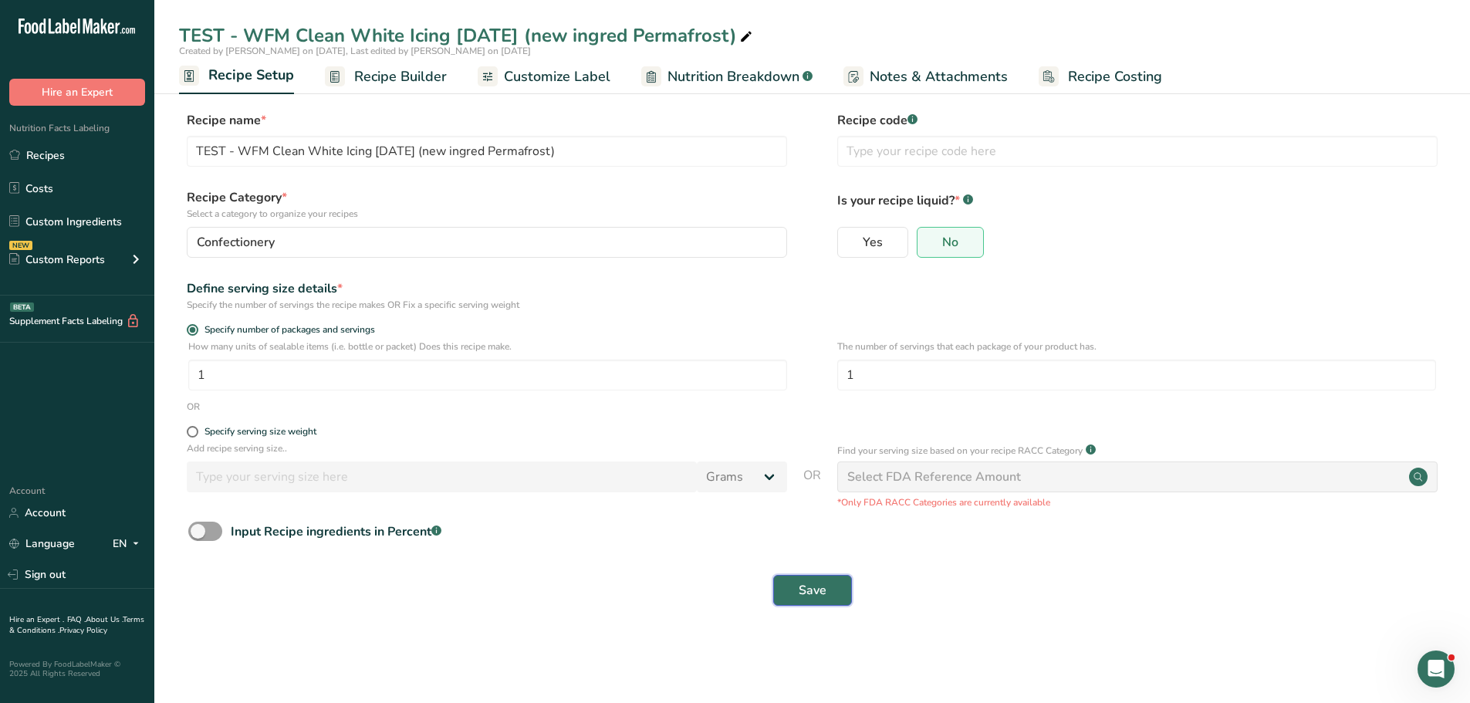
click at [822, 592] on span "Save" at bounding box center [812, 590] width 28 height 19
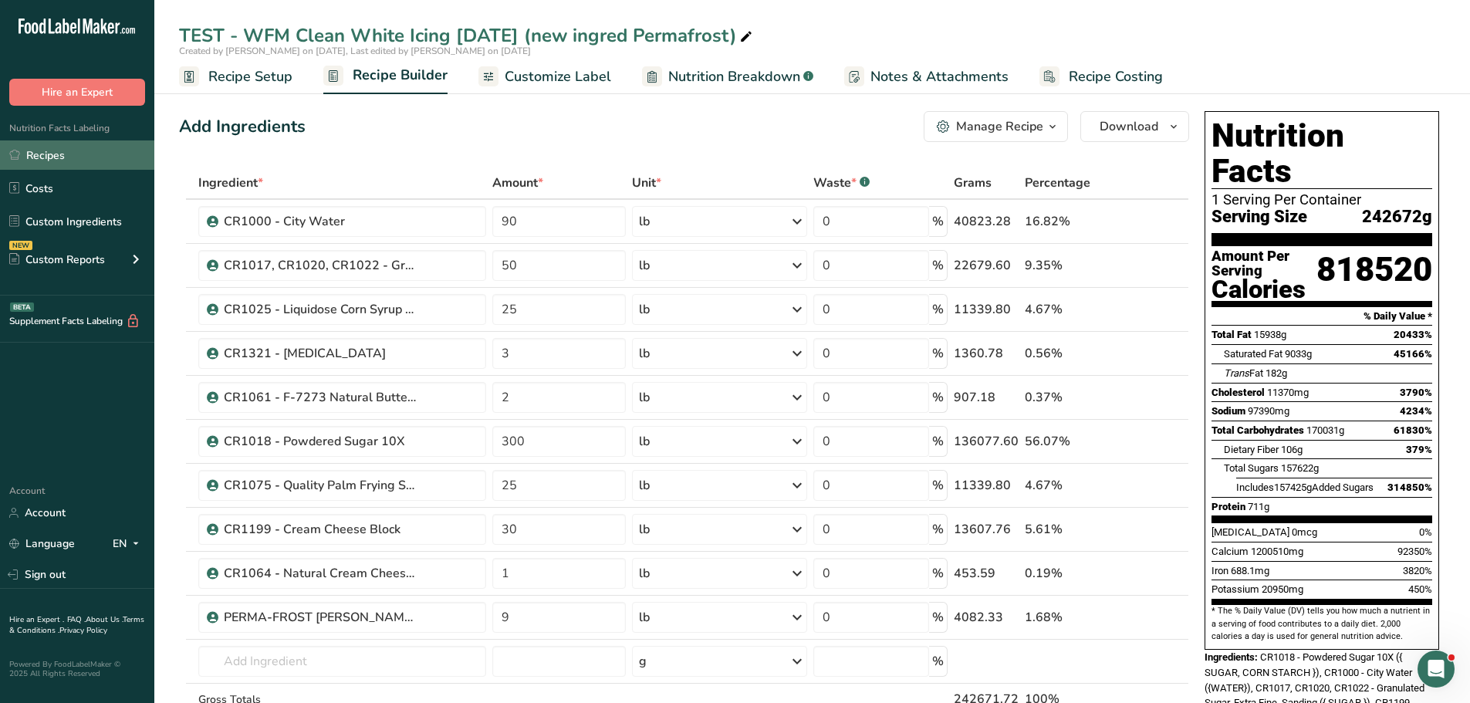
click at [78, 154] on link "Recipes" at bounding box center [77, 154] width 154 height 29
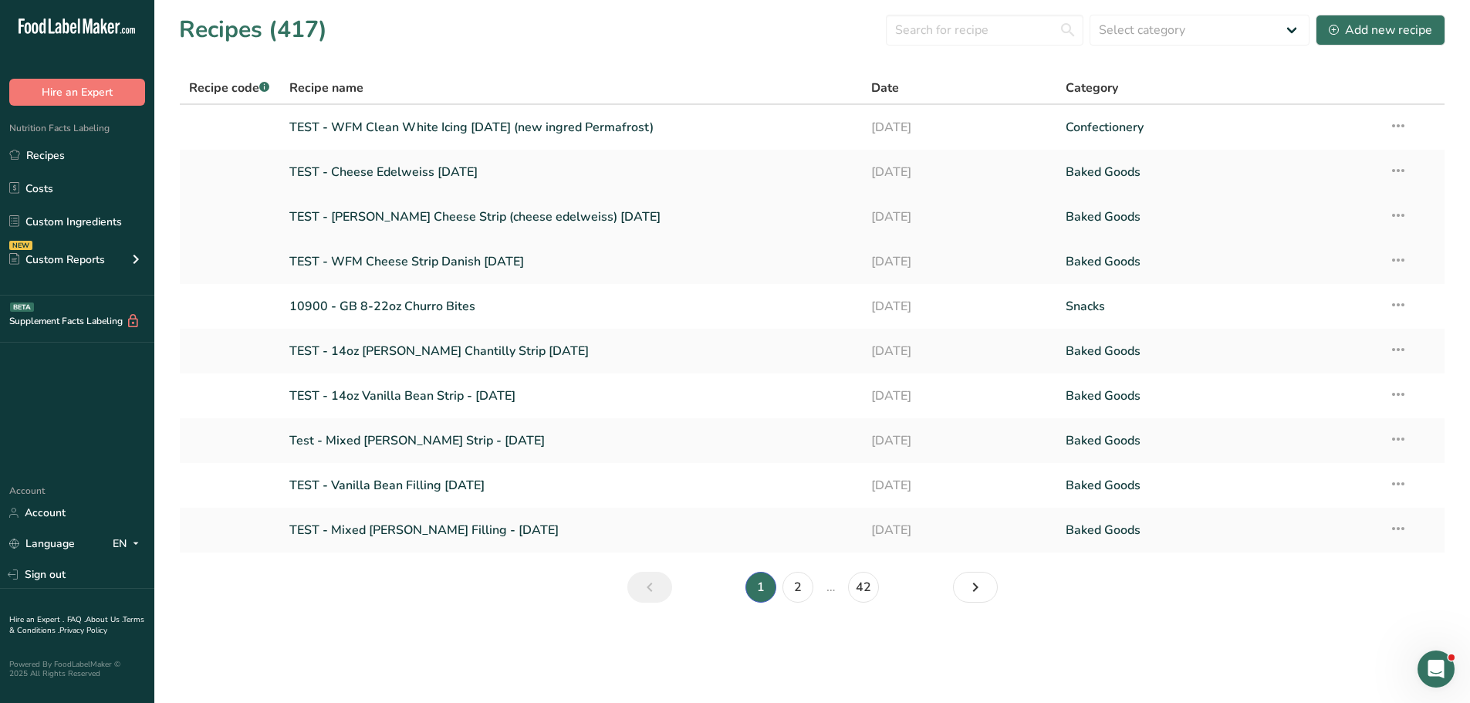
click at [434, 214] on link "TEST - Berry Cheese Strip (cheese edelweiss) 8-12-2025" at bounding box center [571, 217] width 564 height 32
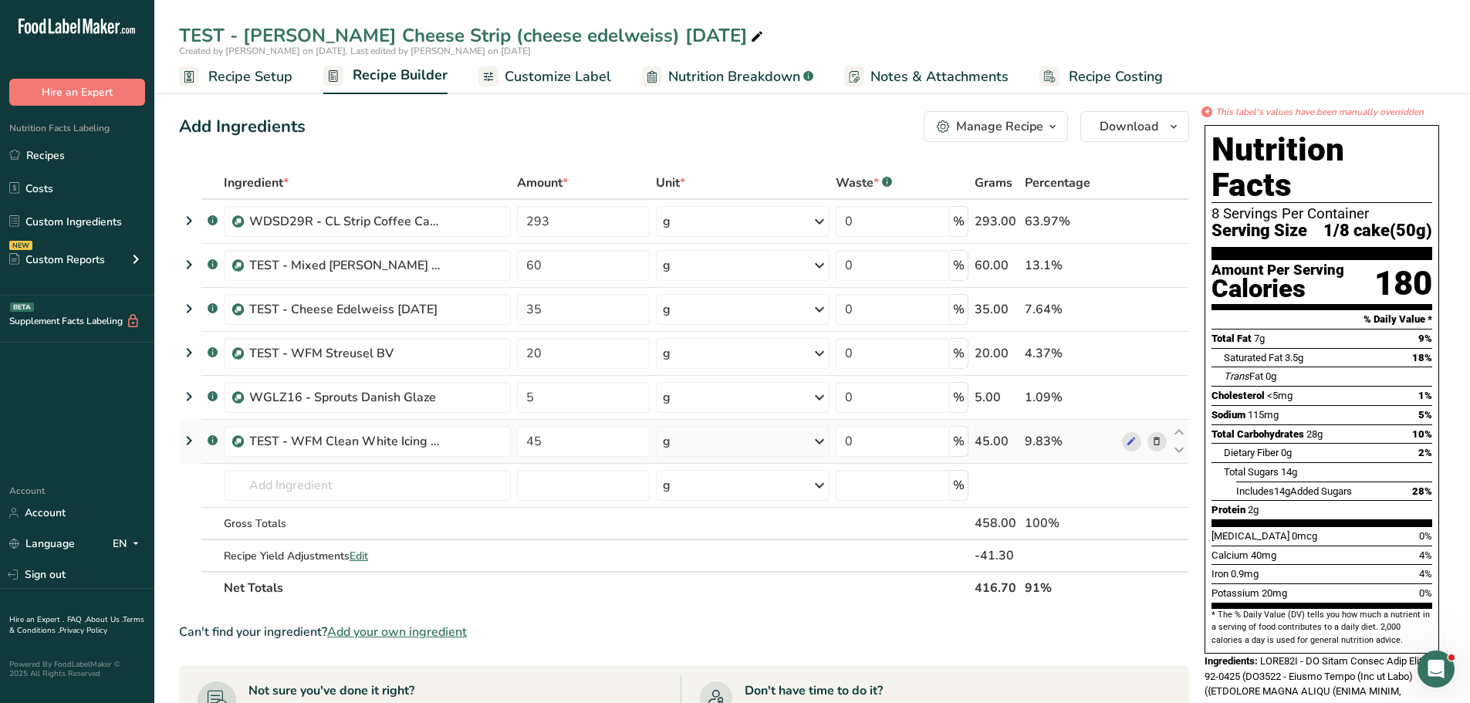
click at [1156, 440] on icon at bounding box center [1156, 442] width 11 height 16
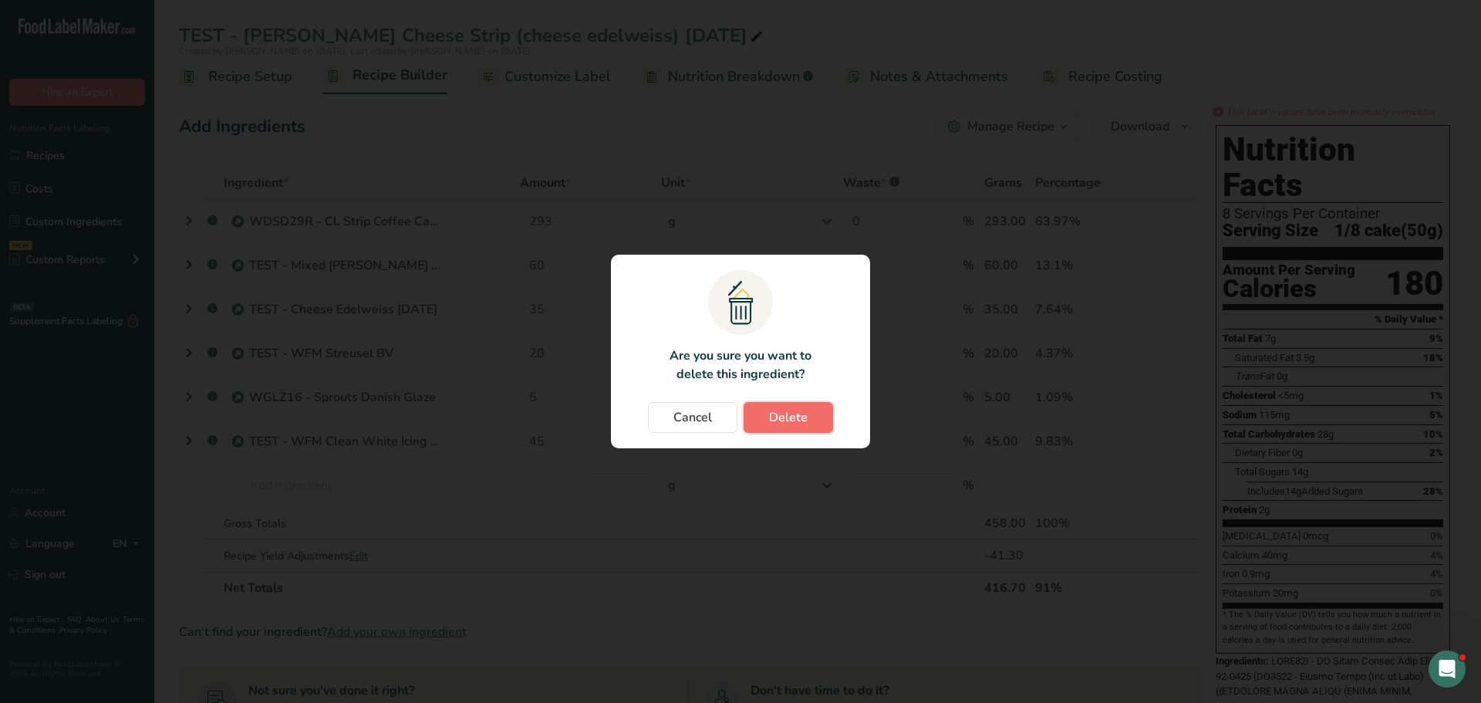
click at [791, 424] on span "Delete" at bounding box center [788, 417] width 39 height 19
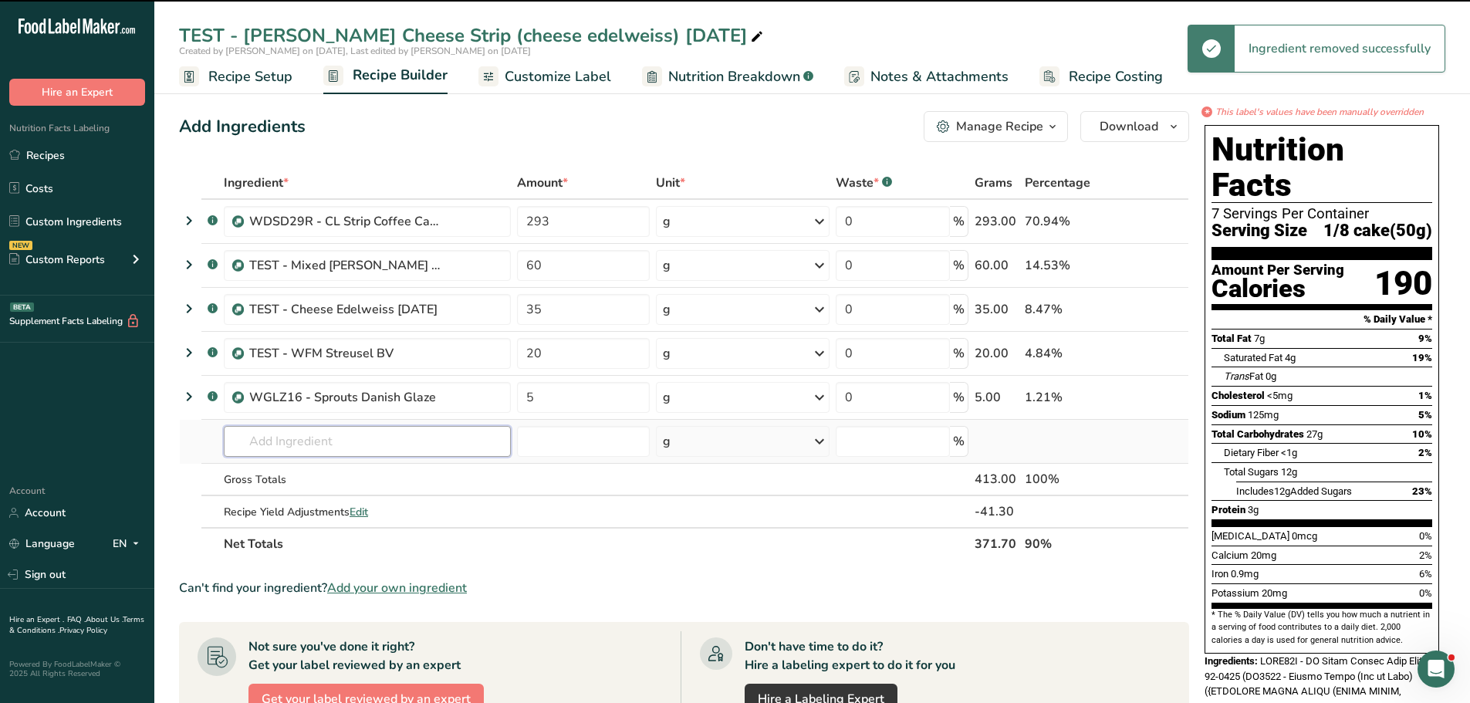
click at [282, 443] on input "text" at bounding box center [367, 441] width 287 height 31
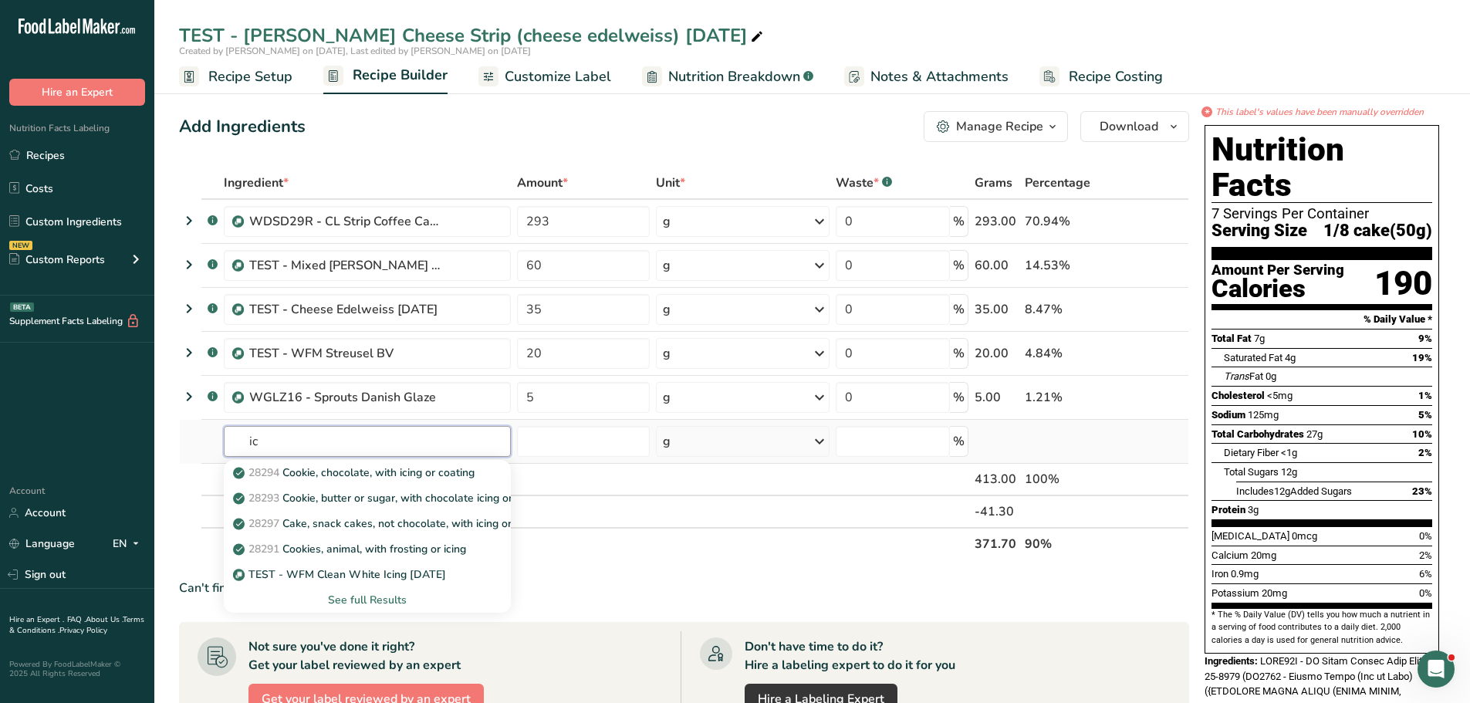
type input "i"
click at [326, 436] on input "TEST - icin" at bounding box center [367, 441] width 287 height 31
type input "TEST -"
drag, startPoint x: 304, startPoint y: 447, endPoint x: 199, endPoint y: 448, distance: 104.9
click at [199, 448] on tr "TEST - TEST - Cheese Edelweiss 8-12-2025 TEST - 14oz Vanilla Bean Strip Danish …" at bounding box center [684, 442] width 1008 height 44
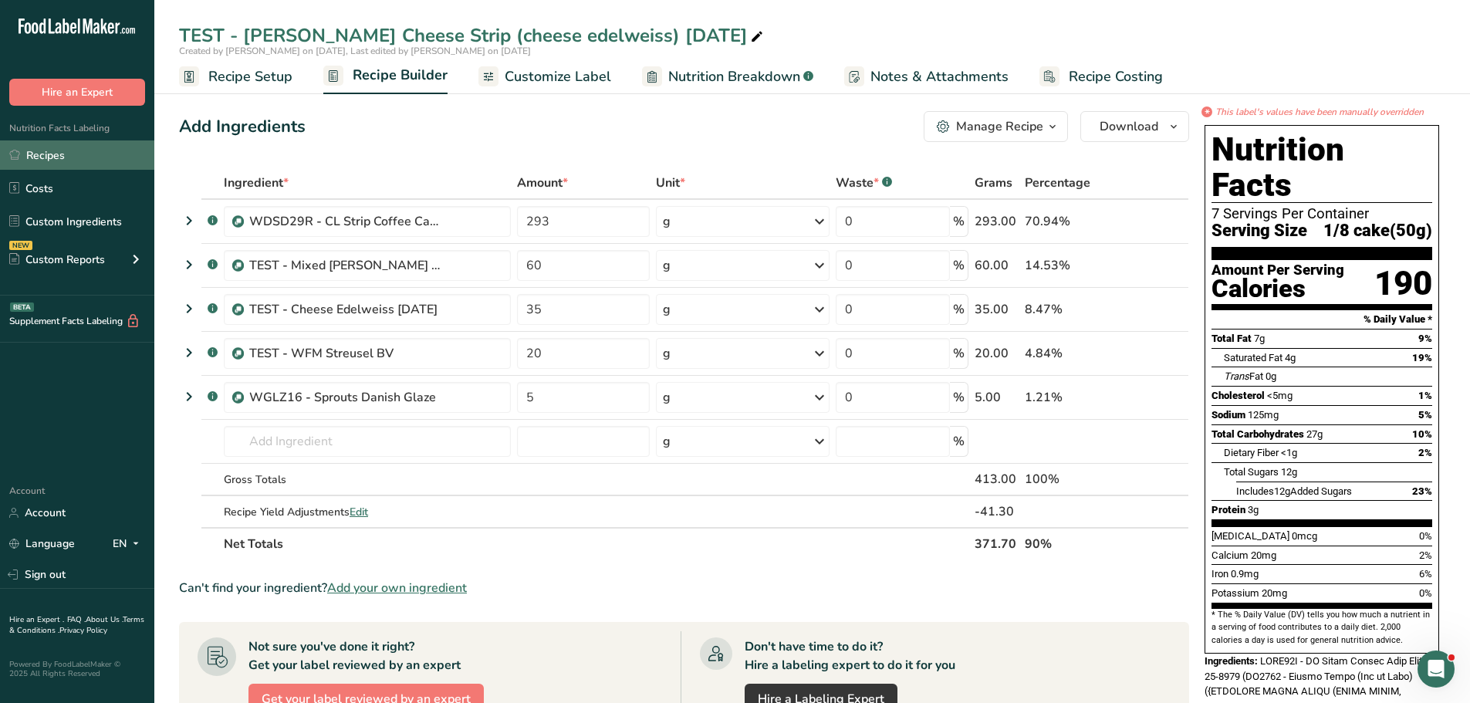
click at [86, 154] on link "Recipes" at bounding box center [77, 154] width 154 height 29
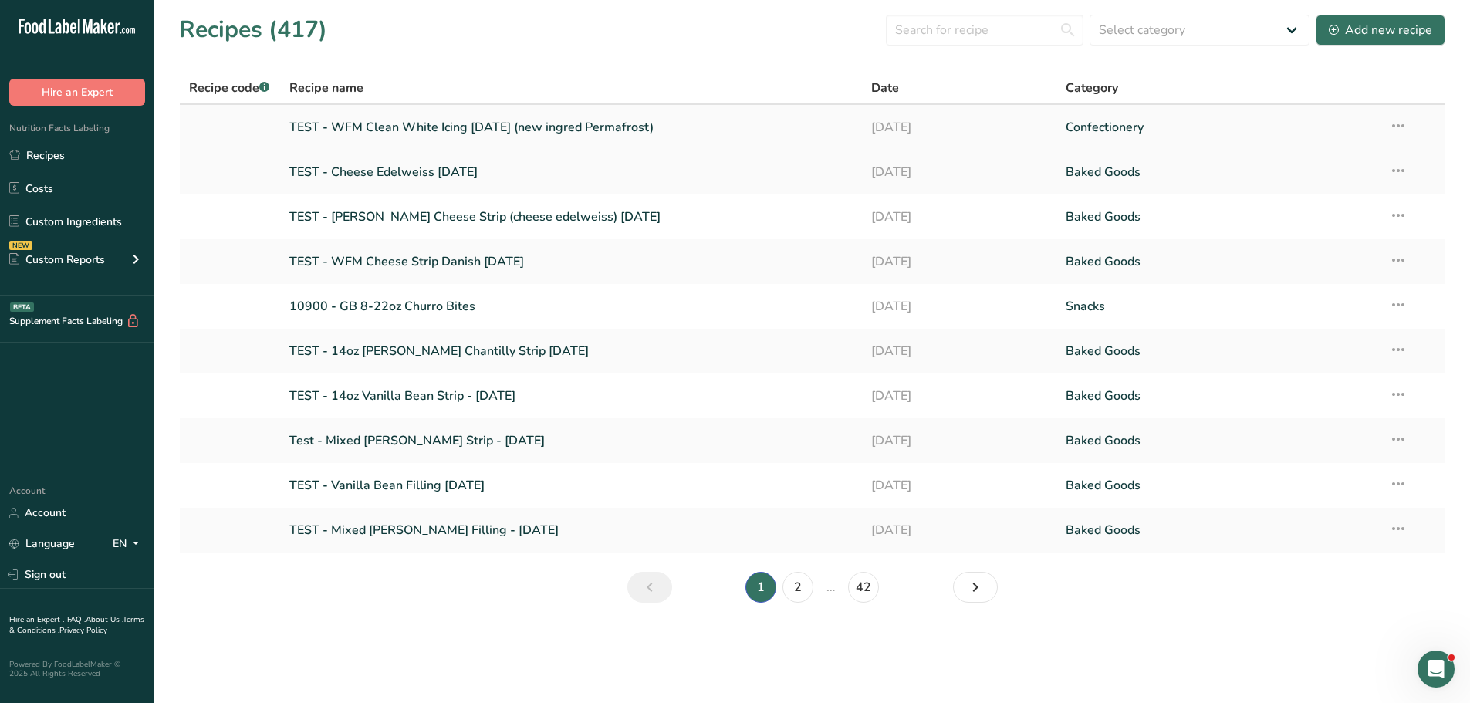
click at [632, 127] on link "TEST - WFM Clean White Icing 8/20/2025 (new ingred Permafrost)" at bounding box center [571, 127] width 564 height 32
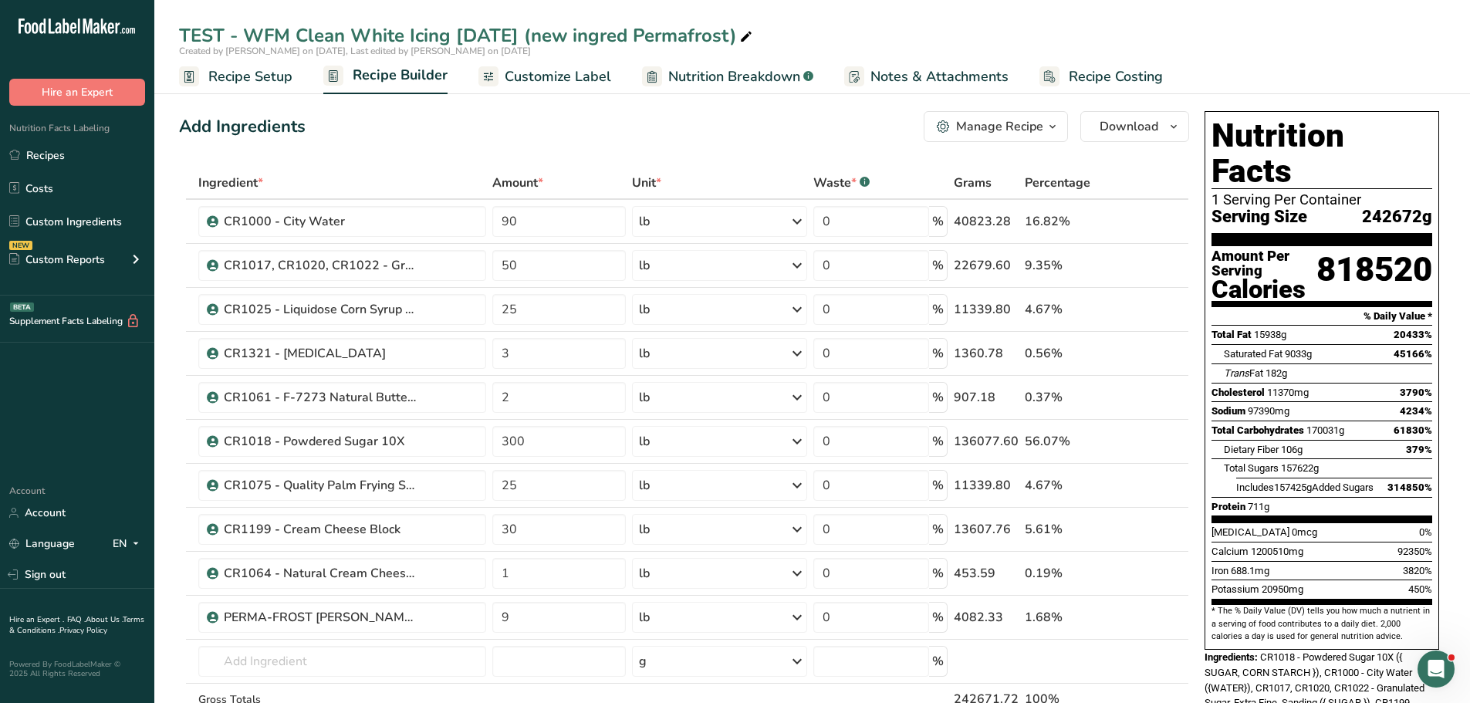
click at [999, 126] on div "Manage Recipe" at bounding box center [999, 126] width 87 height 19
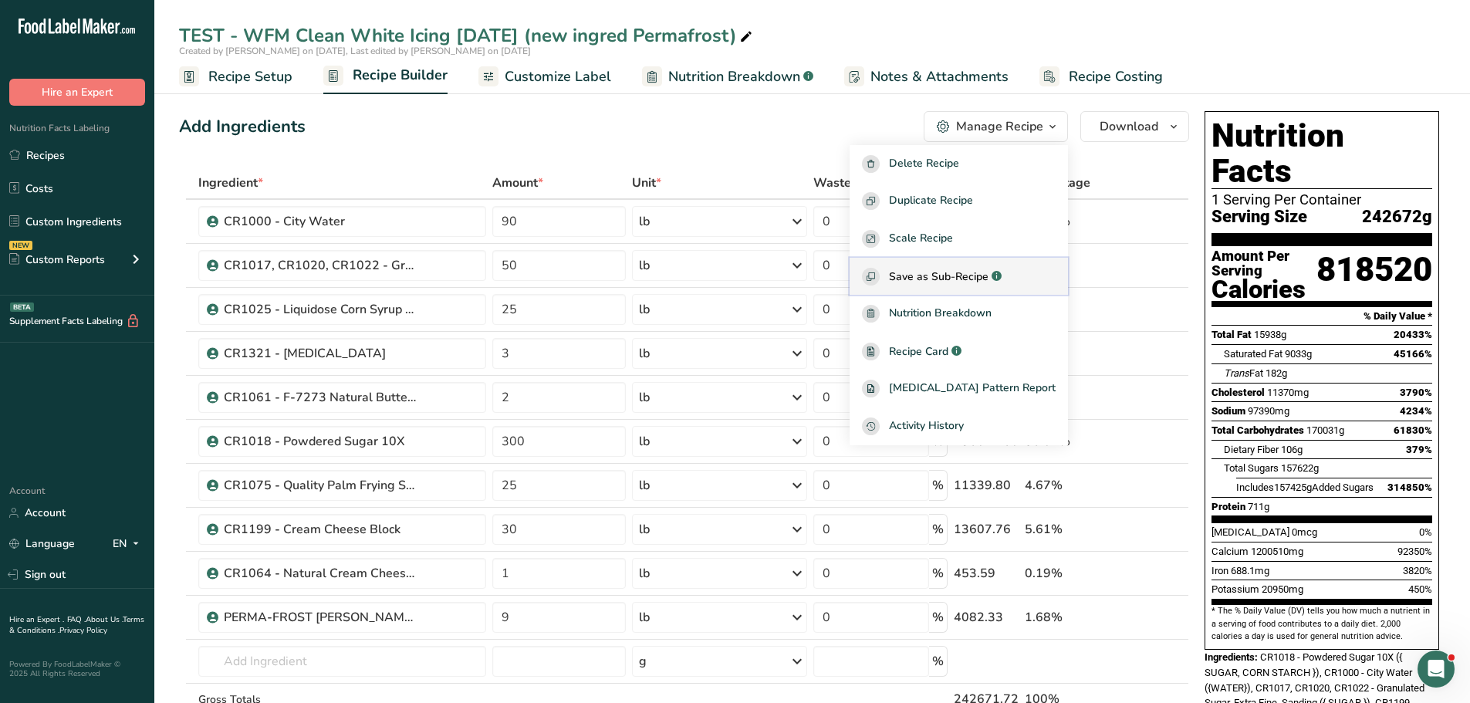
click at [937, 273] on span "Save as Sub-Recipe" at bounding box center [939, 276] width 100 height 16
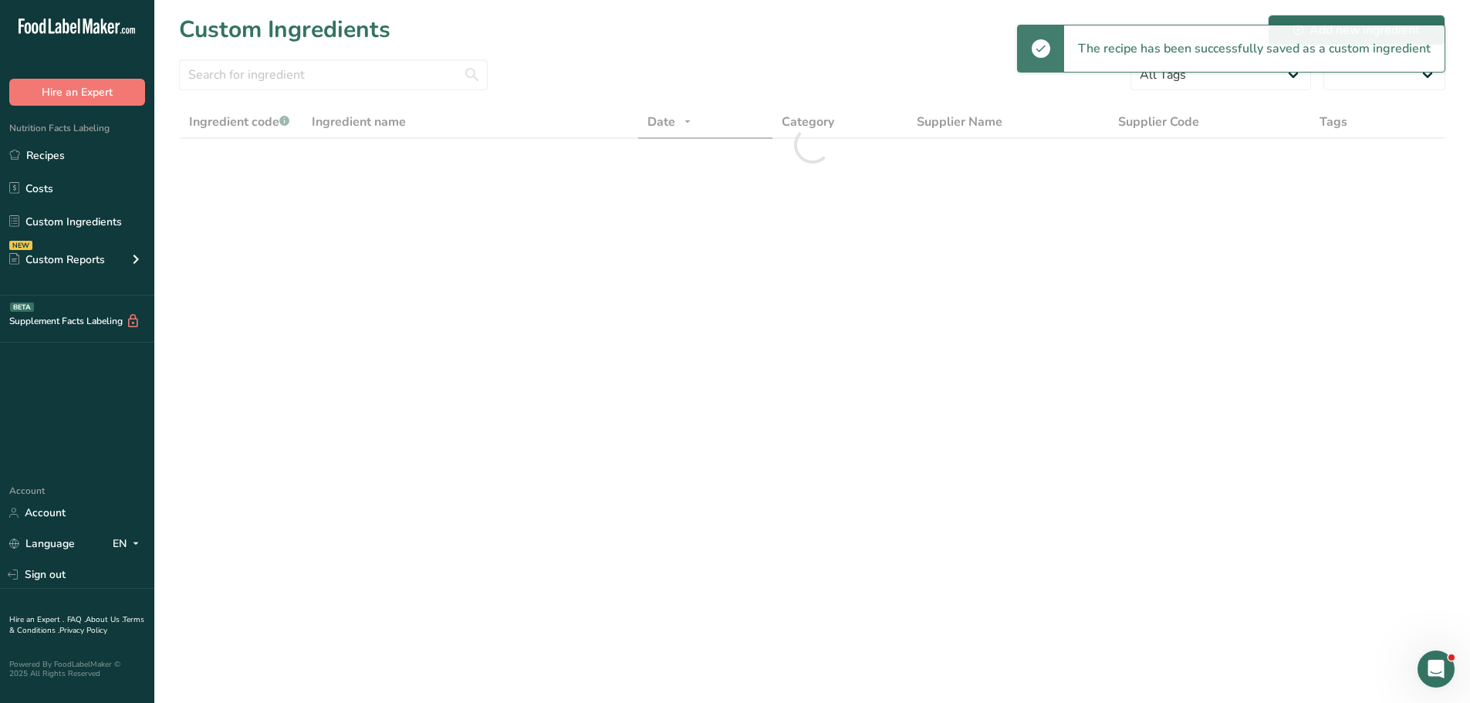
select select "30"
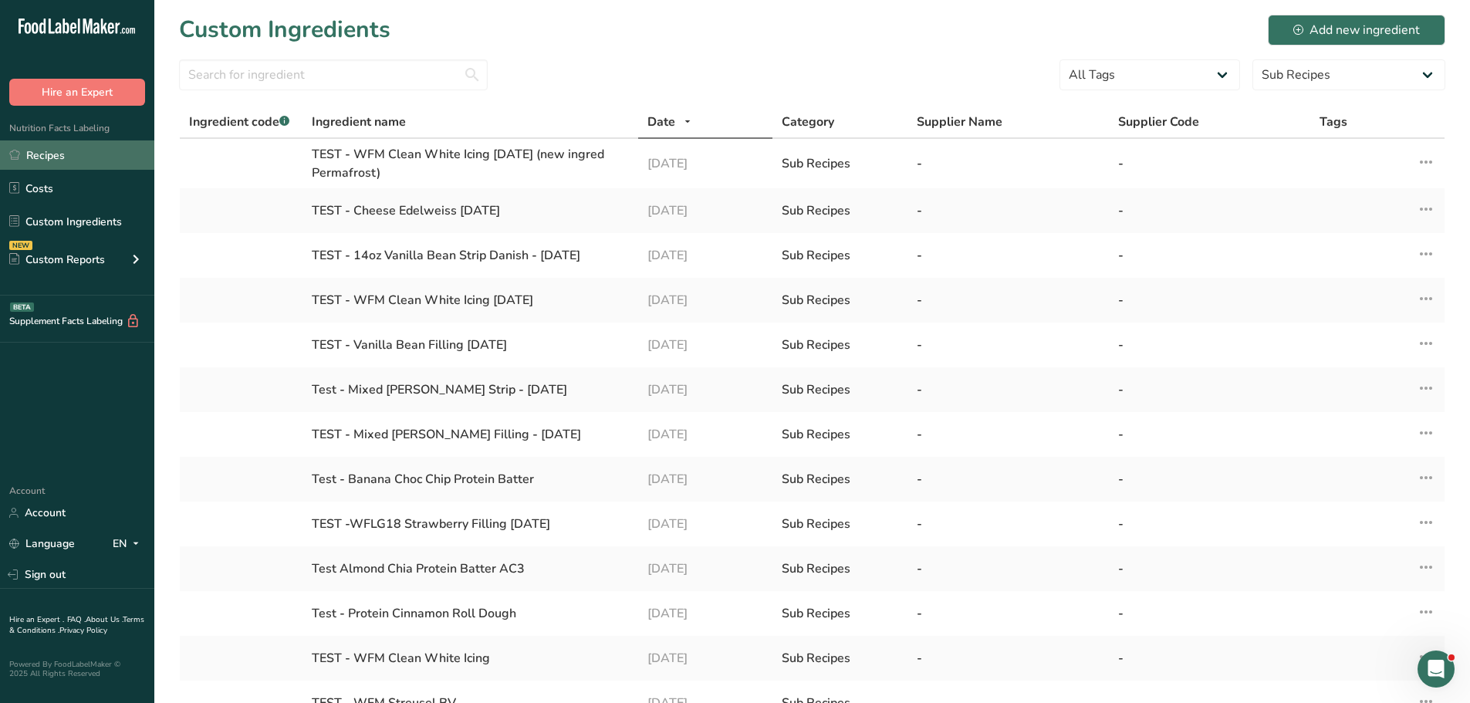
click at [77, 157] on link "Recipes" at bounding box center [77, 154] width 154 height 29
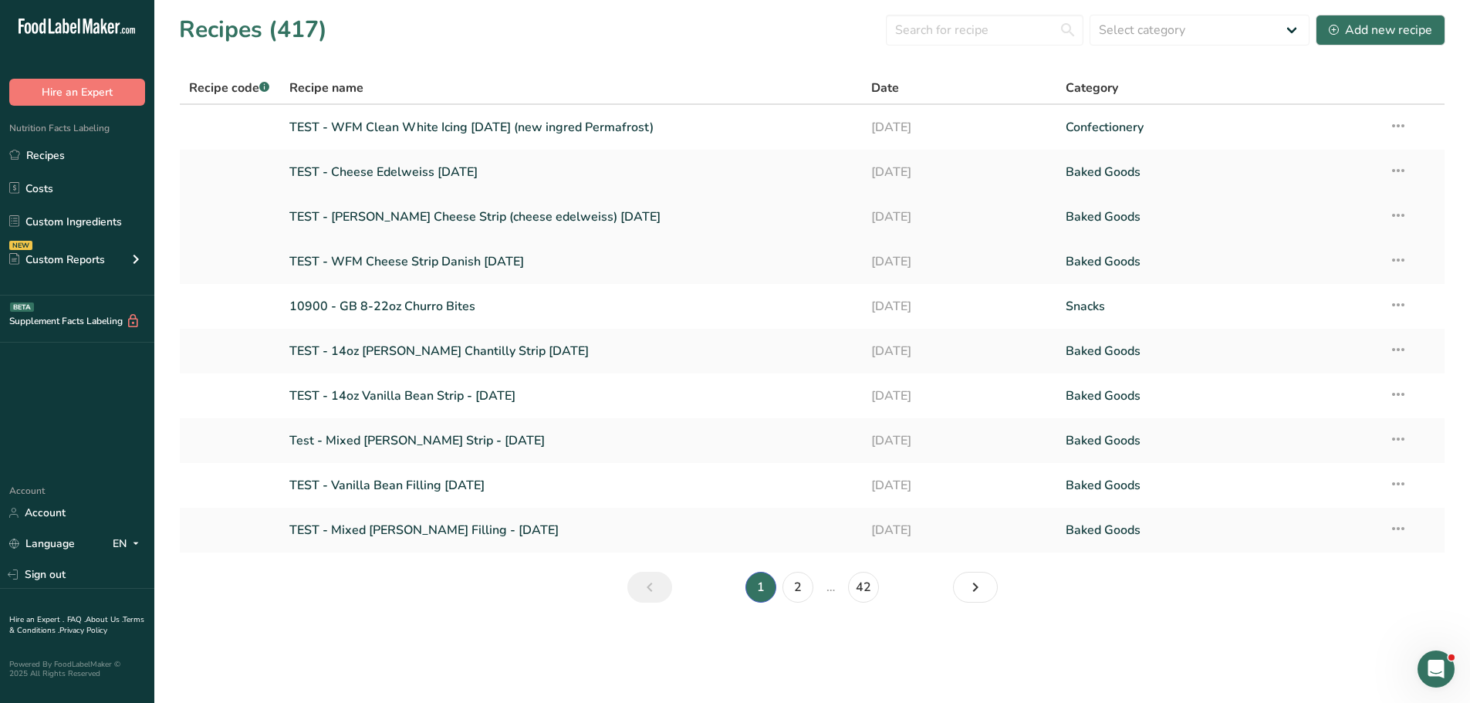
click at [376, 220] on link "TEST - Berry Cheese Strip (cheese edelweiss) 8-12-2025" at bounding box center [571, 217] width 564 height 32
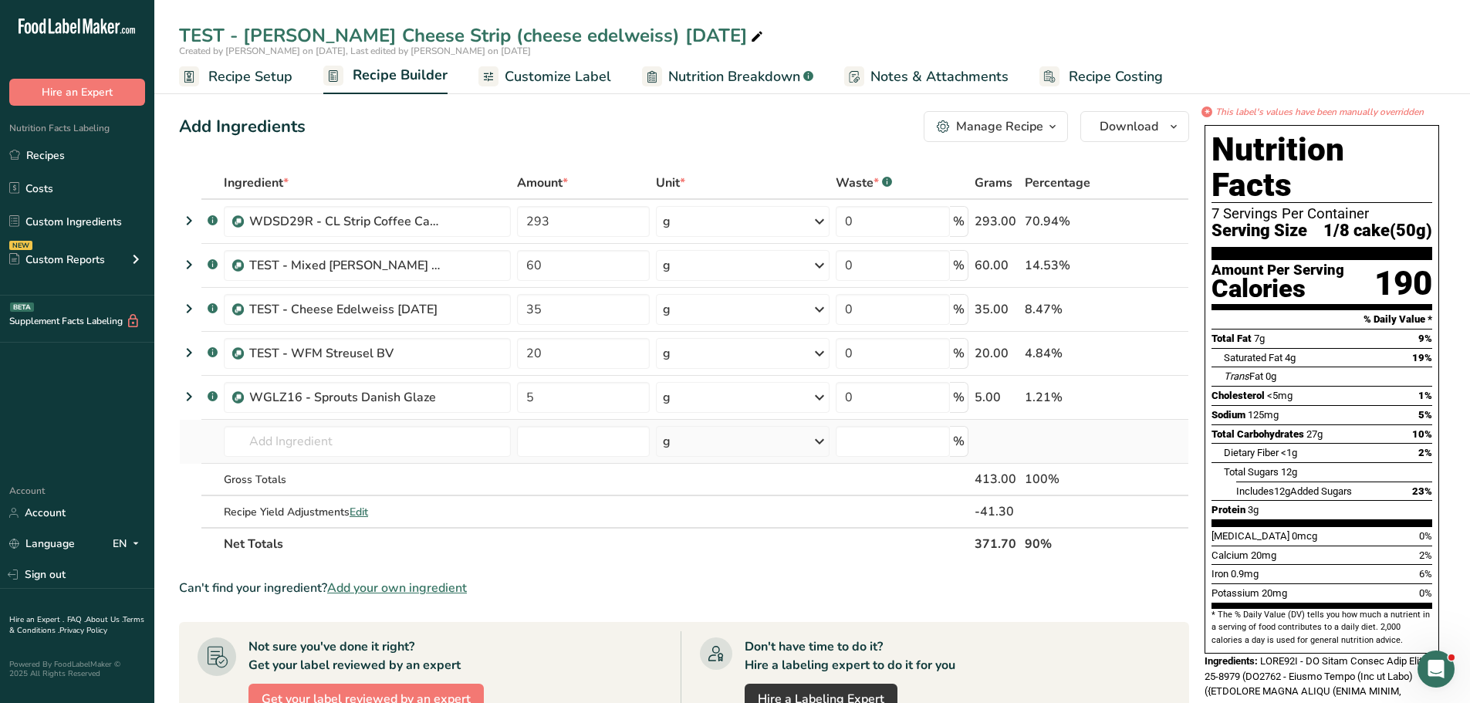
click at [261, 425] on td "Almond flour 1211 Milk, whole, 3.25% milkfat, without added vitamin A and vitam…" at bounding box center [367, 442] width 293 height 44
click at [264, 437] on input "text" at bounding box center [367, 441] width 287 height 31
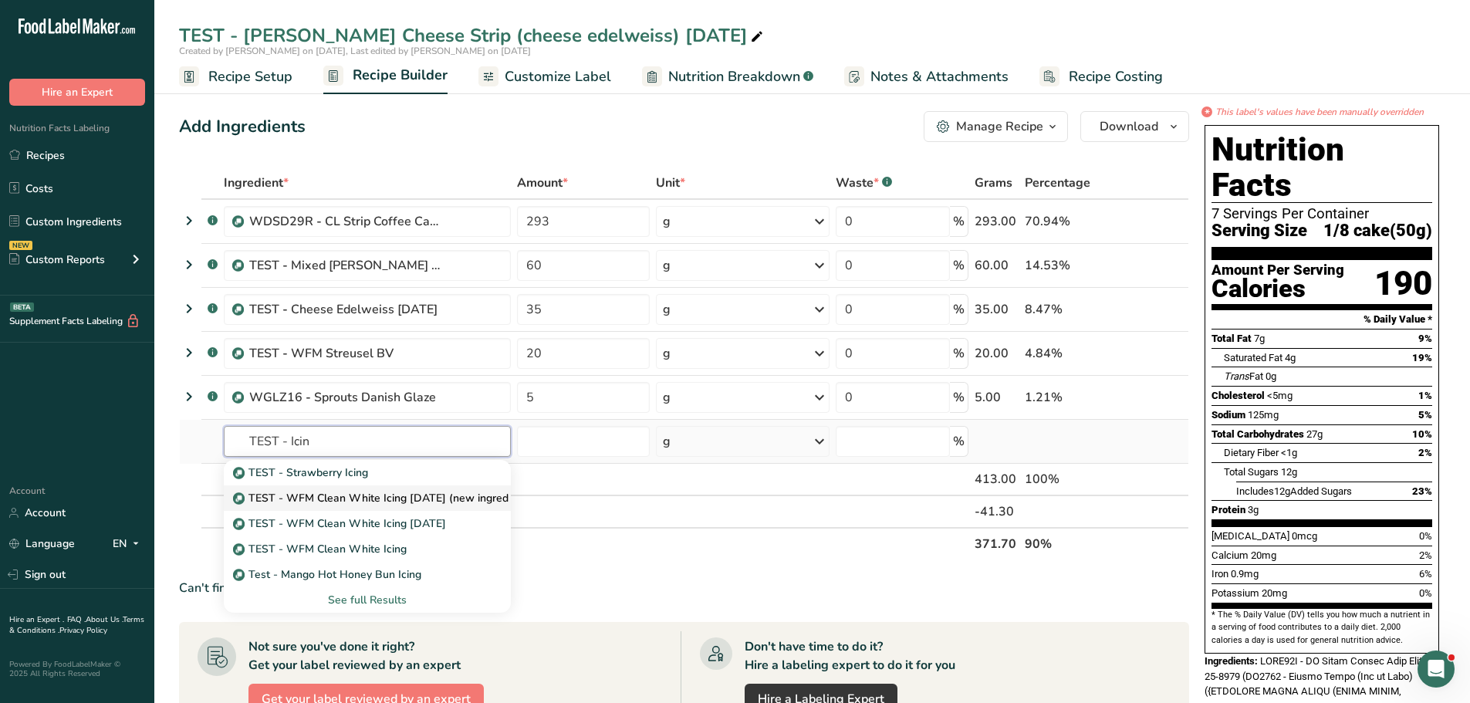
type input "TEST - Icin"
click at [312, 500] on p "TEST - WFM Clean White Icing 8/20/2025 (new ingred Permafrost)" at bounding box center [404, 498] width 336 height 16
type input "TEST - WFM Clean White Icing 8/20/2025 (new ingred Permafrost)"
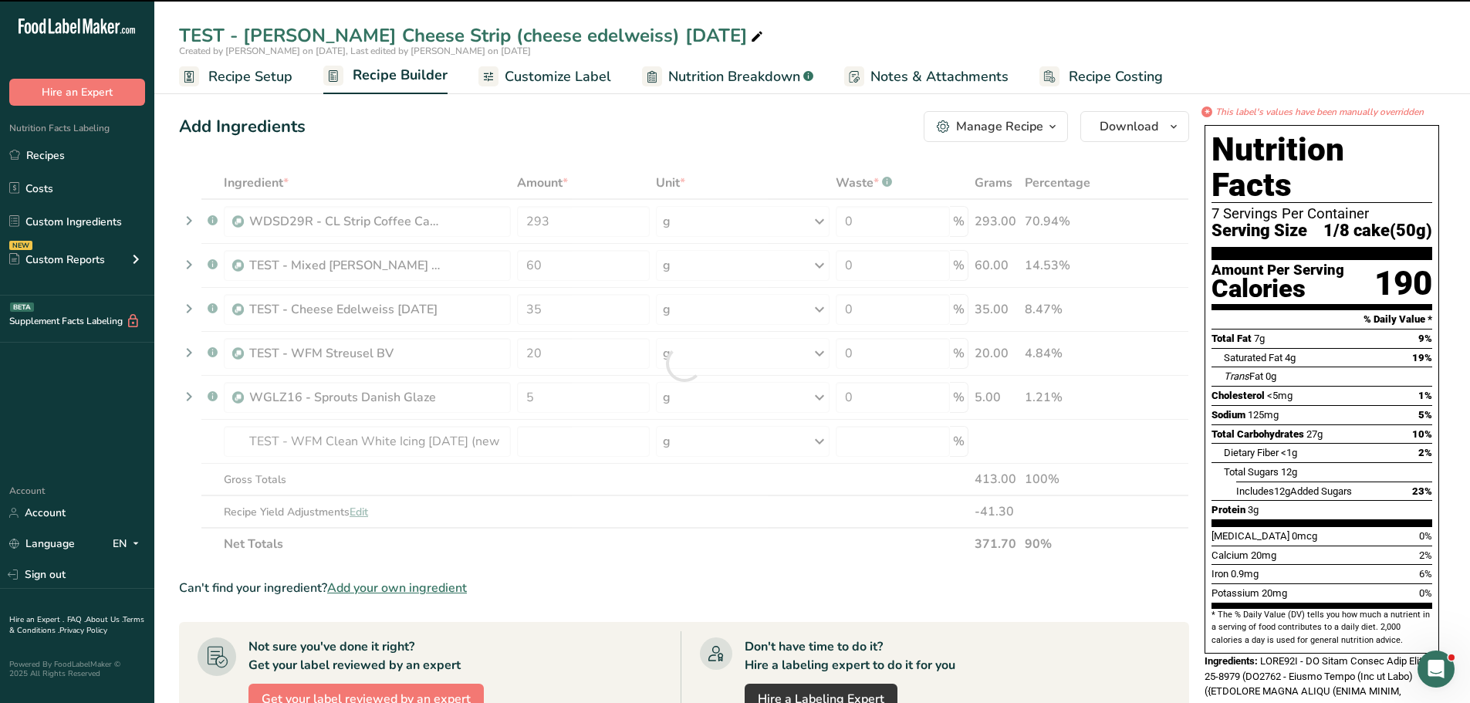
type input "0"
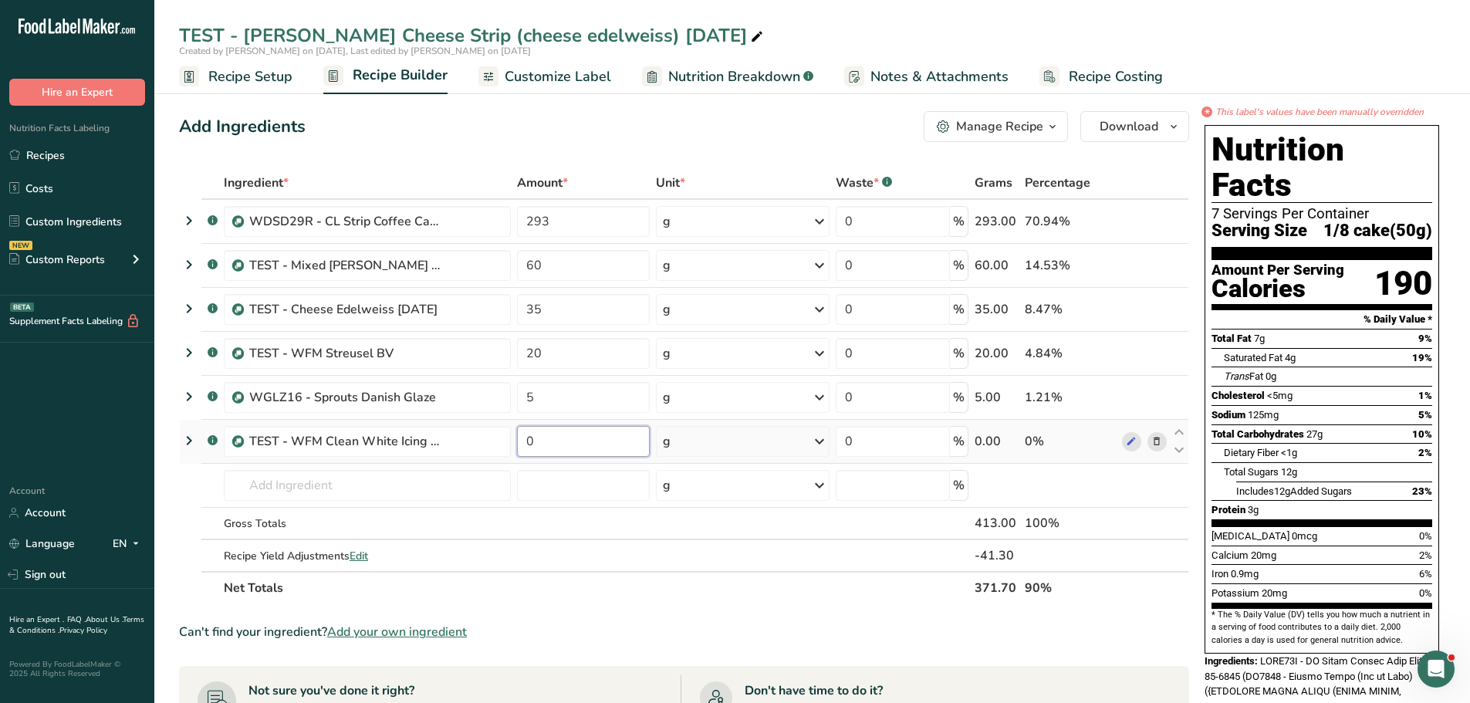
click at [545, 437] on input "0" at bounding box center [583, 441] width 133 height 31
type input "45"
click at [614, 474] on div "Ingredient * Amount * Unit * Waste * .a-a{fill:#347362;}.b-a{fill:#fff;} Grams …" at bounding box center [684, 385] width 1010 height 437
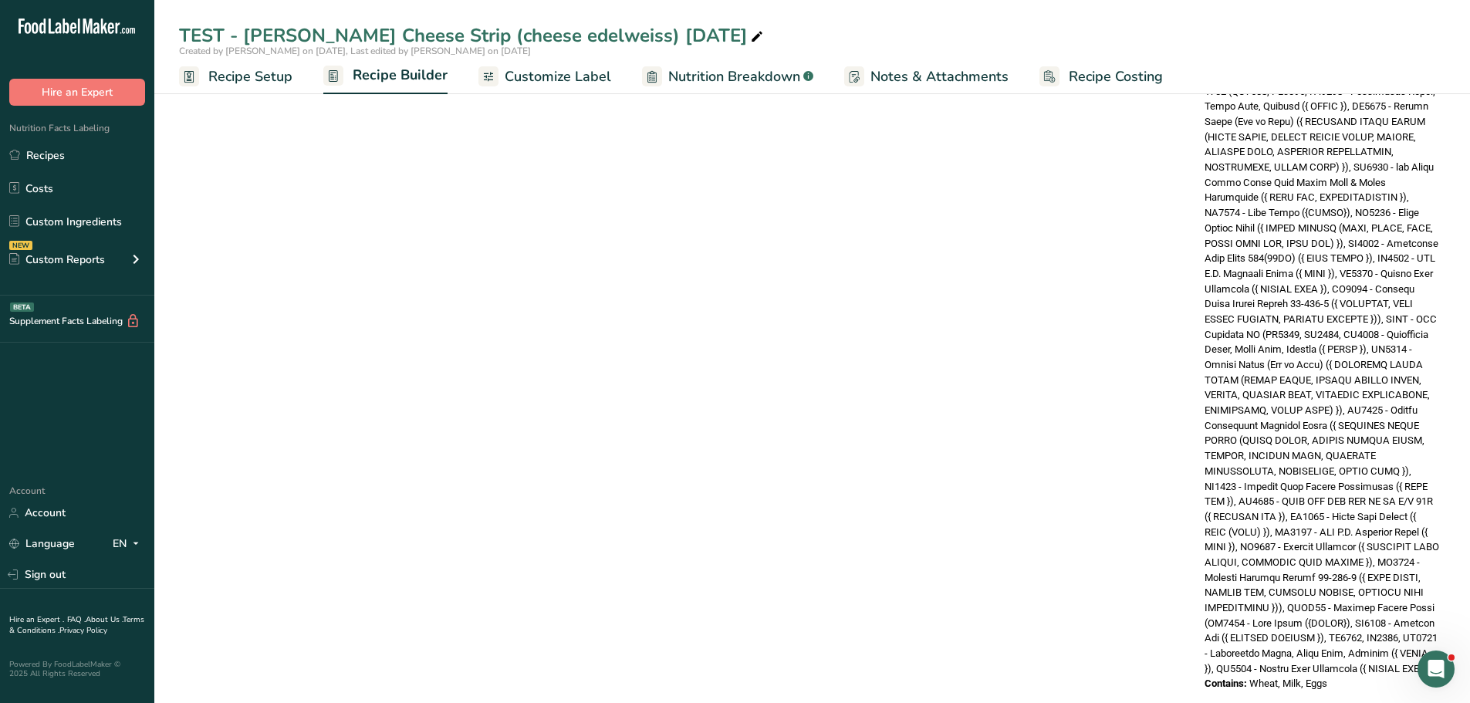
scroll to position [1611, 0]
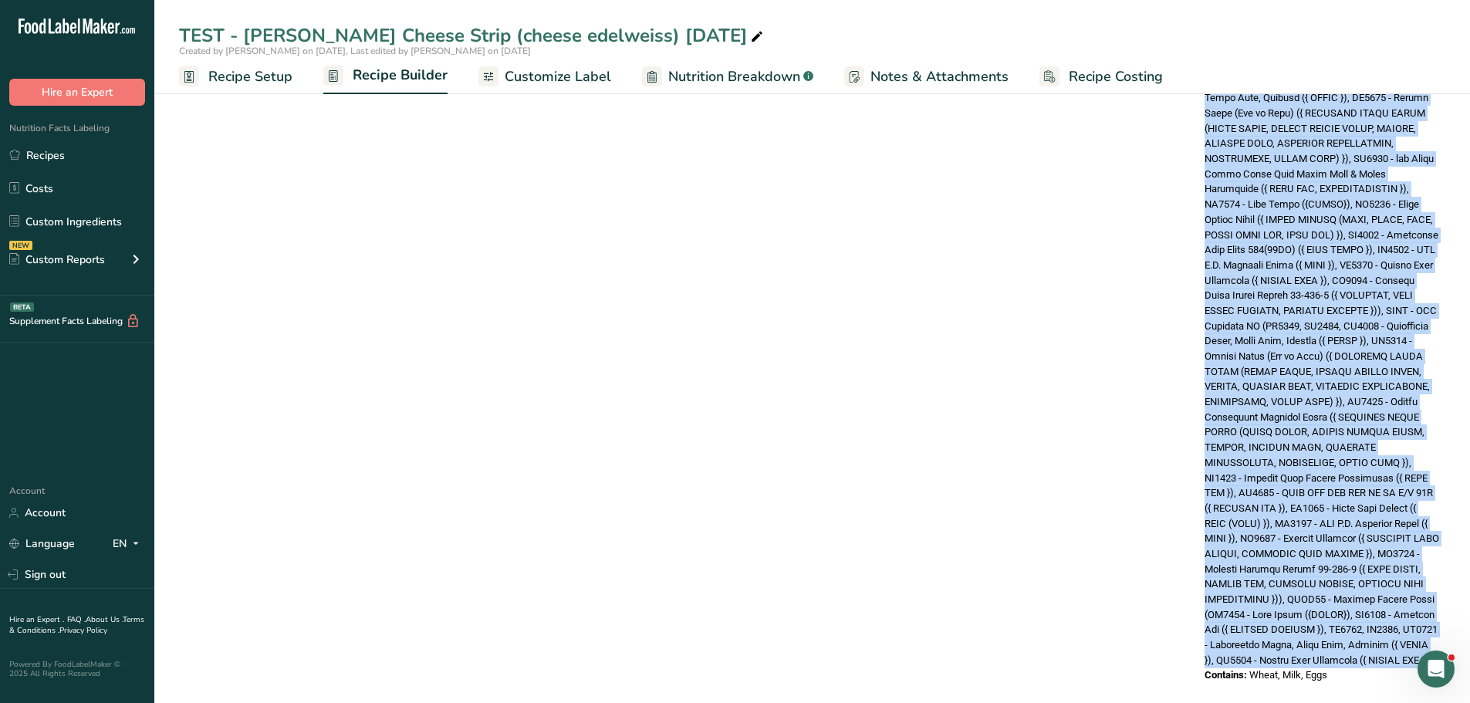
drag, startPoint x: 1261, startPoint y: 238, endPoint x: 1375, endPoint y: 641, distance: 418.3
copy span "WDSD29R - CL Strip Coffee Cake Dough 6-11-2025 (CR1004 - Danish Flour (Bag or S…"
